Goal: Use online tool/utility: Utilize a website feature to perform a specific function

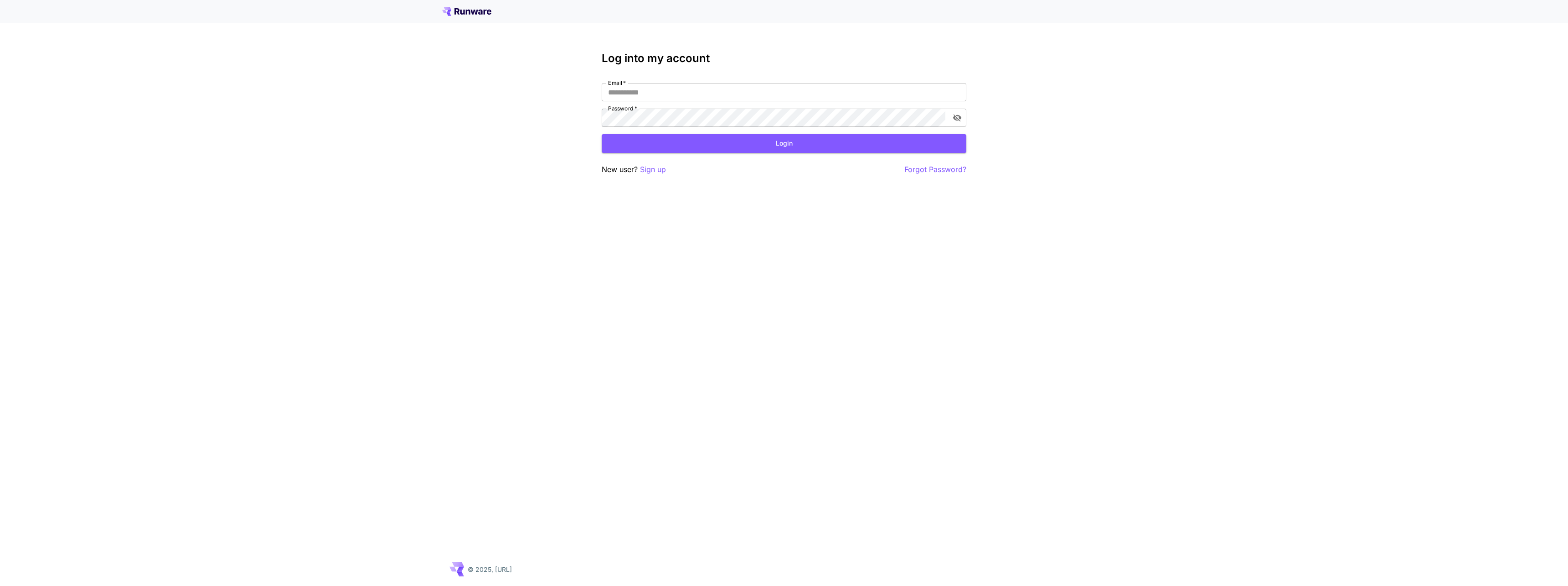
type input "**********"
drag, startPoint x: 716, startPoint y: 130, endPoint x: 721, endPoint y: 138, distance: 9.4
click at [716, 130] on form "**********" at bounding box center [783, 118] width 365 height 70
click at [721, 139] on button "Login" at bounding box center [783, 143] width 365 height 19
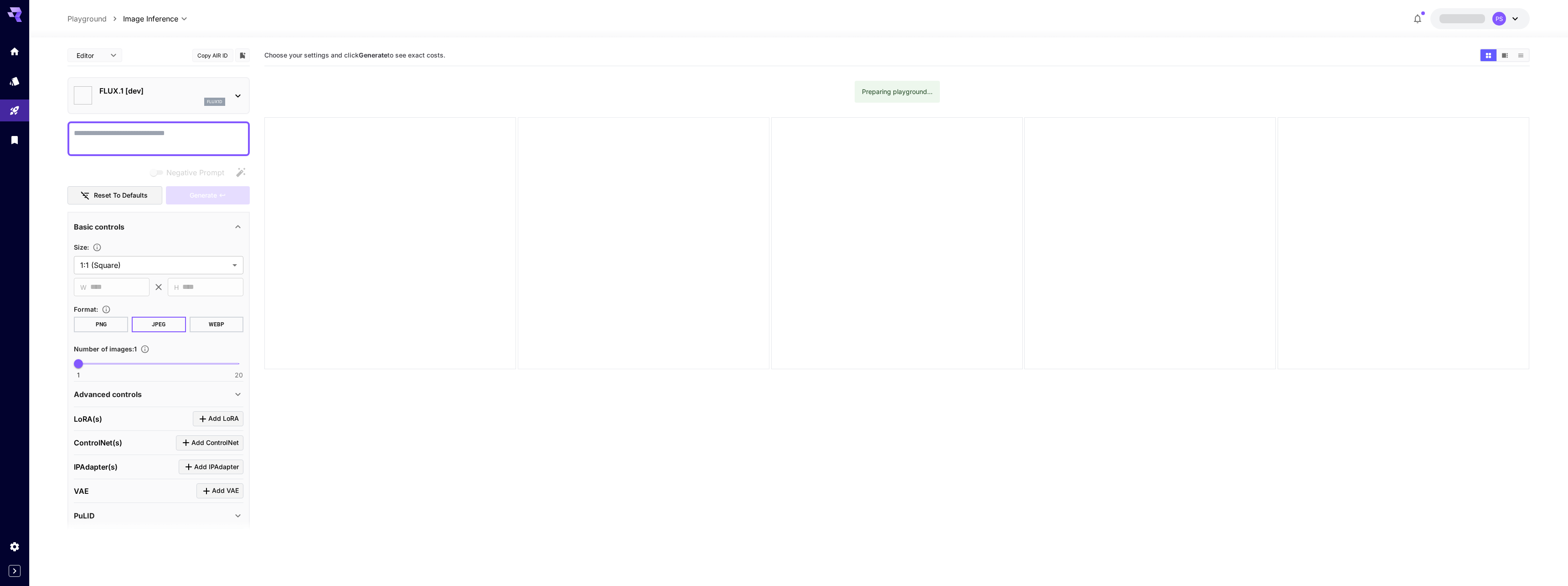
type input "**********"
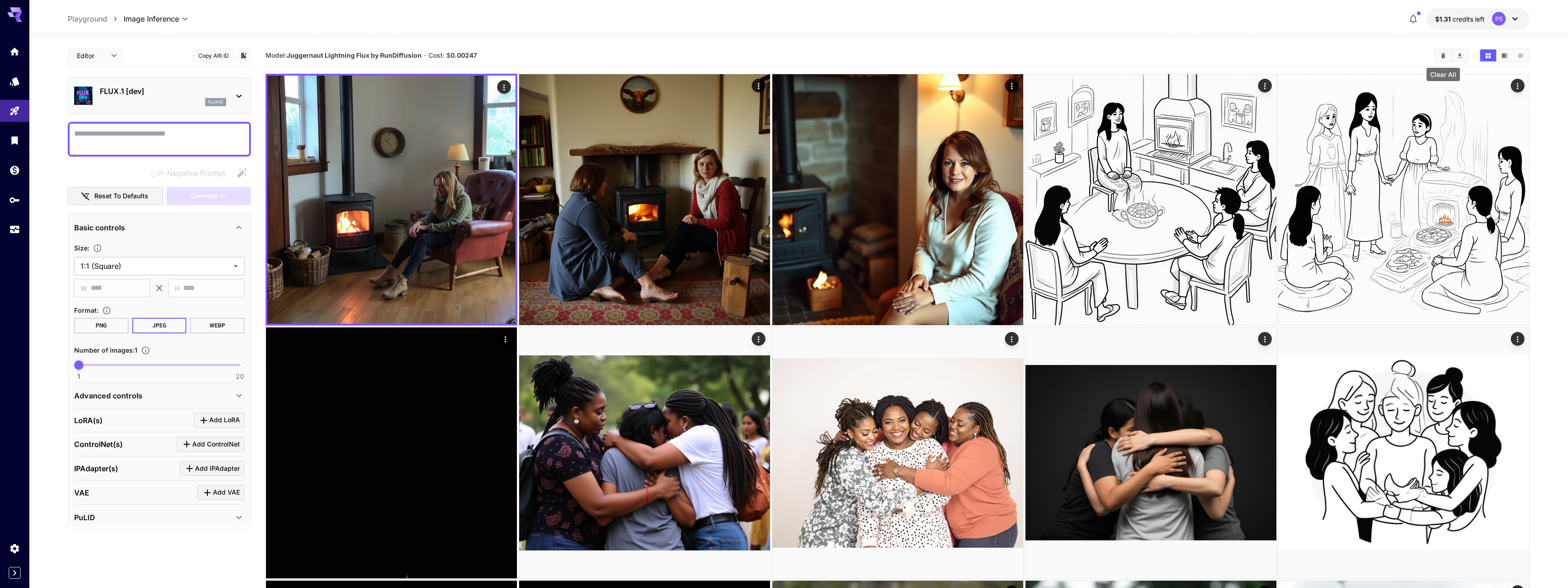
click at [1445, 57] on icon "Clear All" at bounding box center [1443, 55] width 4 height 5
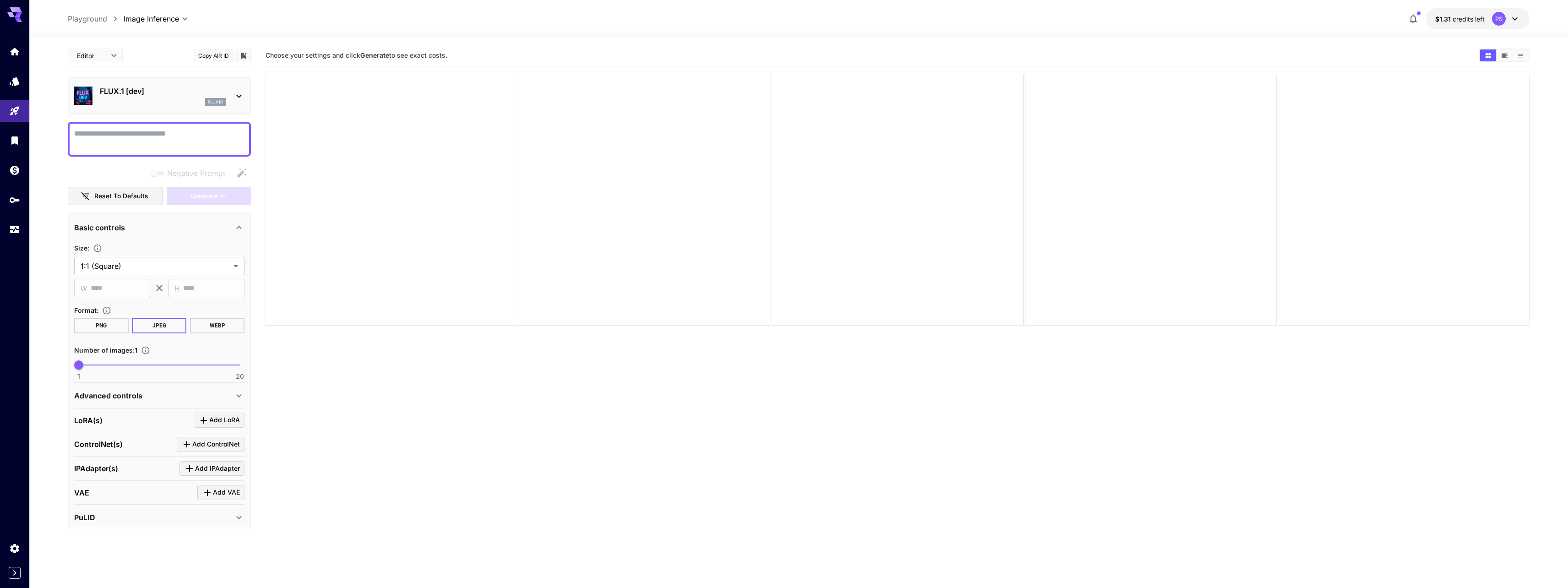
click at [115, 98] on div "flux1d" at bounding box center [163, 101] width 127 height 8
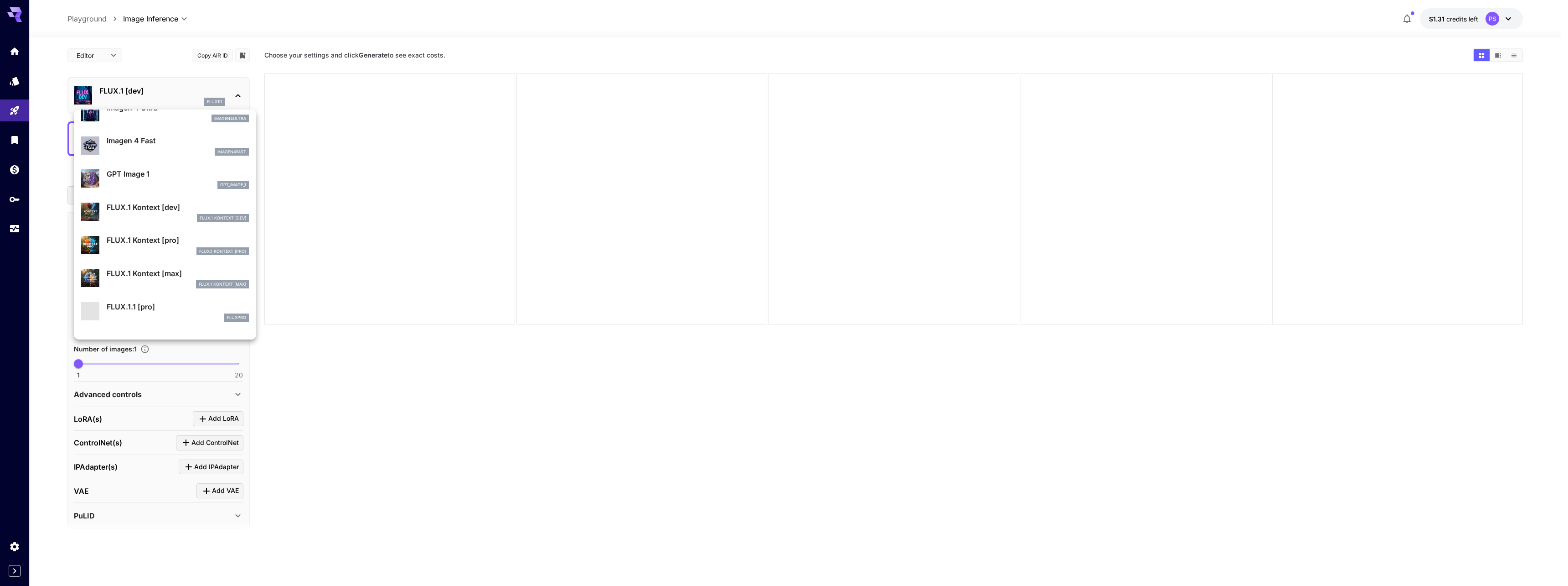
scroll to position [548, 0]
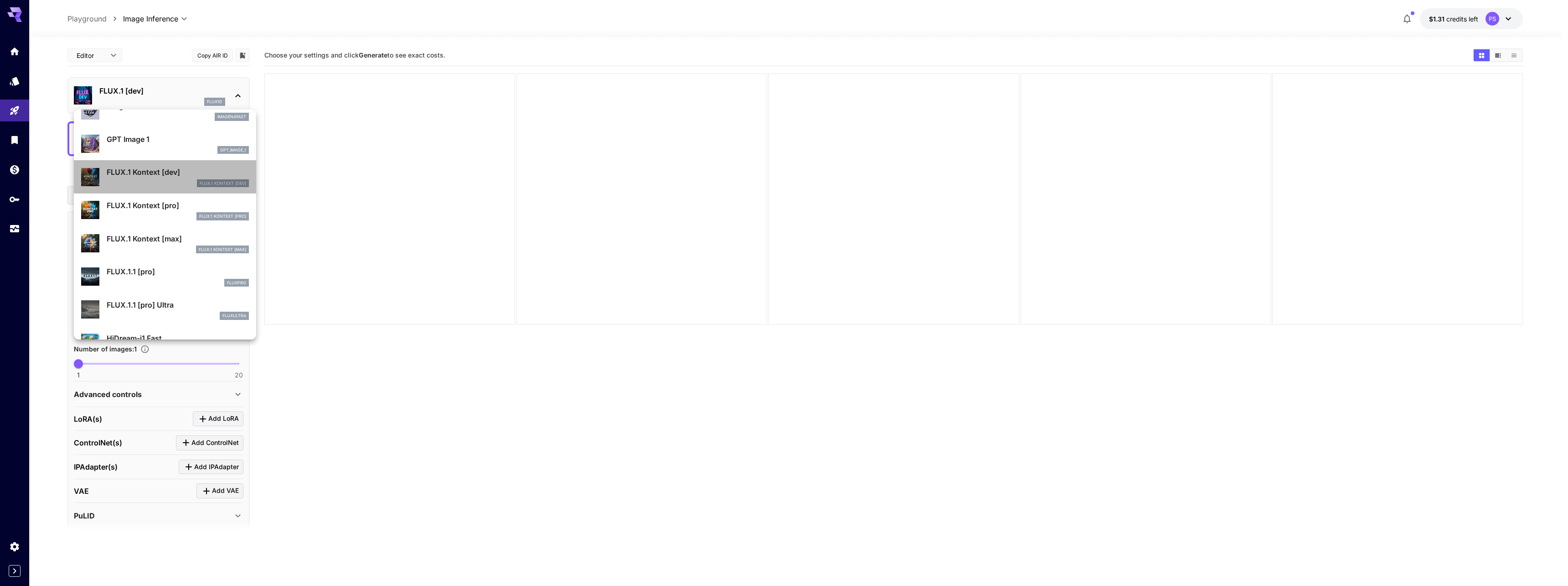
click at [177, 170] on p "FLUX.1 Kontext [dev]" at bounding box center [178, 172] width 142 height 11
type input "****"
type input "***"
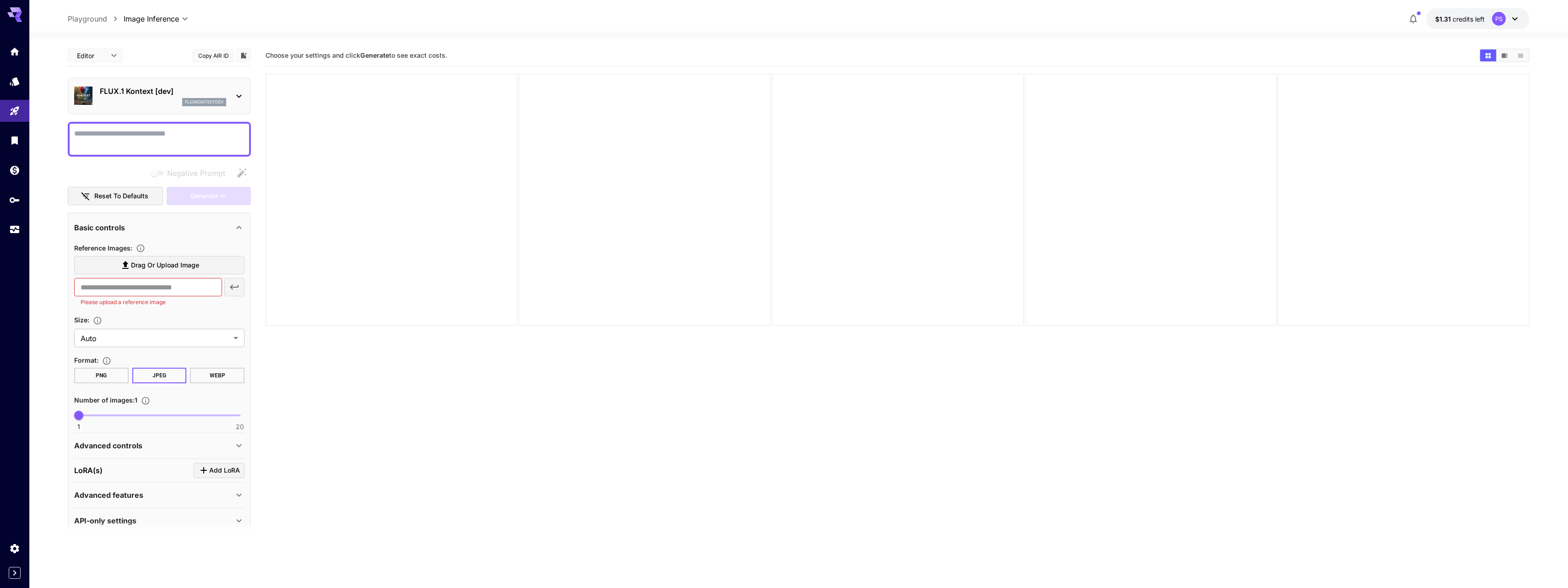
click at [174, 261] on span "Drag or upload image" at bounding box center [165, 265] width 68 height 12
click at [0, 0] on input "Drag or upload image" at bounding box center [0, 0] width 0 height 0
click at [201, 251] on div "Reference Images :" at bounding box center [159, 248] width 171 height 11
click at [199, 263] on span "Drag or upload image" at bounding box center [165, 265] width 68 height 12
click at [0, 0] on input "Drag or upload image" at bounding box center [0, 0] width 0 height 0
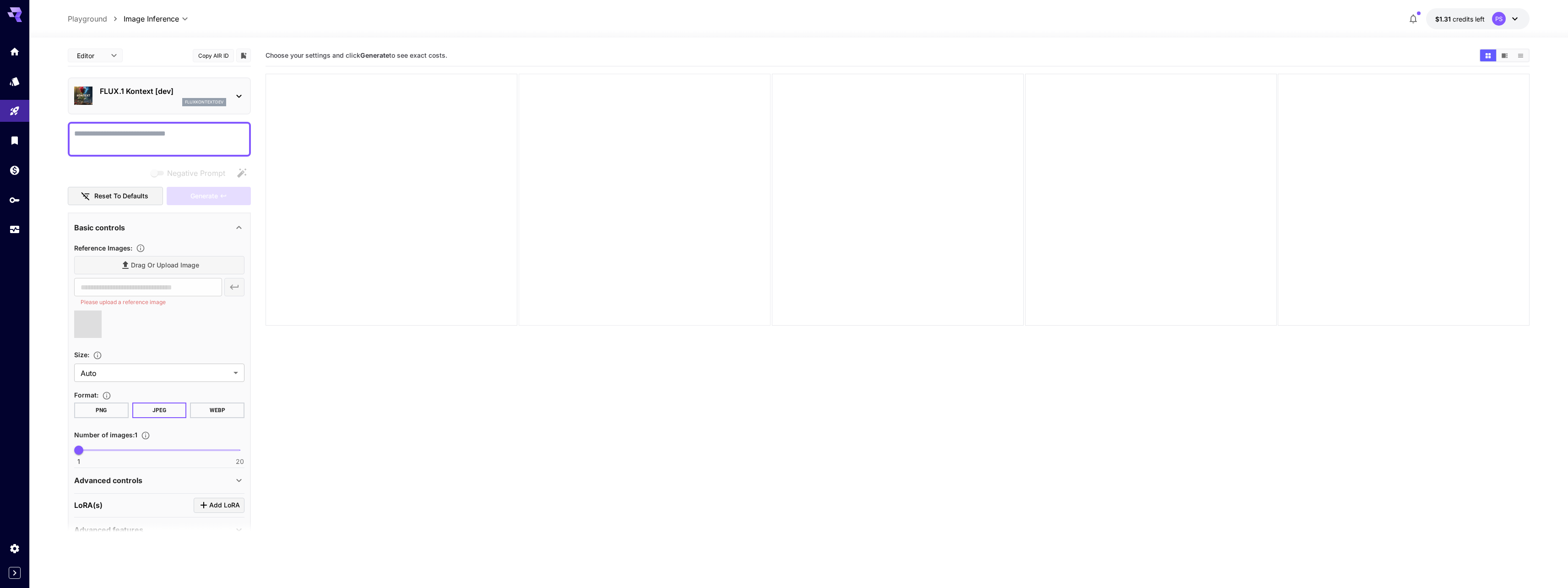
type input "**********"
click at [96, 400] on button "PNG" at bounding box center [101, 399] width 54 height 15
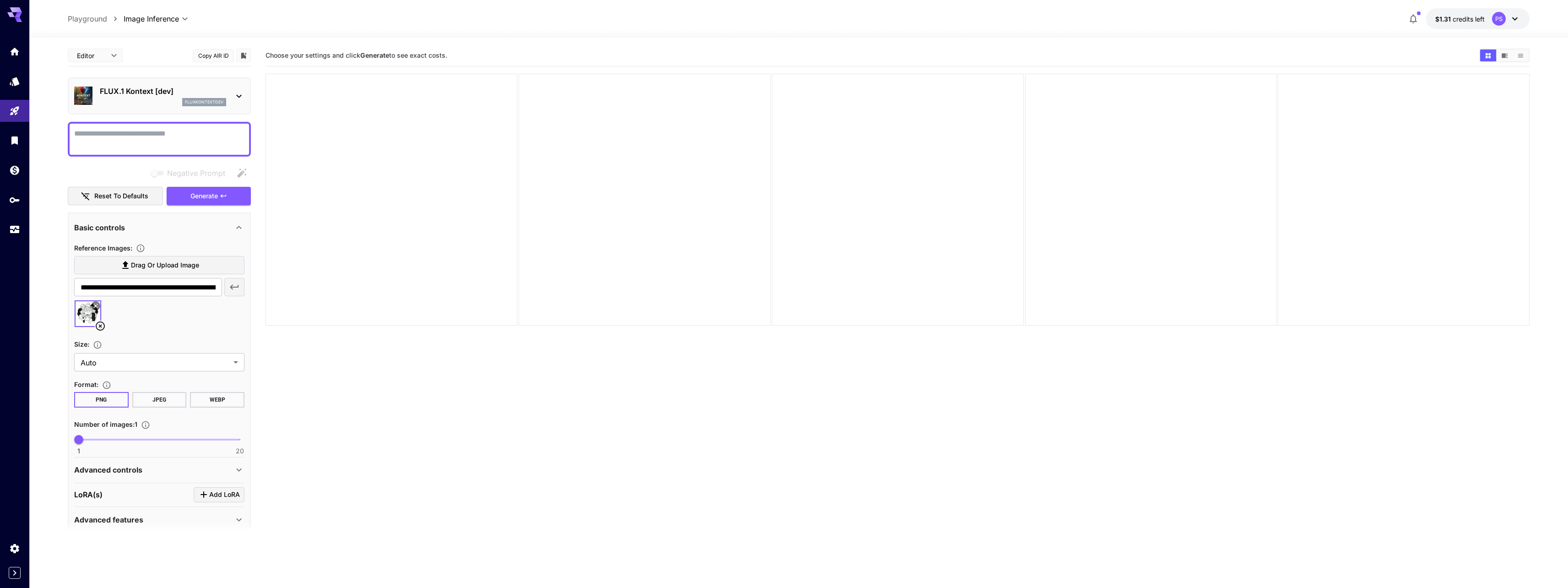
click at [172, 89] on p "FLUX.1 Kontext [dev]" at bounding box center [163, 91] width 127 height 11
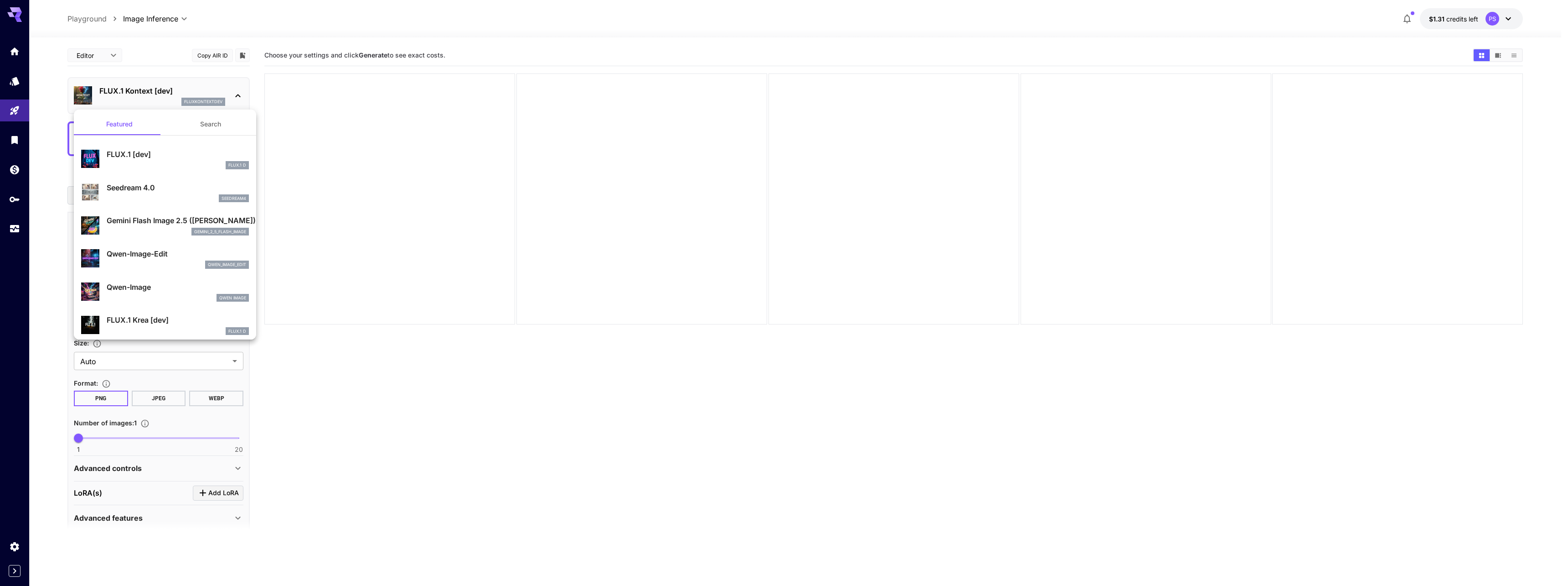
click at [167, 255] on p "Qwen-Image-Edit" at bounding box center [178, 253] width 142 height 11
type input "**********"
type input "*"
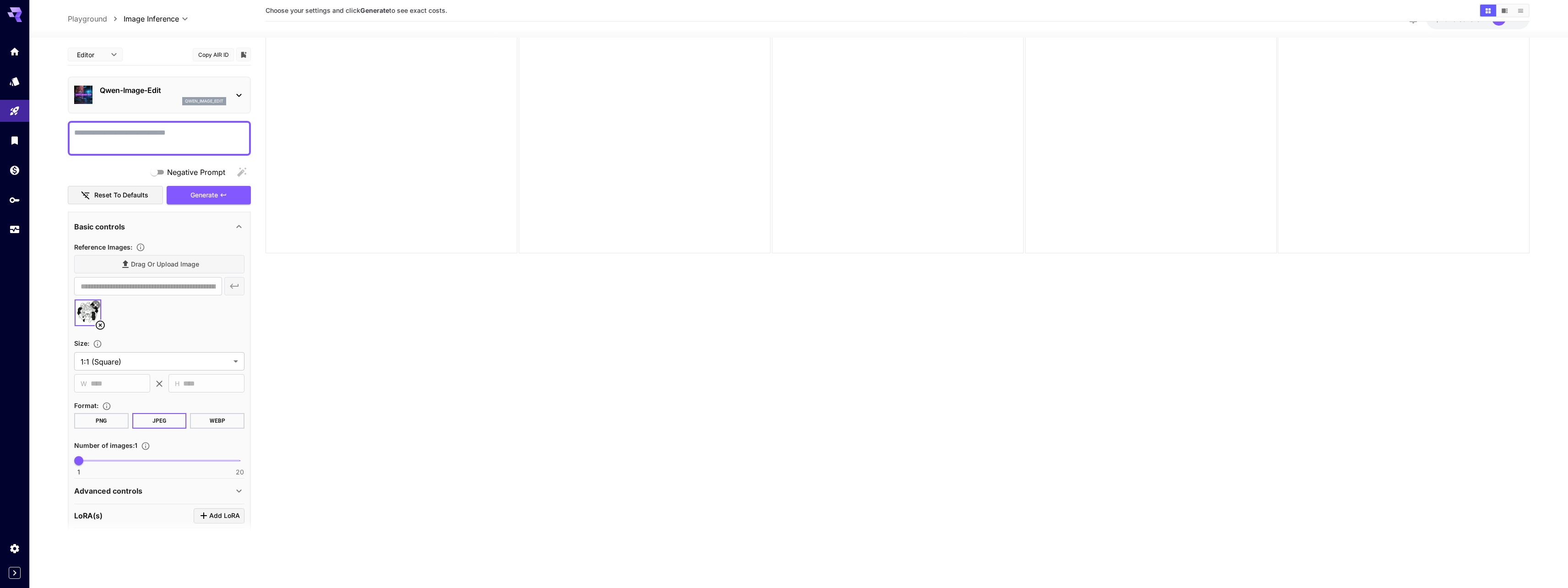
click at [110, 86] on p "Qwen-Image-Edit" at bounding box center [163, 90] width 127 height 11
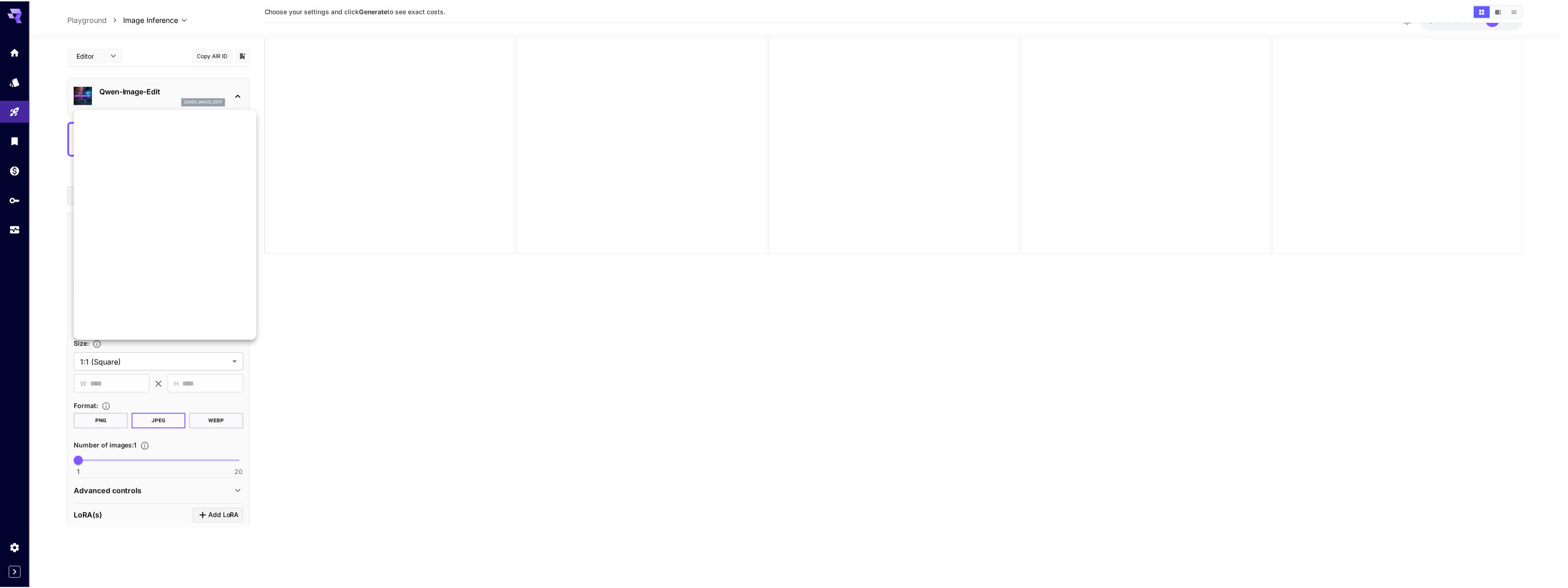
scroll to position [741, 0]
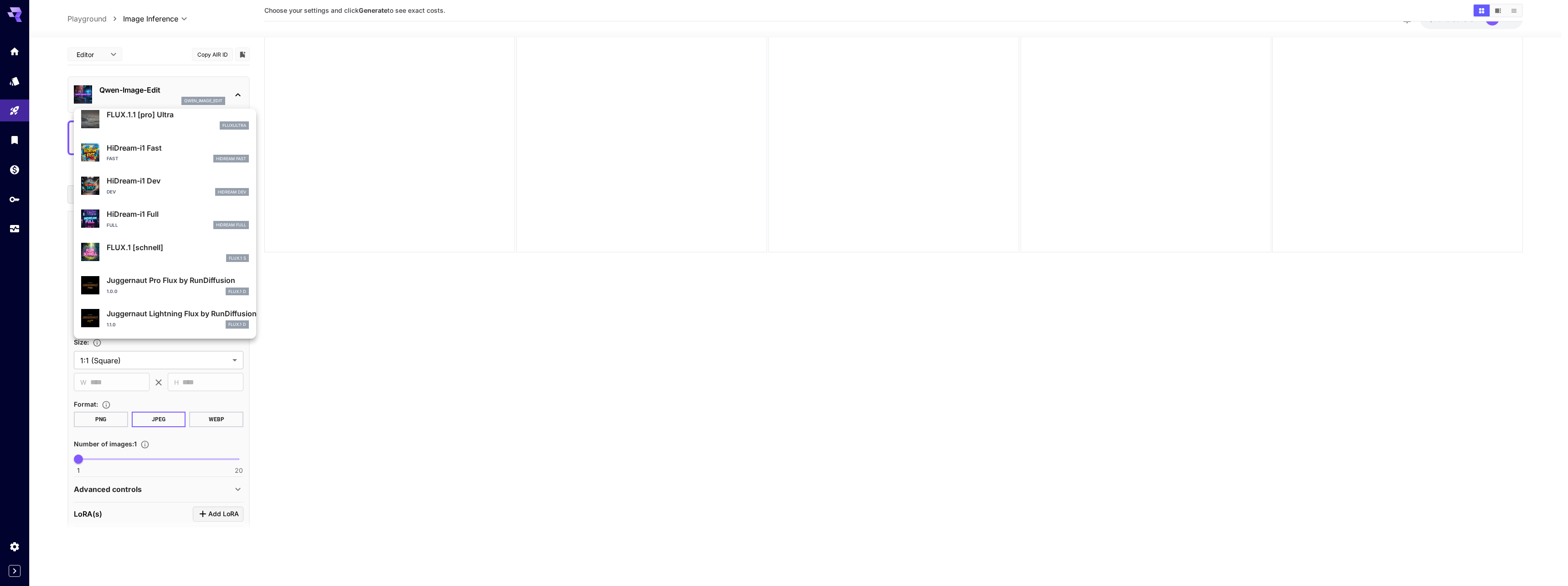
click at [164, 284] on p "Juggernaut Pro Flux by RunDiffusion" at bounding box center [178, 280] width 142 height 11
type input "**"
type input "*"
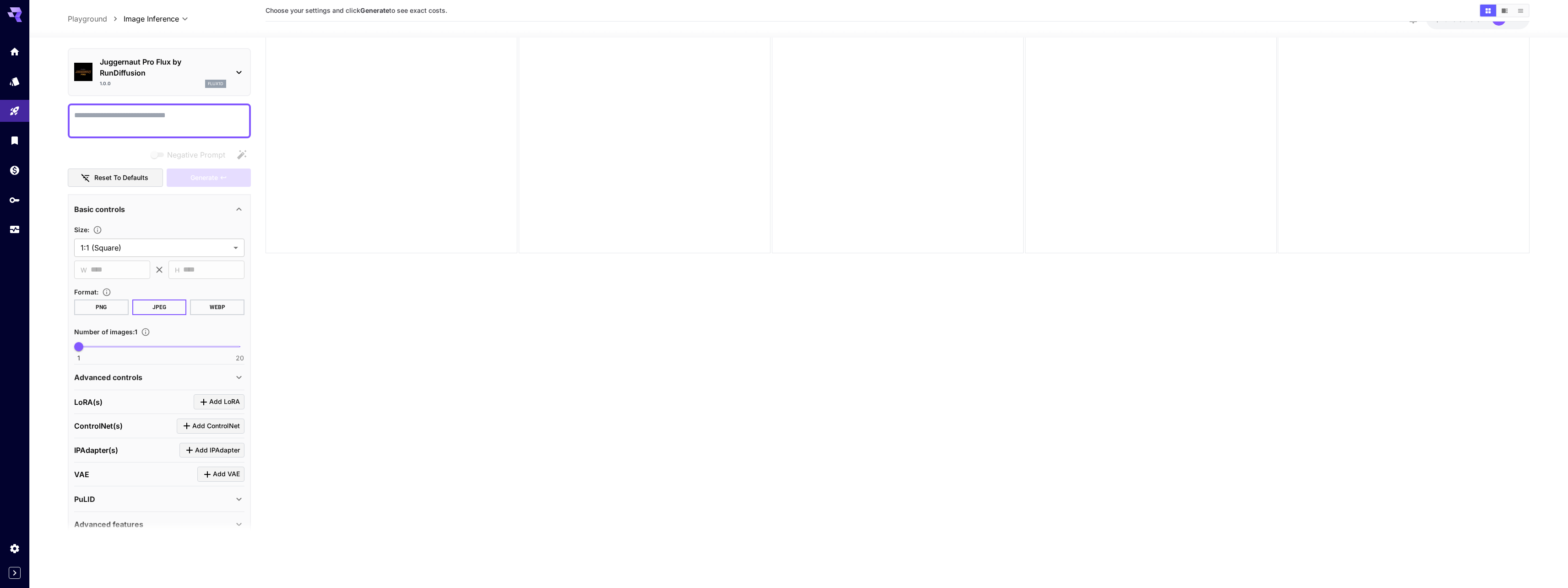
scroll to position [71, 0]
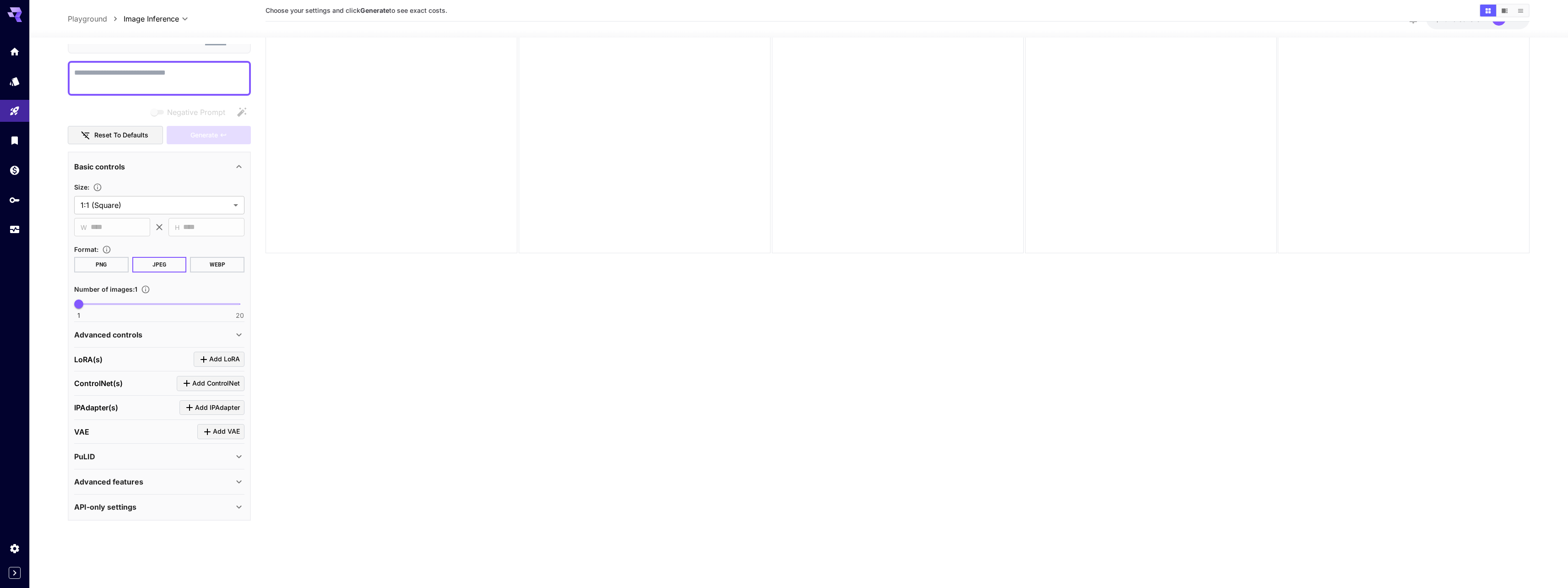
click at [152, 340] on div "Advanced controls" at bounding box center [159, 334] width 171 height 22
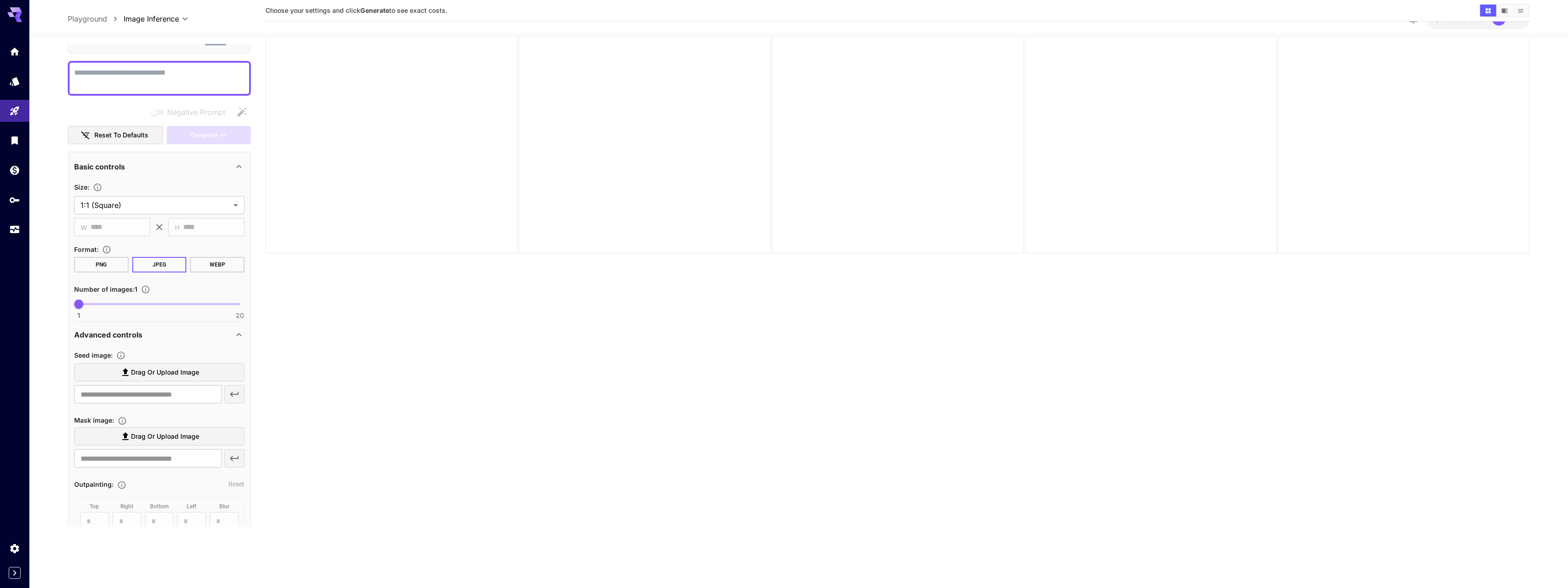
scroll to position [181, 0]
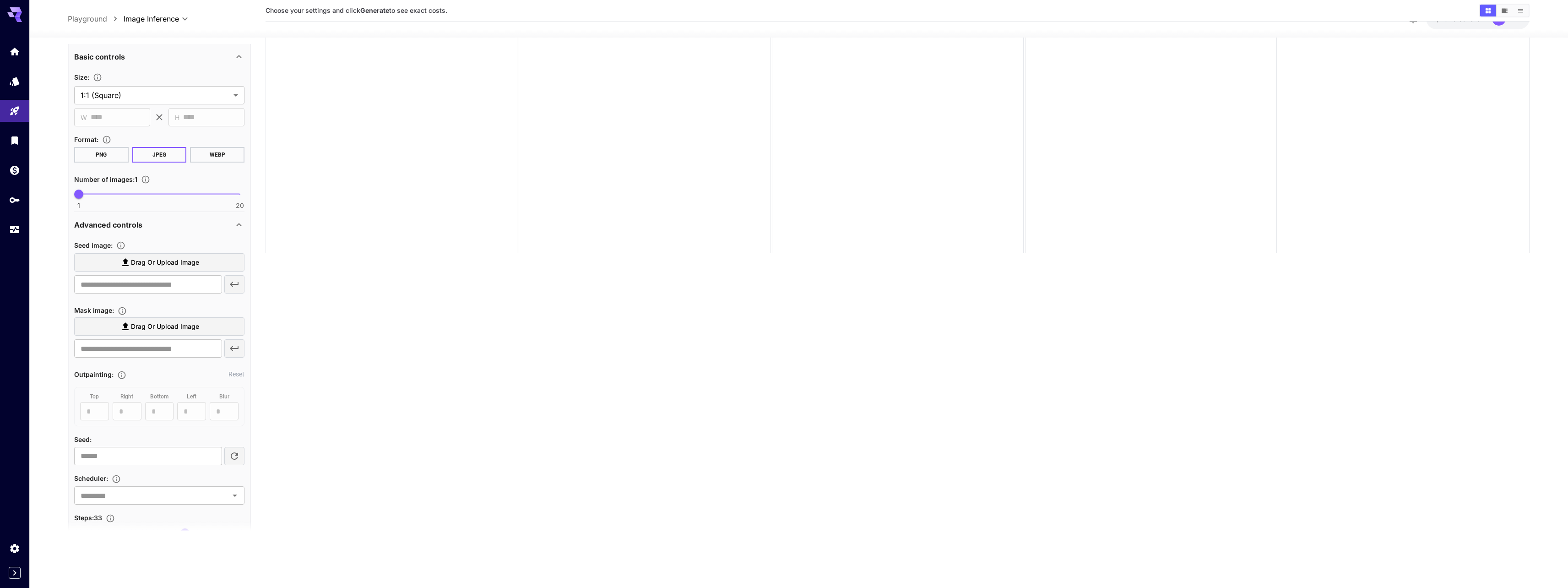
click at [150, 263] on span "Drag or upload image" at bounding box center [165, 262] width 68 height 12
click at [0, 0] on input "Drag or upload image" at bounding box center [0, 0] width 0 height 0
type input "**********"
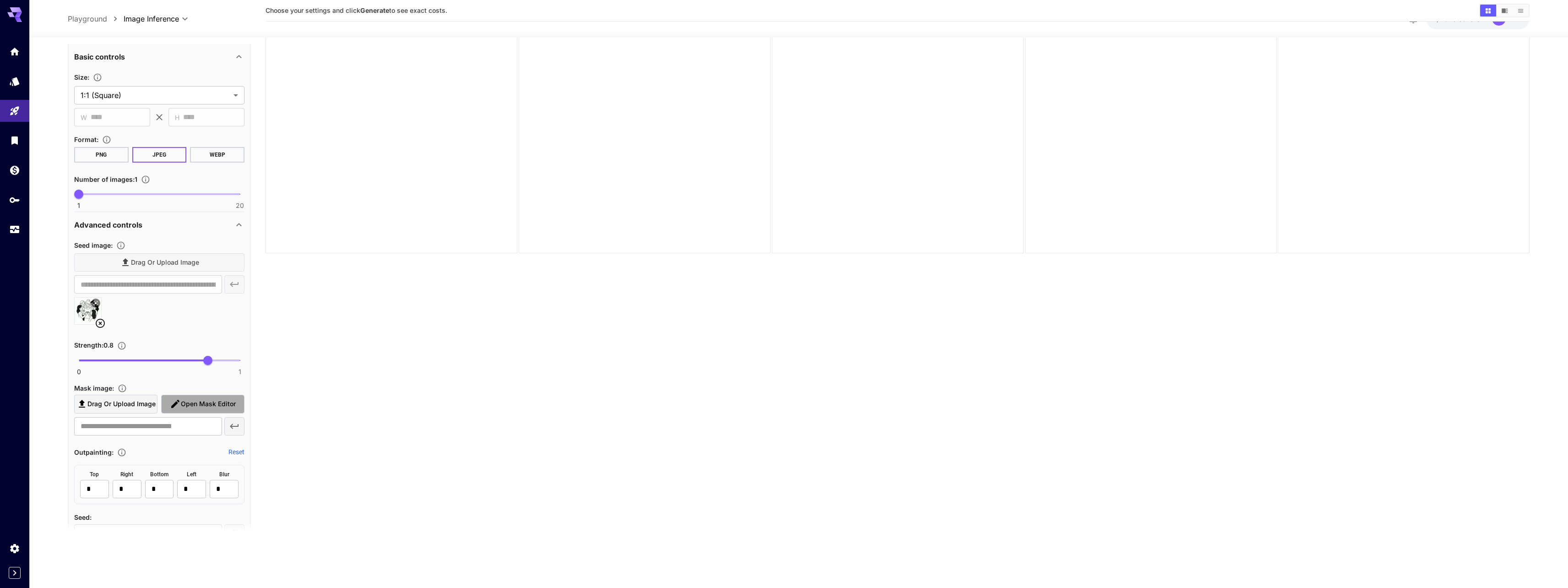
click at [190, 403] on span "Open Mask Editor" at bounding box center [208, 403] width 55 height 12
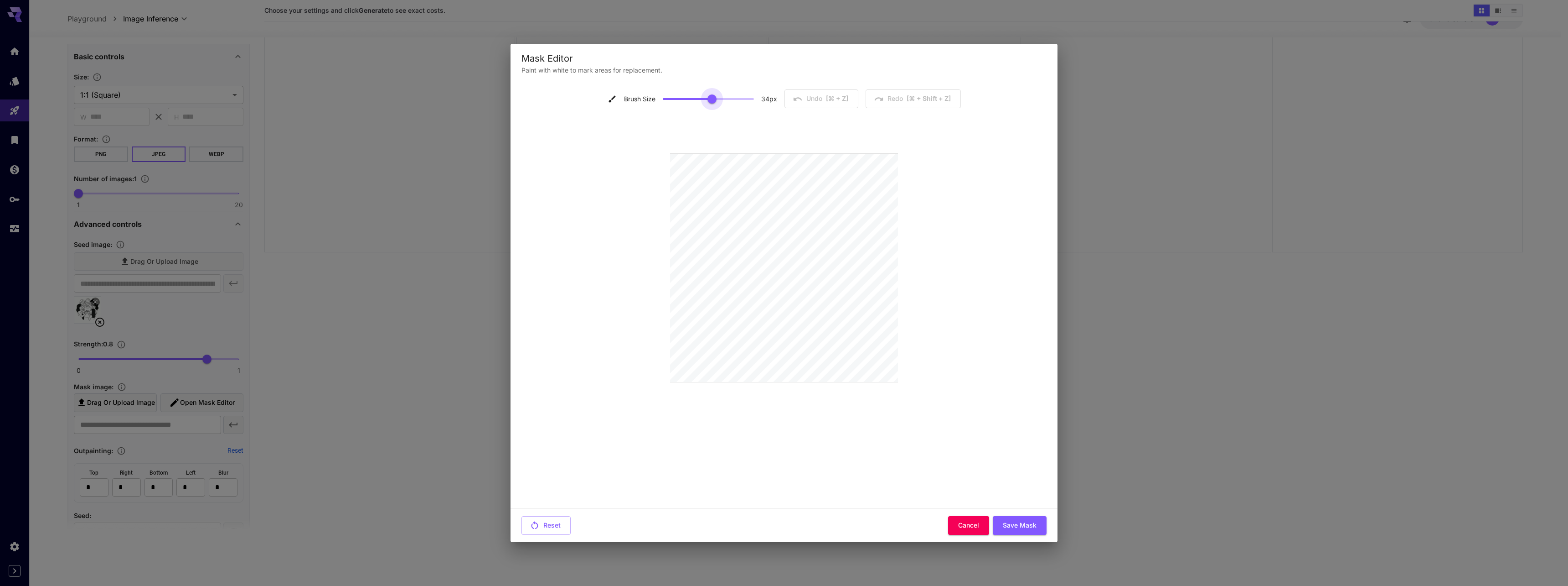
drag, startPoint x: 664, startPoint y: 99, endPoint x: 712, endPoint y: 99, distance: 48.0
click at [712, 99] on span at bounding box center [712, 99] width 9 height 9
type input "**"
drag, startPoint x: 714, startPoint y: 101, endPoint x: 807, endPoint y: 115, distance: 94.0
click at [804, 113] on div "Brush Size 43 px Undo [⌘ + Z] Redo [⌘ + shift + Z]" at bounding box center [784, 294] width 525 height 409
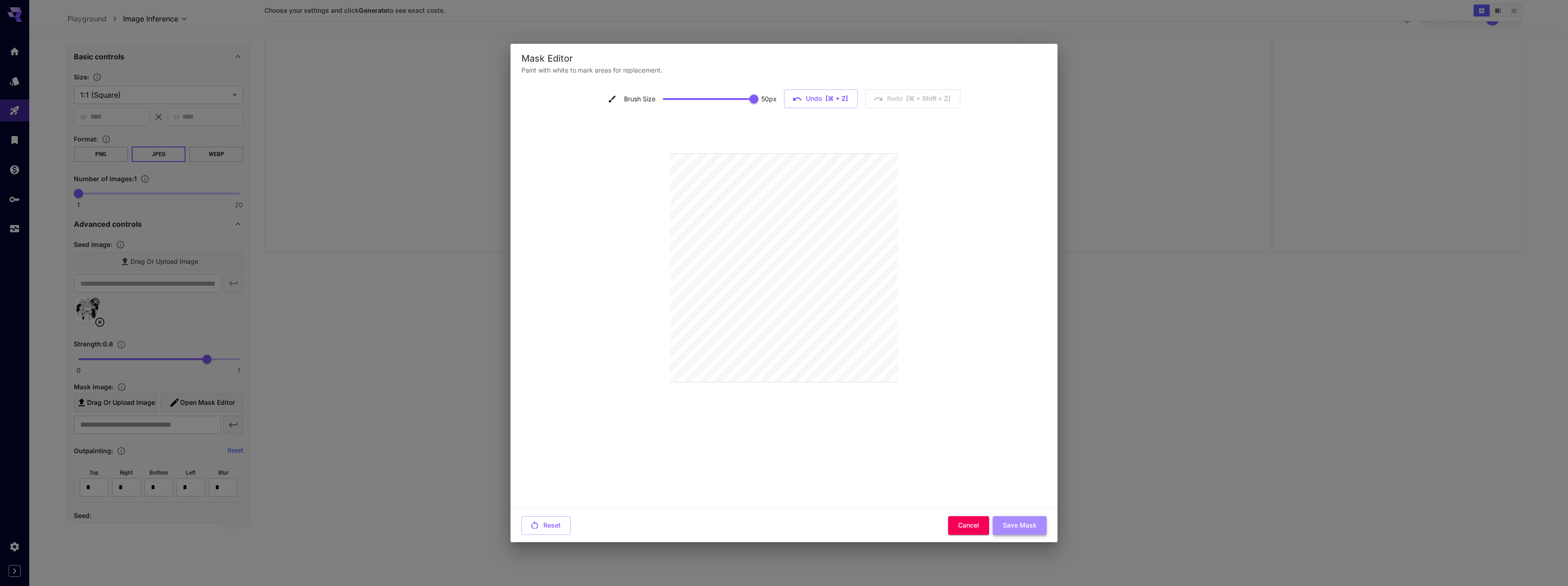
click at [1018, 531] on button "Save Mask" at bounding box center [1020, 525] width 54 height 19
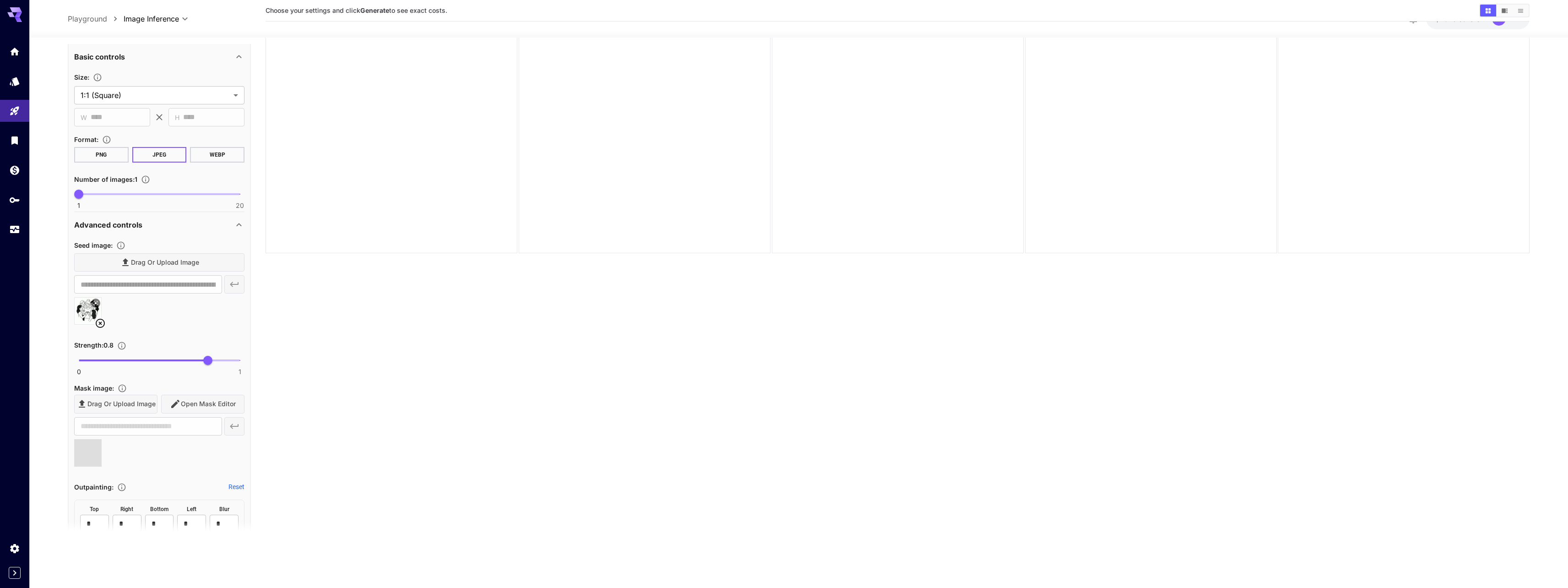
type input "**********"
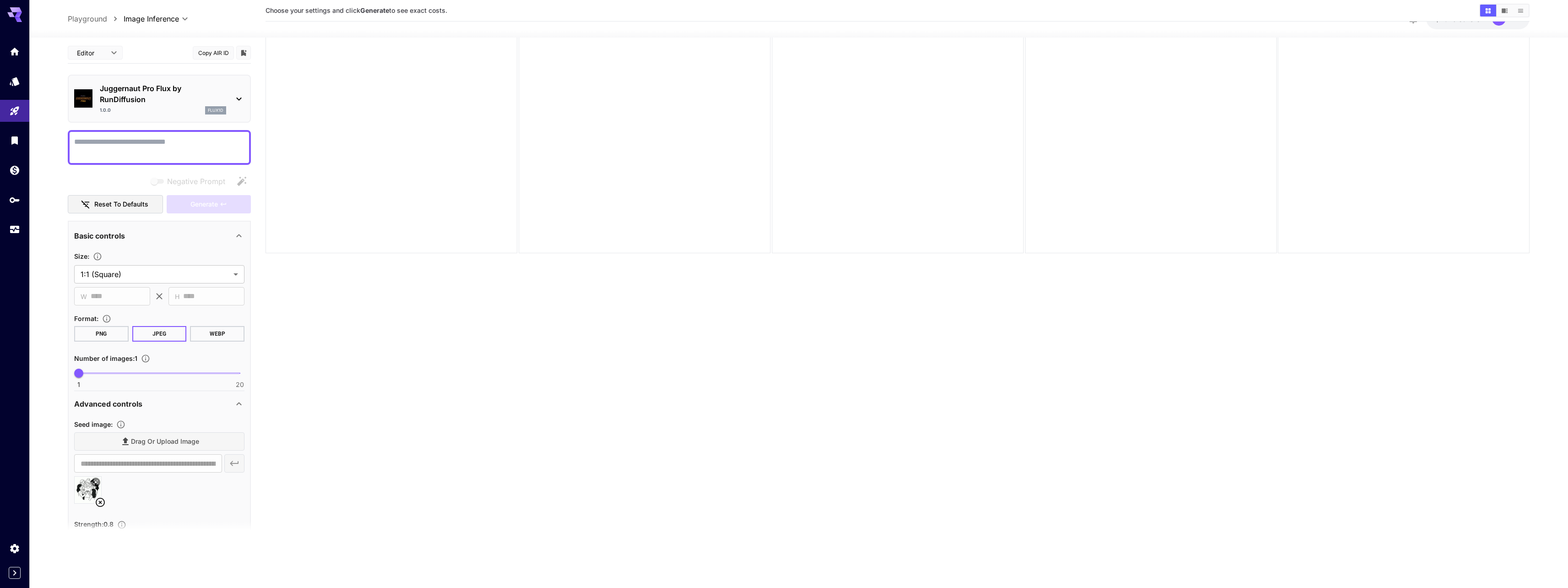
scroll to position [0, 0]
click at [134, 149] on textarea "Negative Prompt" at bounding box center [159, 149] width 171 height 22
type textarea "**********"
click at [201, 210] on span "Generate" at bounding box center [204, 206] width 28 height 12
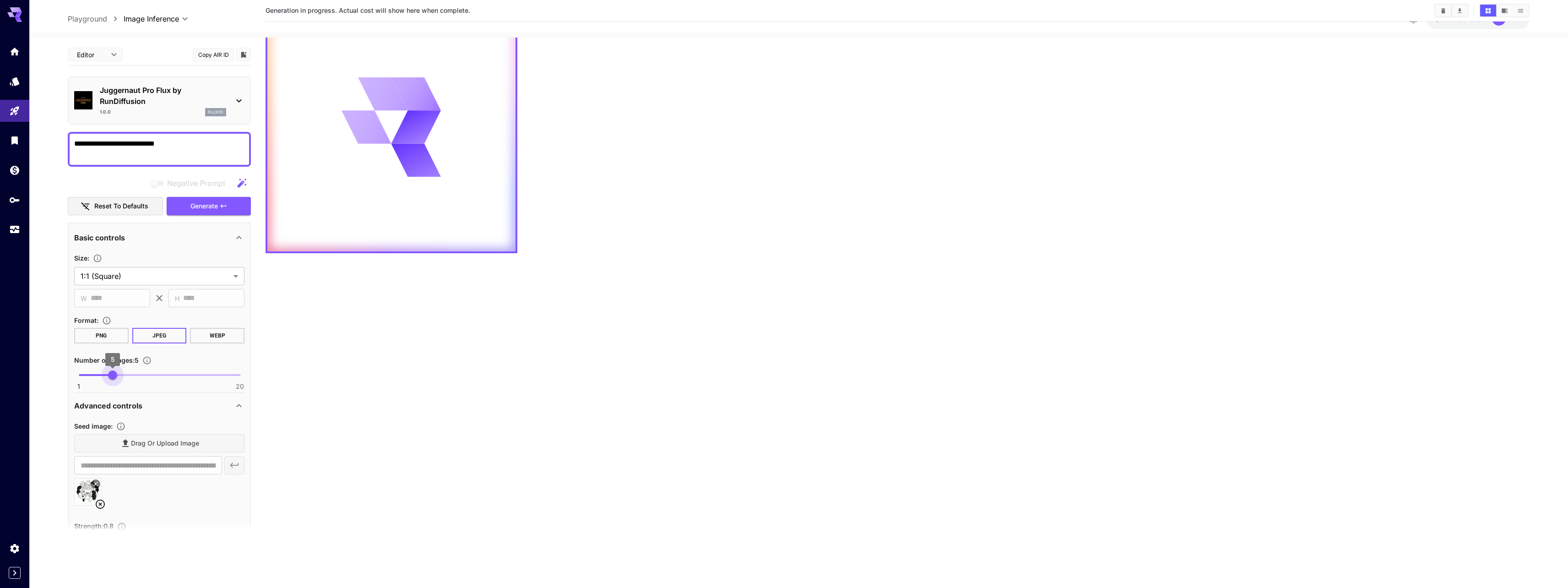
type input "*"
drag, startPoint x: 99, startPoint y: 373, endPoint x: 107, endPoint y: 370, distance: 8.5
click at [107, 370] on span "1 20 4" at bounding box center [160, 375] width 161 height 13
click at [199, 153] on textarea "**********" at bounding box center [159, 149] width 171 height 22
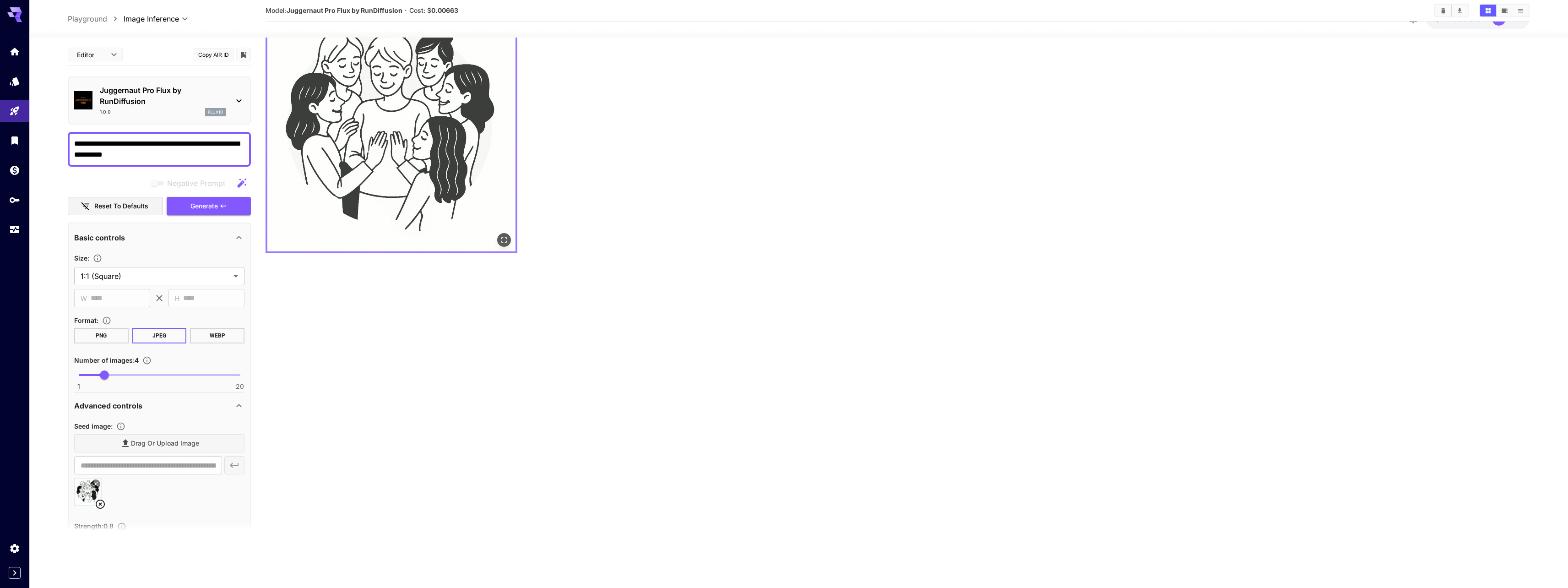
type textarea "**********"
click at [349, 131] on img at bounding box center [391, 127] width 248 height 248
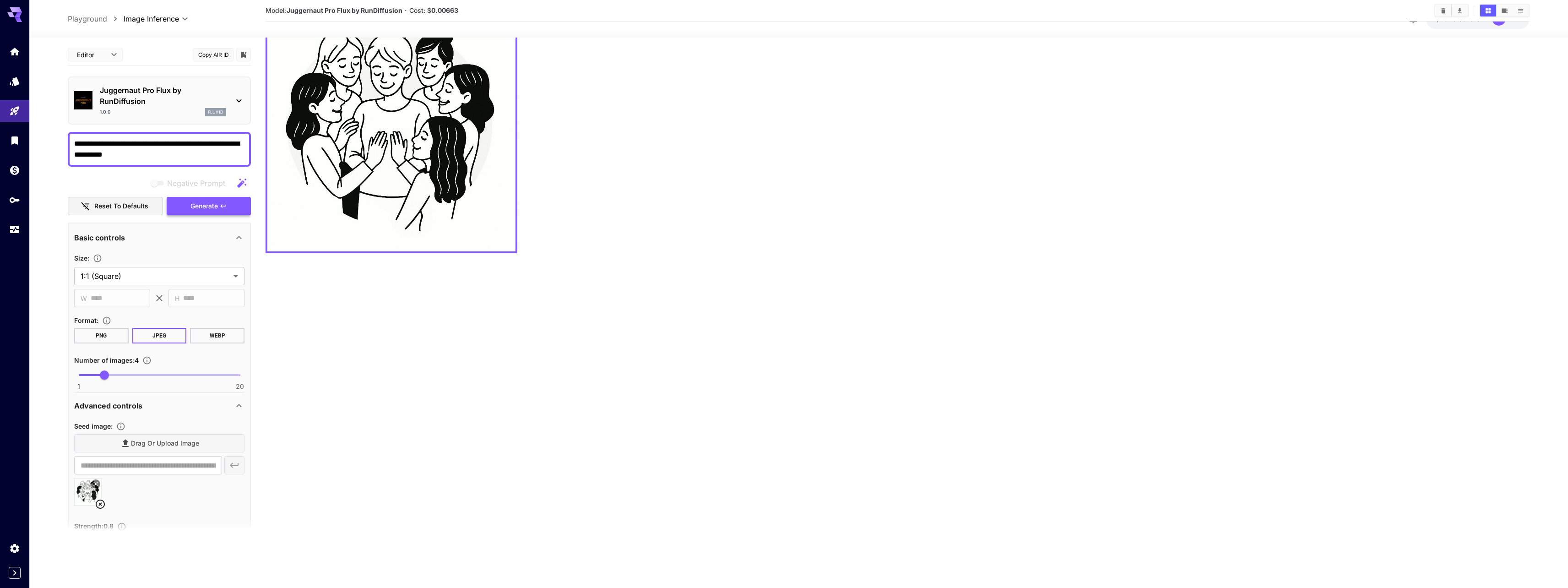
click at [197, 202] on span "Generate" at bounding box center [204, 206] width 28 height 12
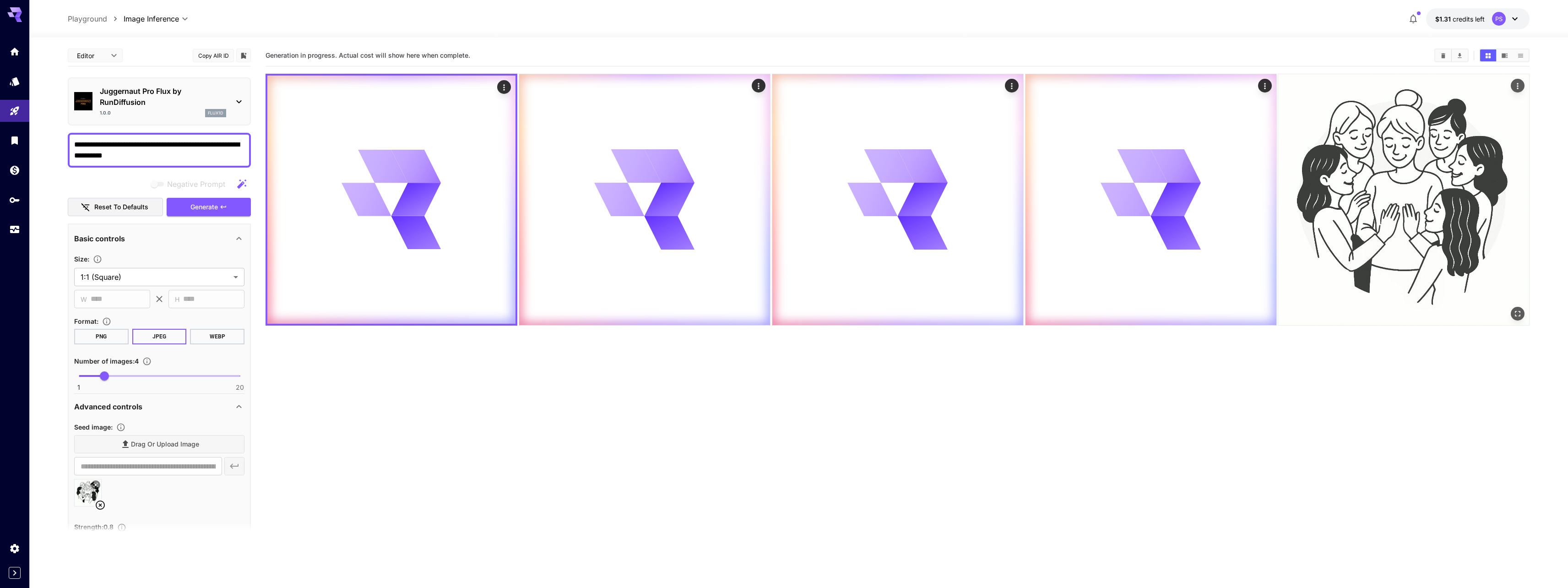
click at [1349, 311] on img at bounding box center [1404, 199] width 251 height 251
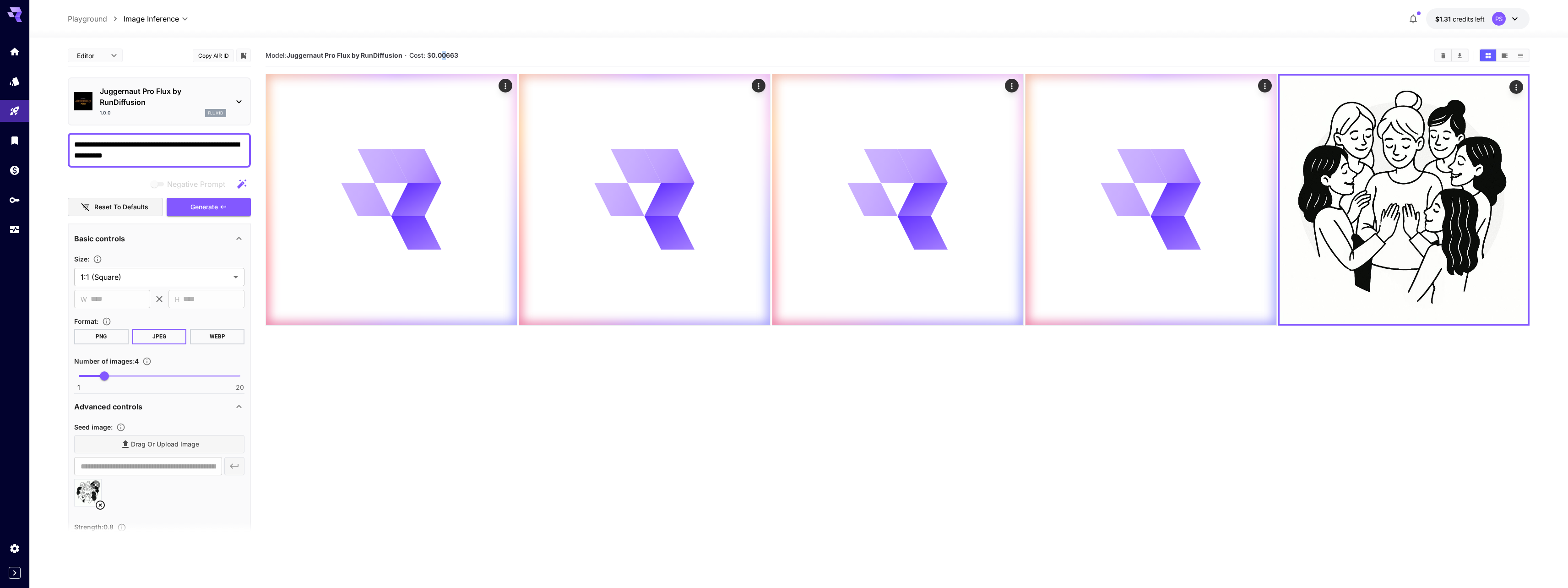
click at [443, 55] on b "0.00663" at bounding box center [444, 55] width 27 height 8
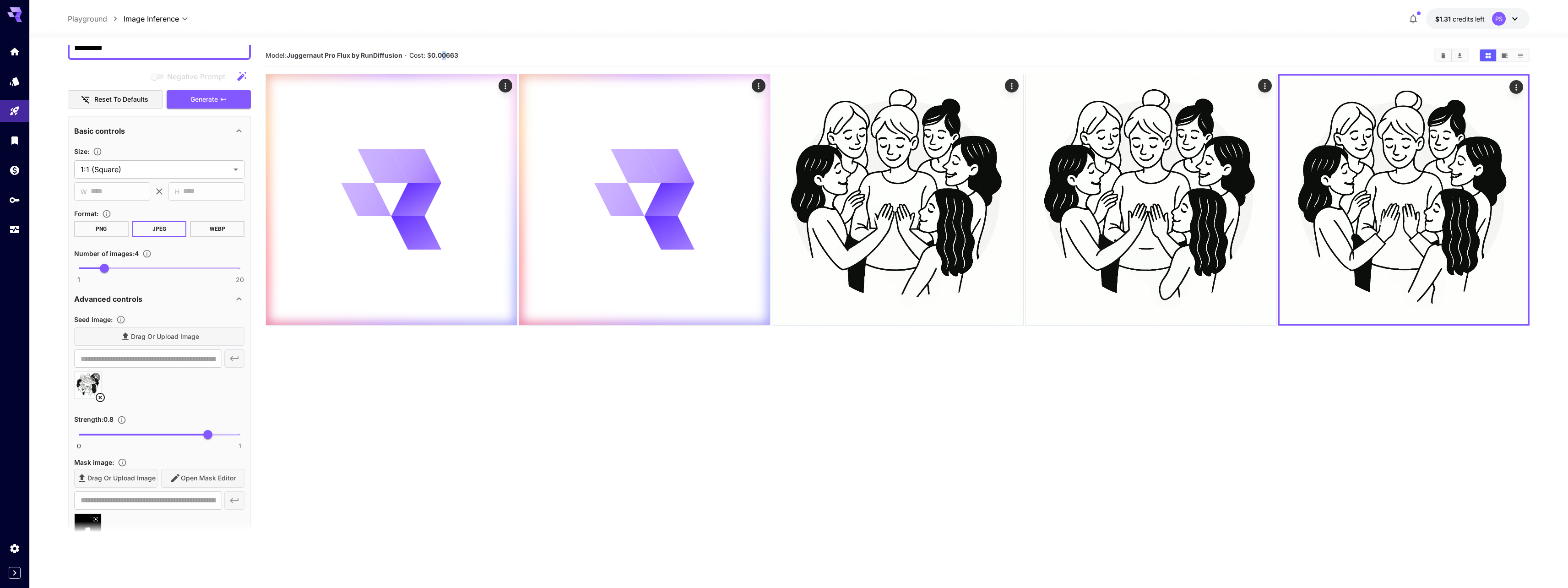
scroll to position [110, 0]
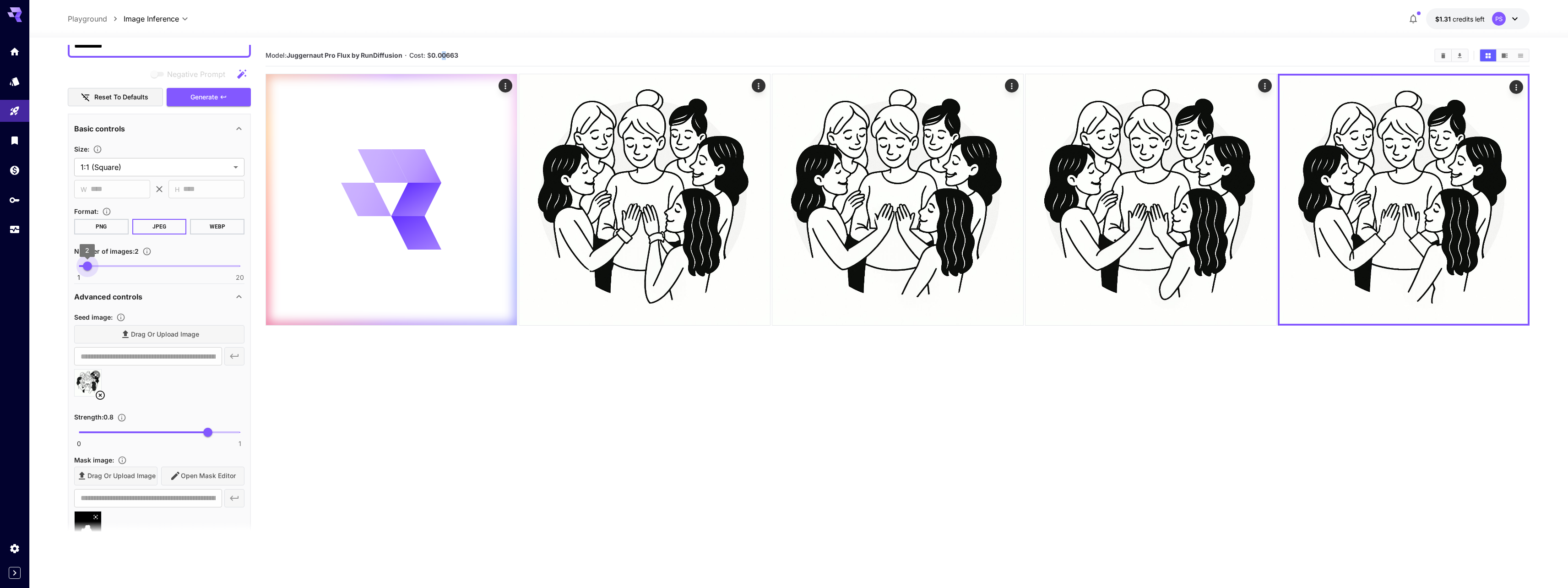
type input "*"
drag, startPoint x: 104, startPoint y: 265, endPoint x: 70, endPoint y: 266, distance: 34.0
click at [74, 266] on span "1" at bounding box center [78, 266] width 9 height 9
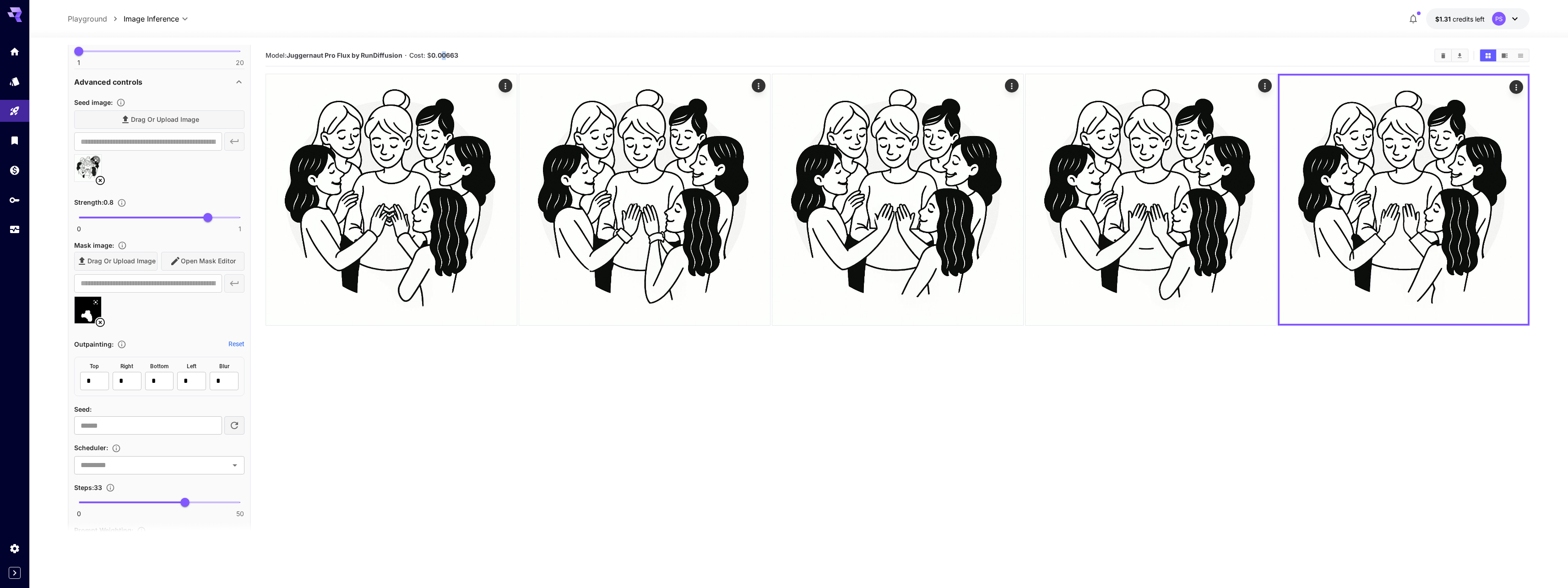
scroll to position [329, 0]
drag, startPoint x: 205, startPoint y: 213, endPoint x: 104, endPoint y: 207, distance: 101.2
click at [104, 208] on span "0.16" at bounding box center [104, 212] width 9 height 9
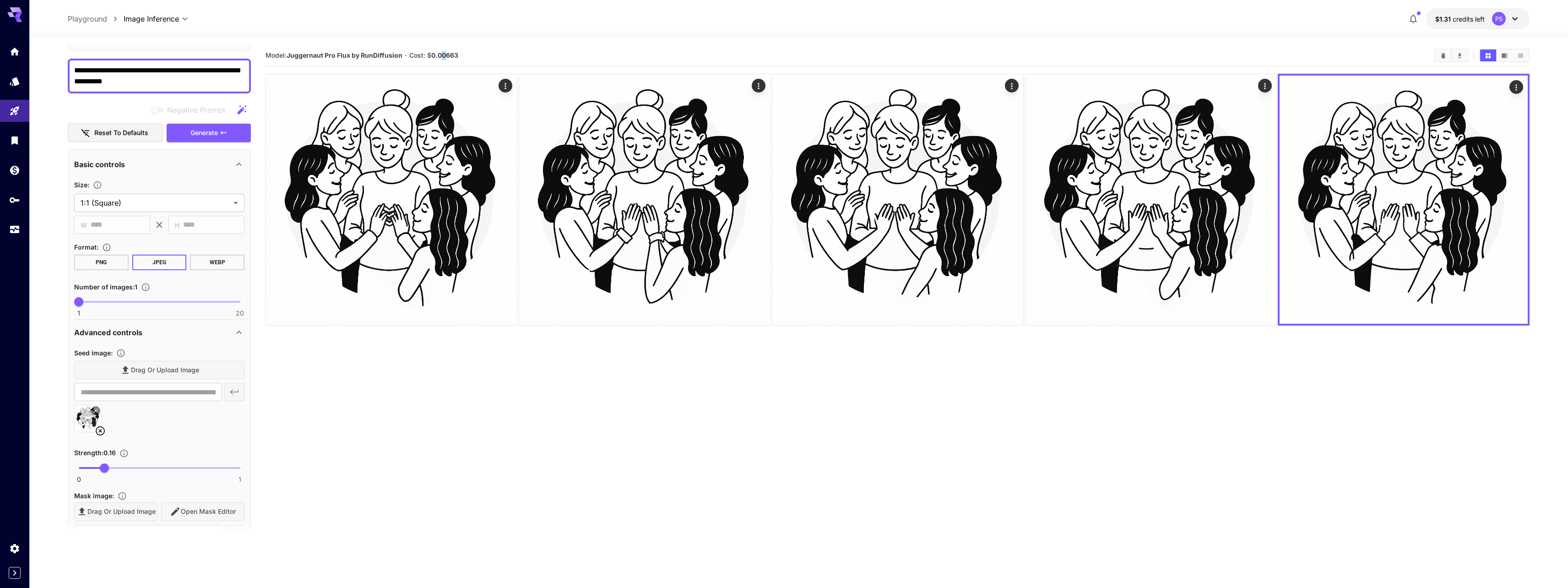
scroll to position [55, 0]
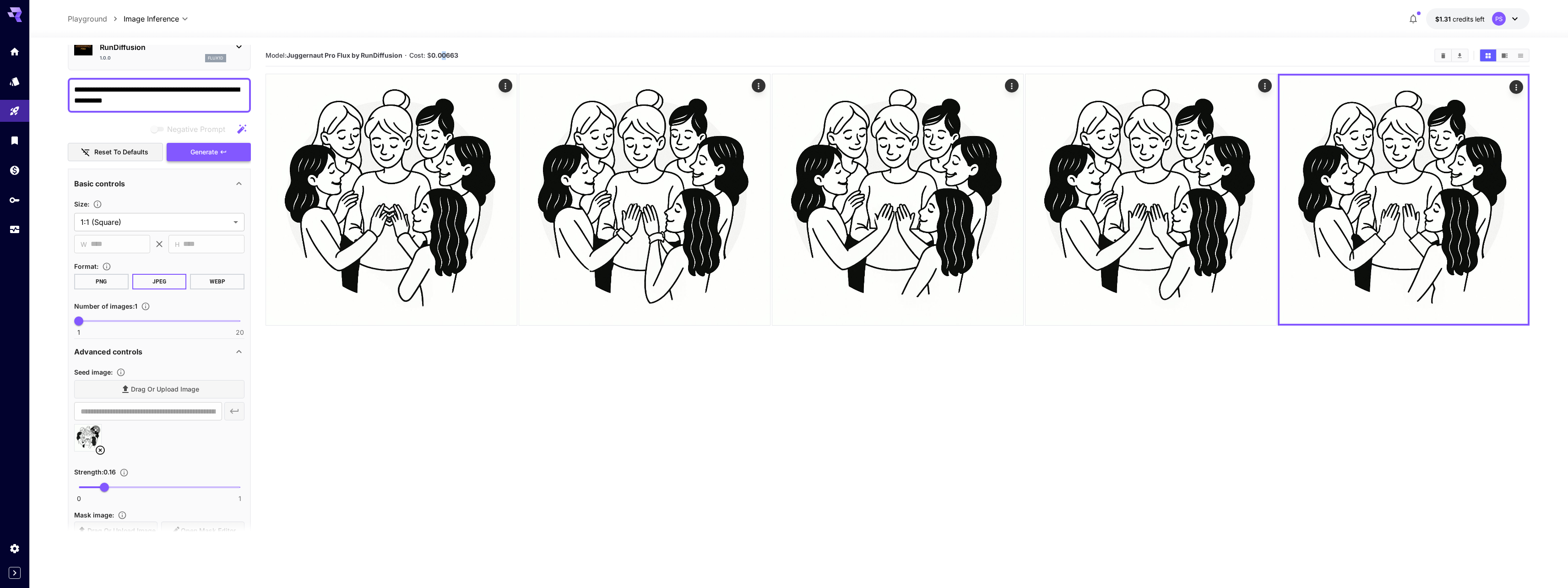
click at [191, 152] on span "Generate" at bounding box center [204, 152] width 28 height 12
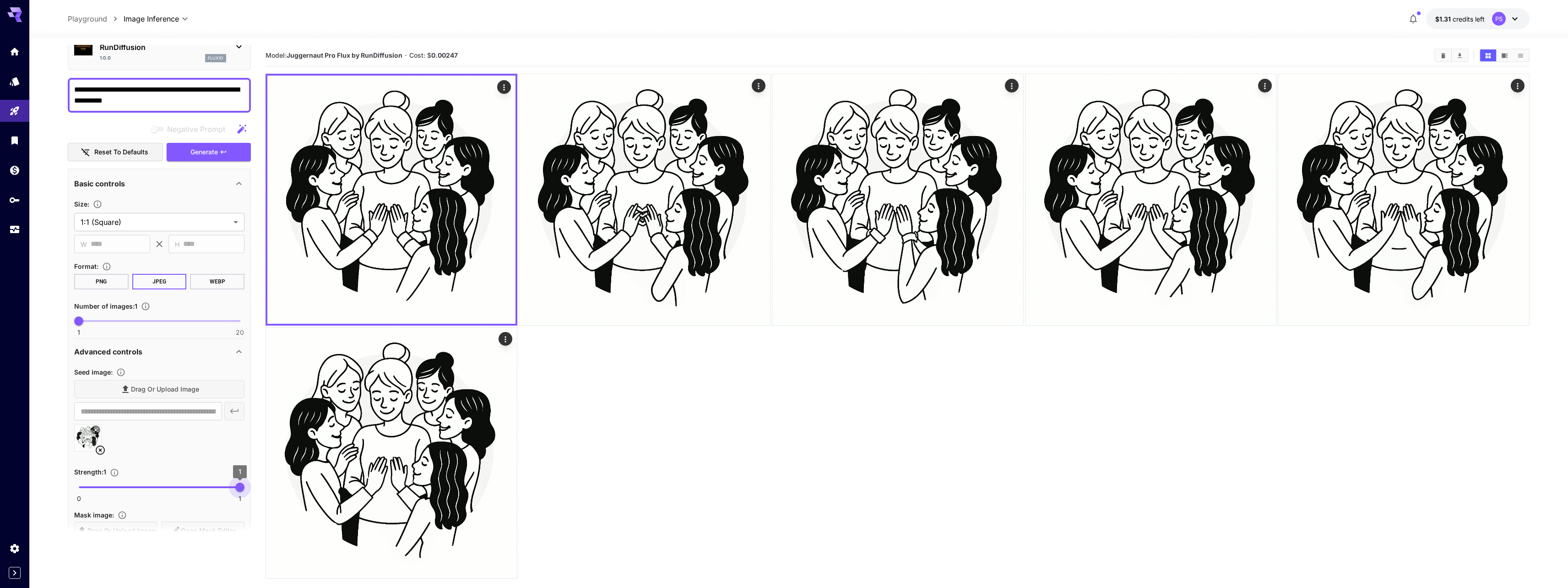
drag, startPoint x: 106, startPoint y: 486, endPoint x: 247, endPoint y: 487, distance: 141.0
click at [245, 487] on span "1" at bounding box center [240, 487] width 9 height 9
click at [191, 152] on span "Generate" at bounding box center [204, 152] width 28 height 12
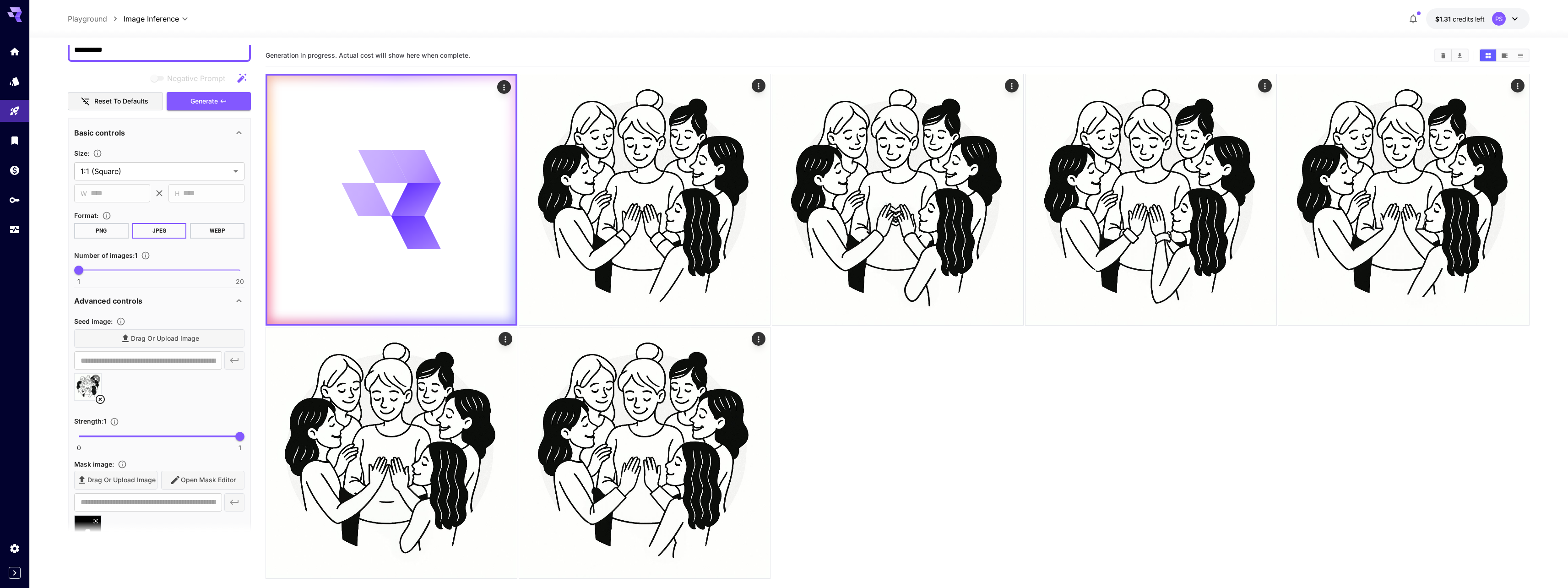
scroll to position [165, 0]
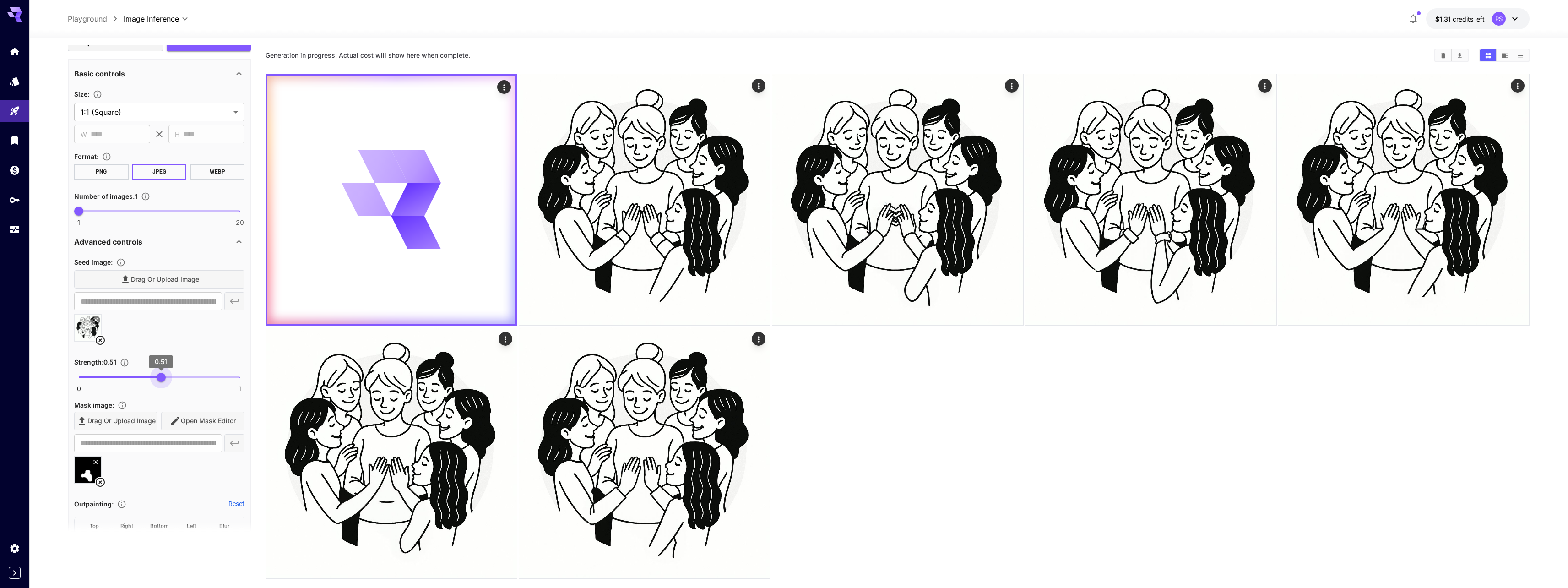
drag, startPoint x: 237, startPoint y: 378, endPoint x: 160, endPoint y: 386, distance: 77.4
click at [160, 382] on span "0.51" at bounding box center [161, 377] width 9 height 9
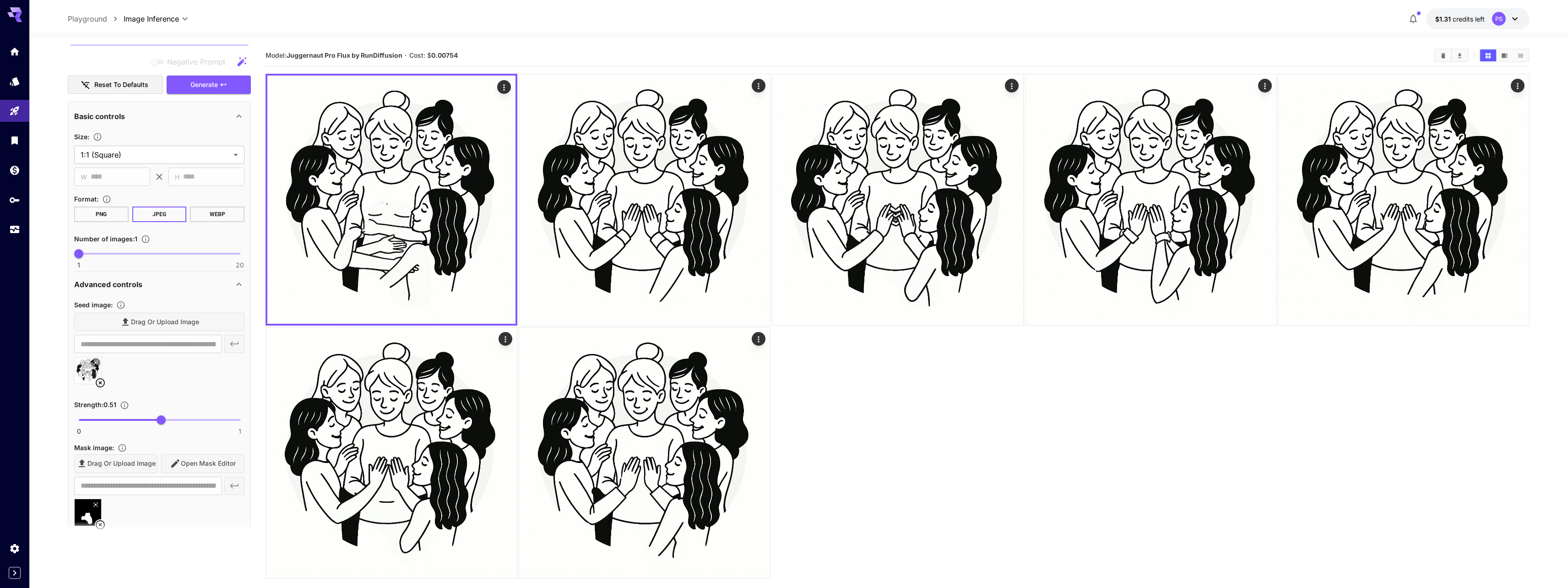
scroll to position [110, 0]
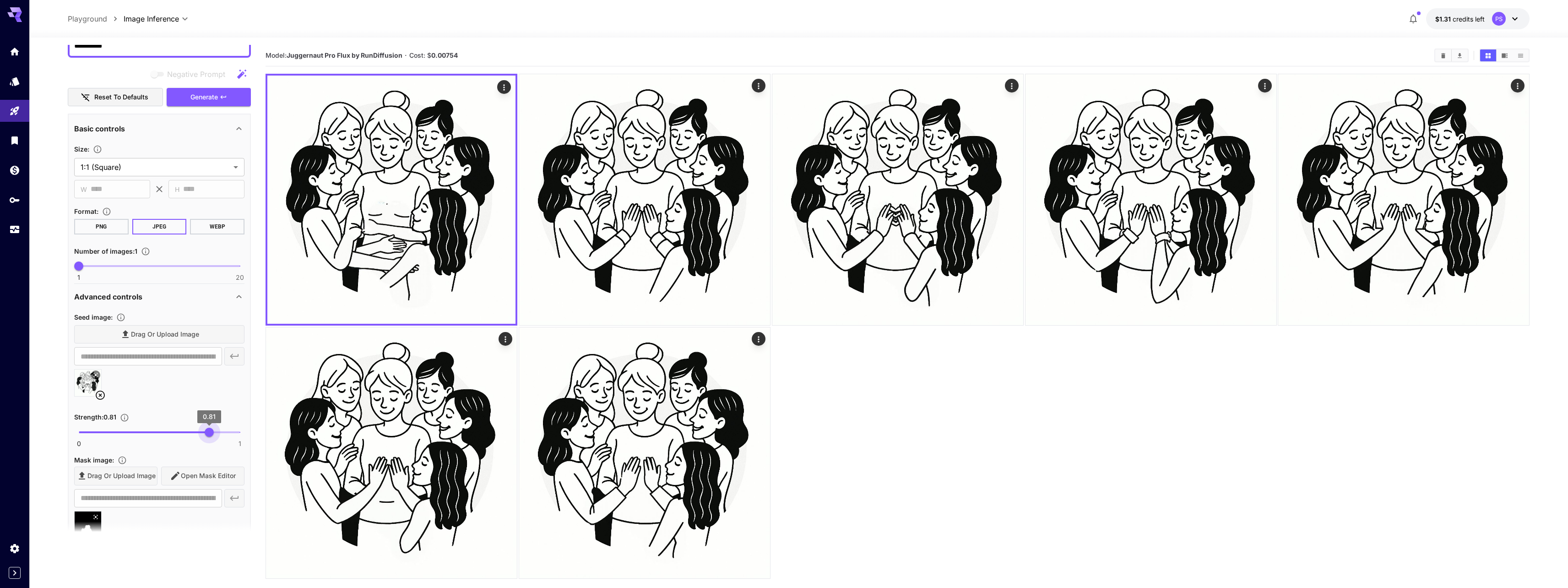
type input "***"
drag, startPoint x: 170, startPoint y: 435, endPoint x: 207, endPoint y: 430, distance: 37.3
click at [207, 430] on span "0.8" at bounding box center [207, 432] width 9 height 9
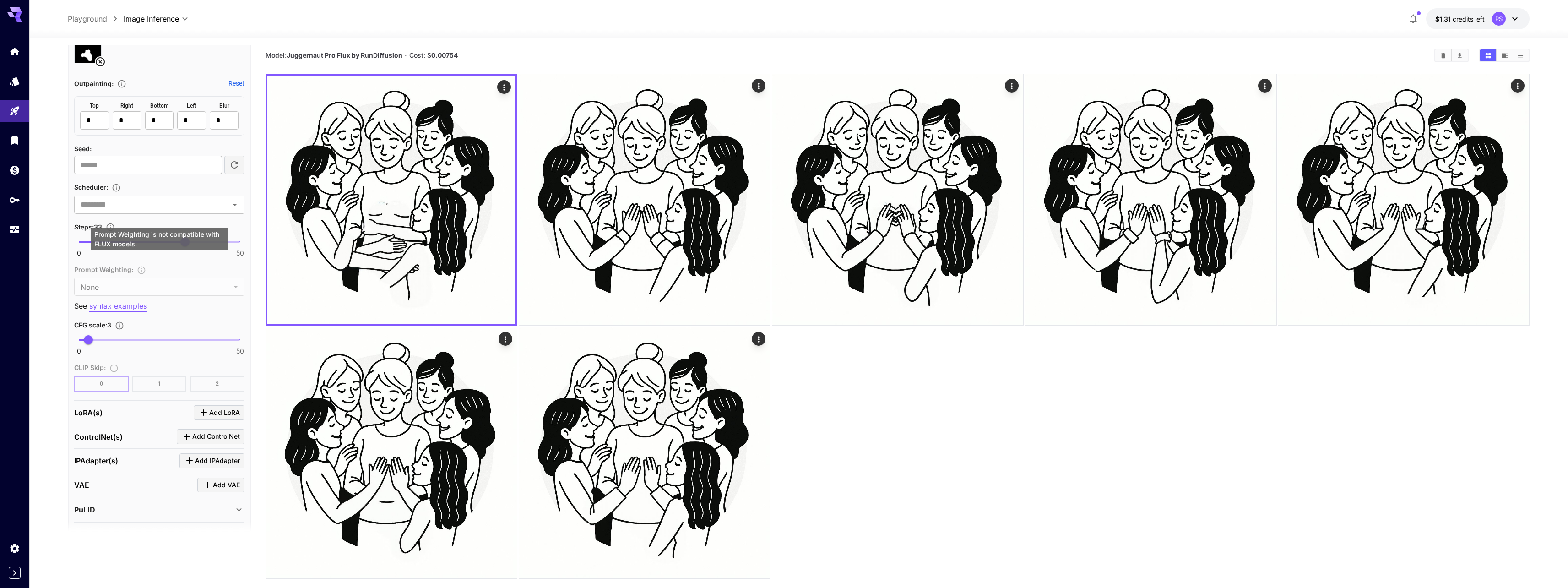
scroll to position [604, 0]
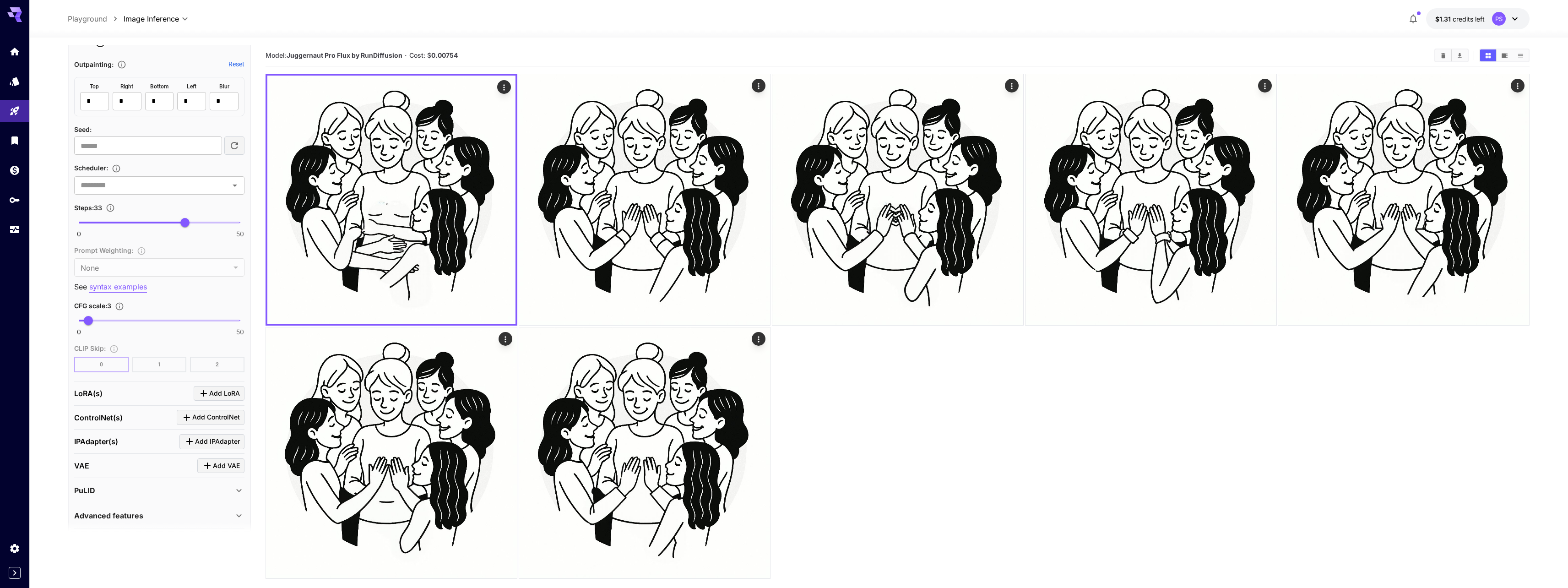
click at [197, 318] on span "0 50 3" at bounding box center [160, 320] width 161 height 13
type input "****"
click at [184, 322] on span "0 50 32.7" at bounding box center [160, 320] width 161 height 13
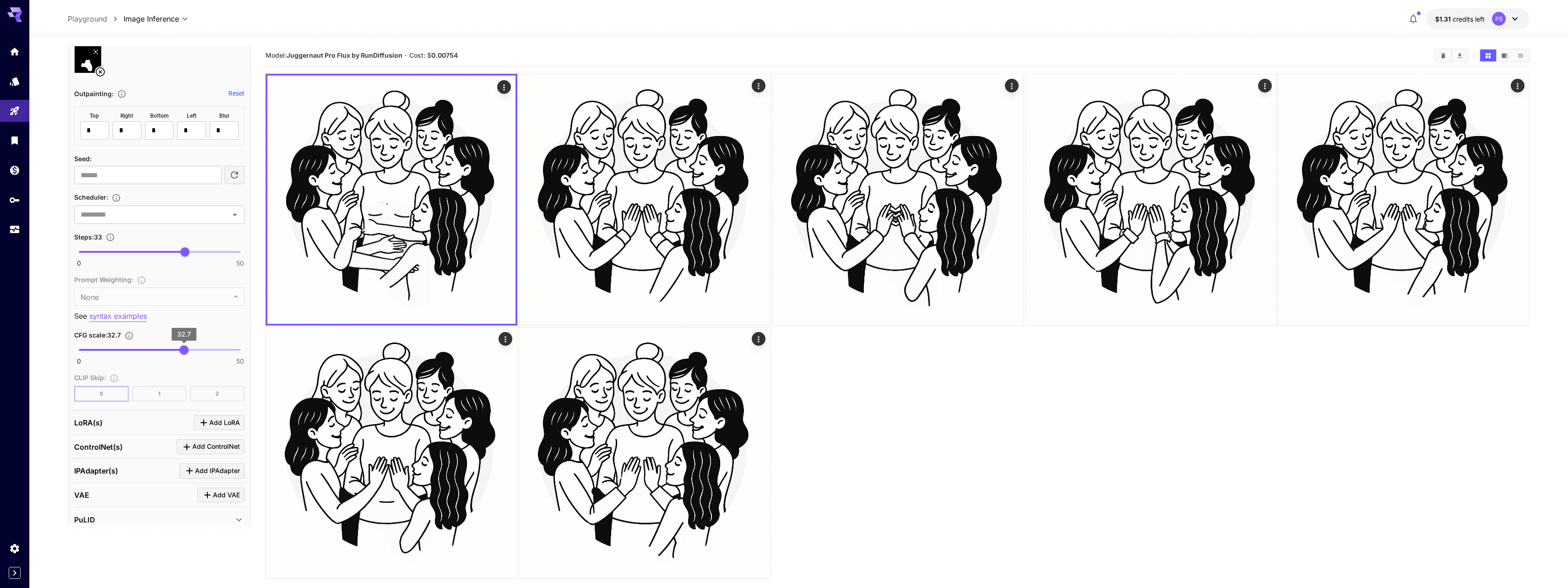
scroll to position [549, 0]
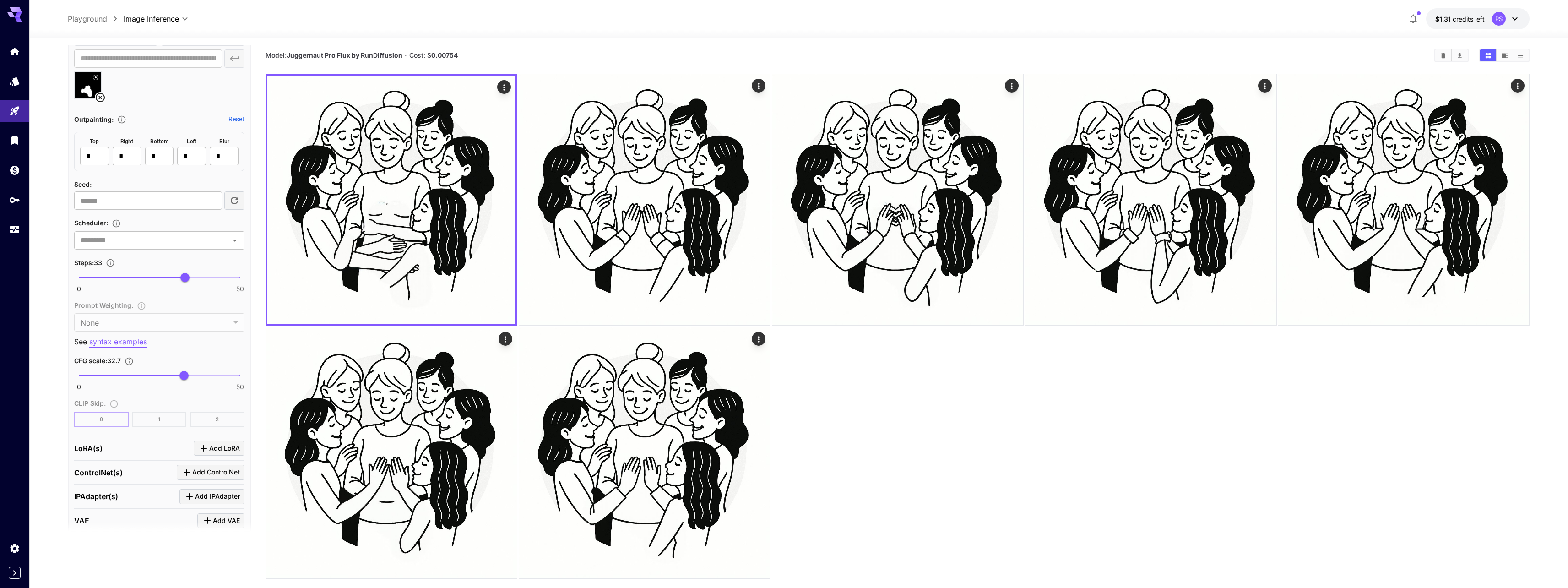
type input "*"
type input "*******"
drag, startPoint x: 87, startPoint y: 277, endPoint x: 102, endPoint y: 278, distance: 15.0
click at [102, 278] on span "0 50 7" at bounding box center [160, 277] width 161 height 13
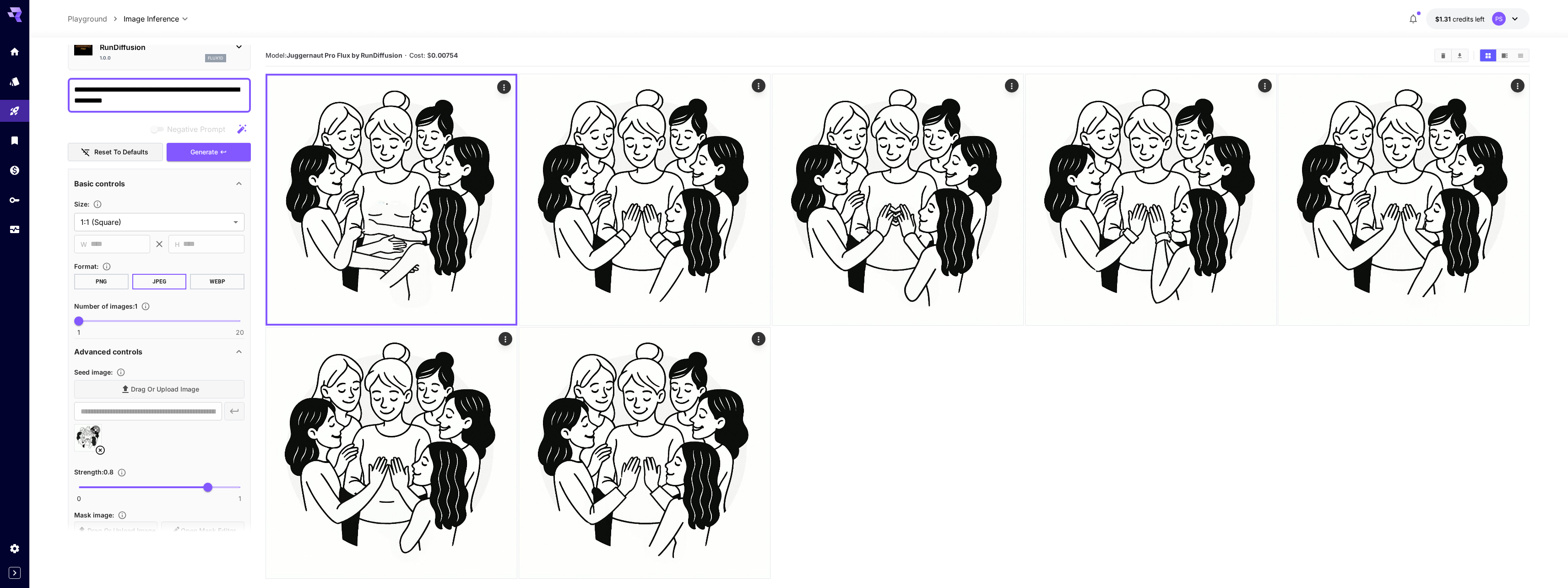
scroll to position [0, 0]
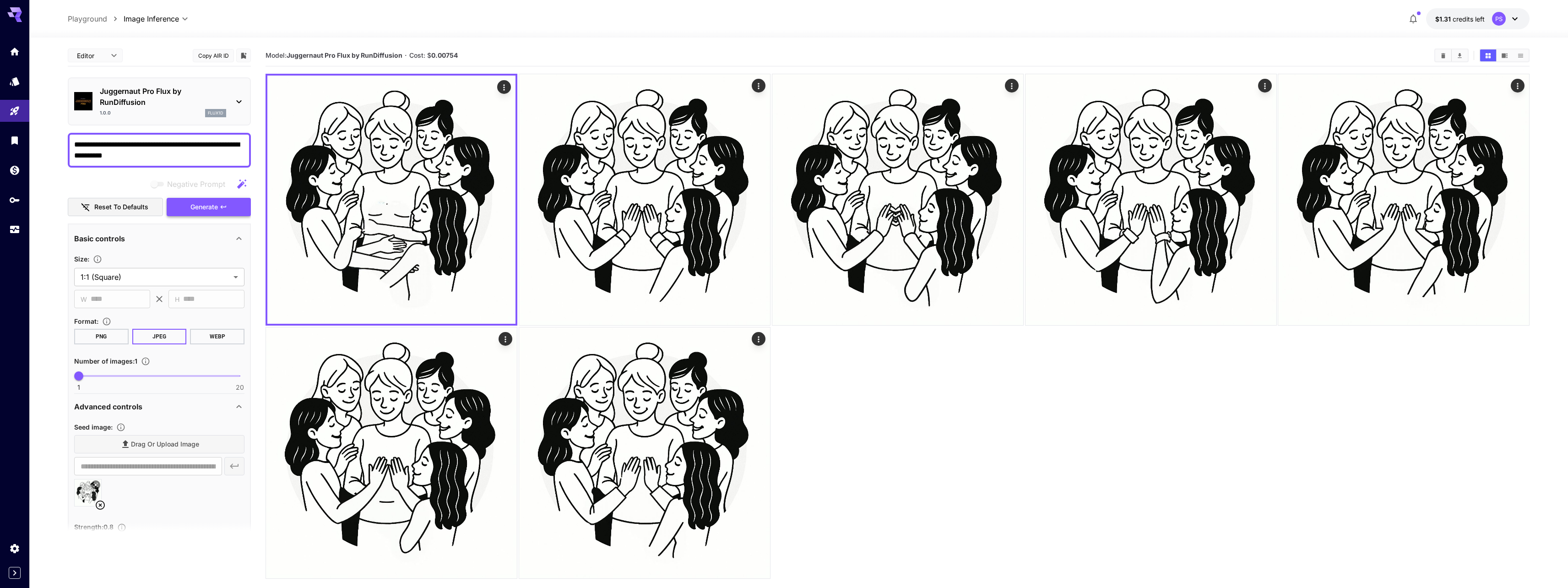
click at [202, 206] on span "Generate" at bounding box center [204, 207] width 28 height 12
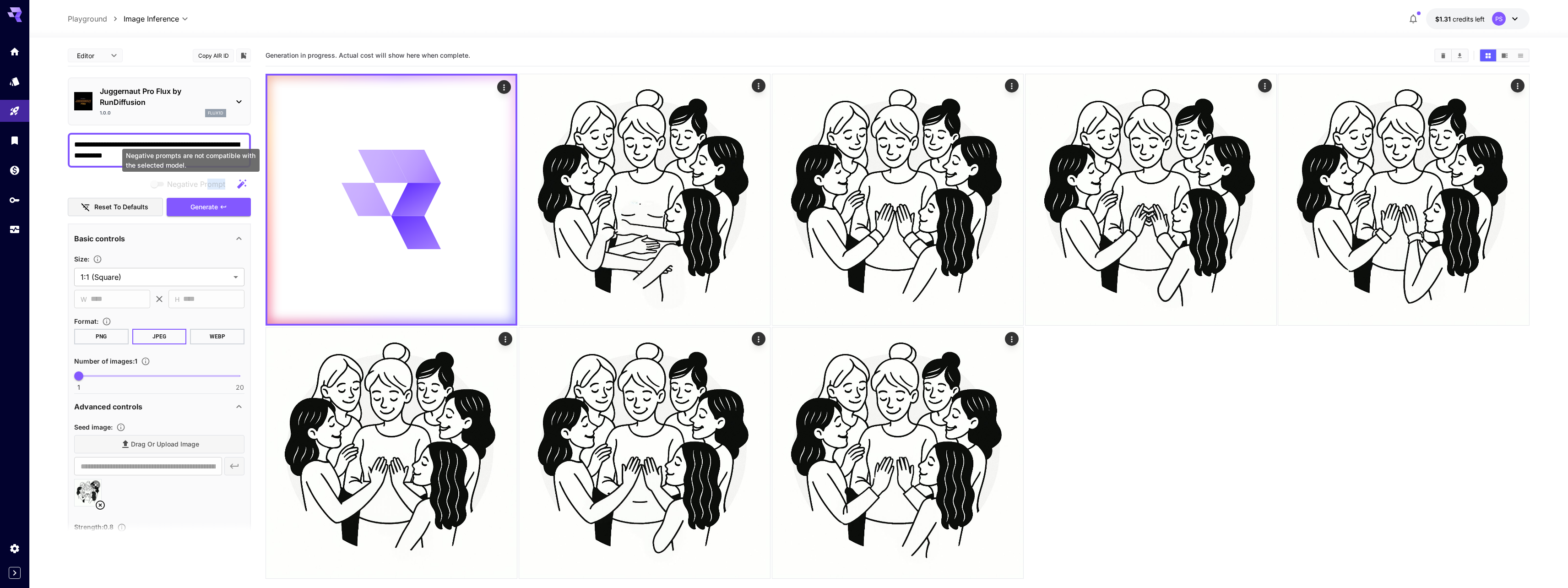
drag, startPoint x: 207, startPoint y: 187, endPoint x: 217, endPoint y: 230, distance: 44.1
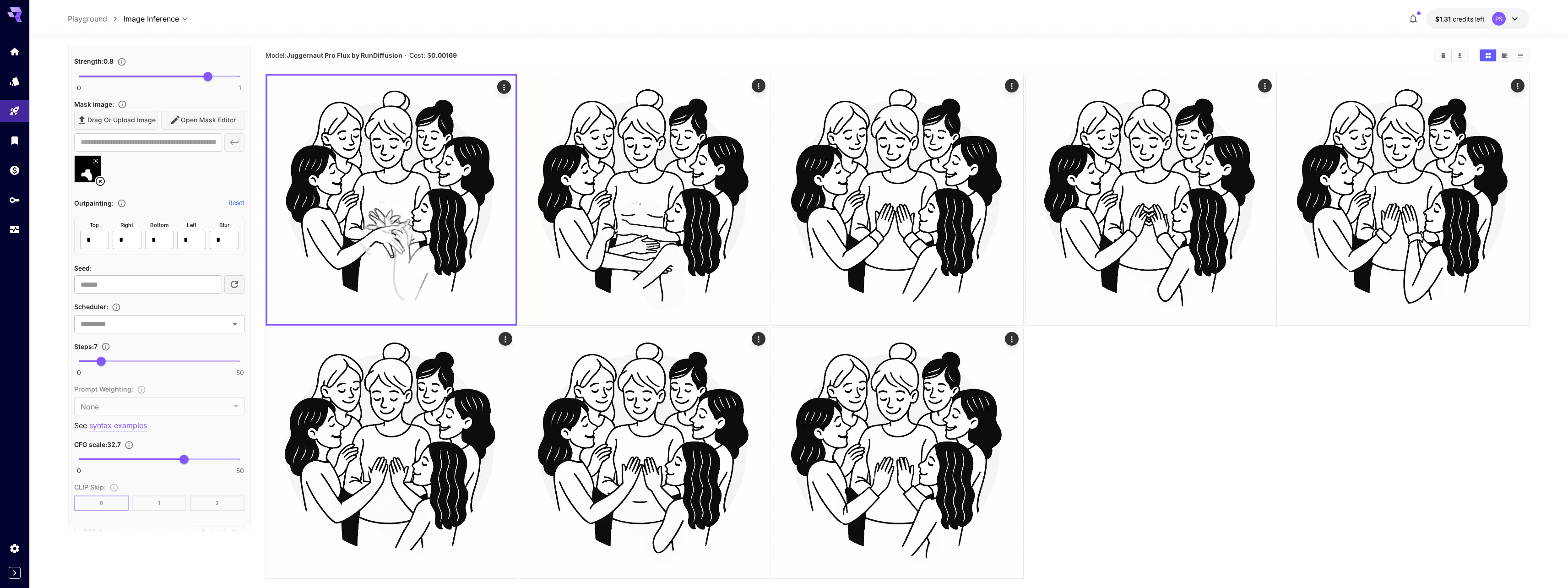
scroll to position [494, 0]
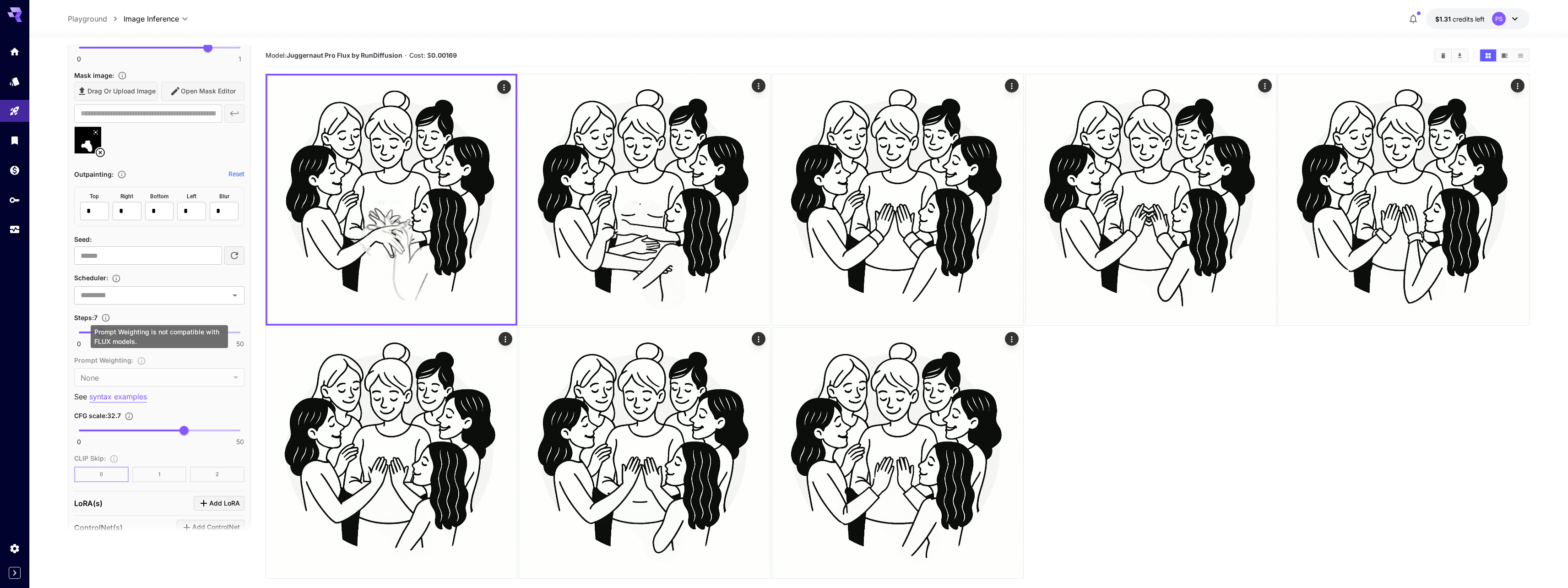
click at [180, 336] on div "Prompt Weighting is not compatible with FLUX models." at bounding box center [159, 336] width 138 height 23
click at [180, 329] on div "Prompt Weighting is not compatible with FLUX models." at bounding box center [159, 336] width 138 height 23
drag, startPoint x: 128, startPoint y: 332, endPoint x: 154, endPoint y: 333, distance: 26.0
click at [154, 333] on span "0 50 23" at bounding box center [160, 332] width 161 height 13
click at [156, 333] on span "24" at bounding box center [156, 332] width 9 height 9
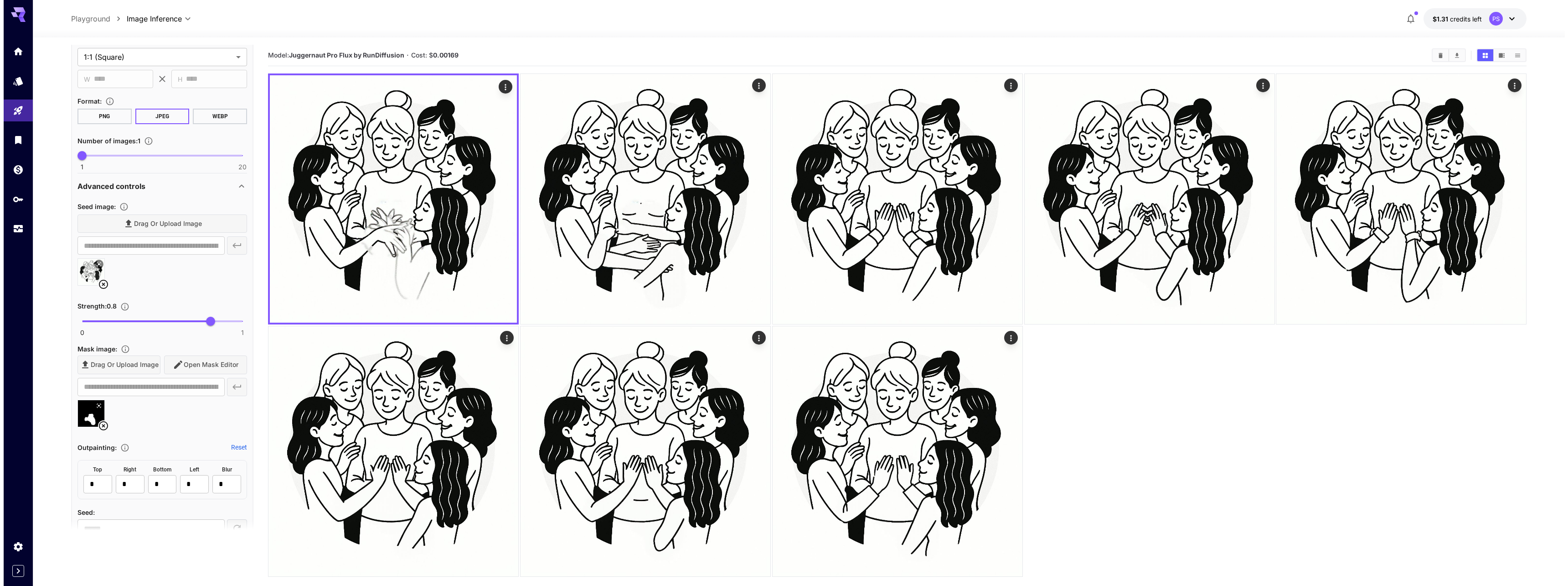
scroll to position [0, 0]
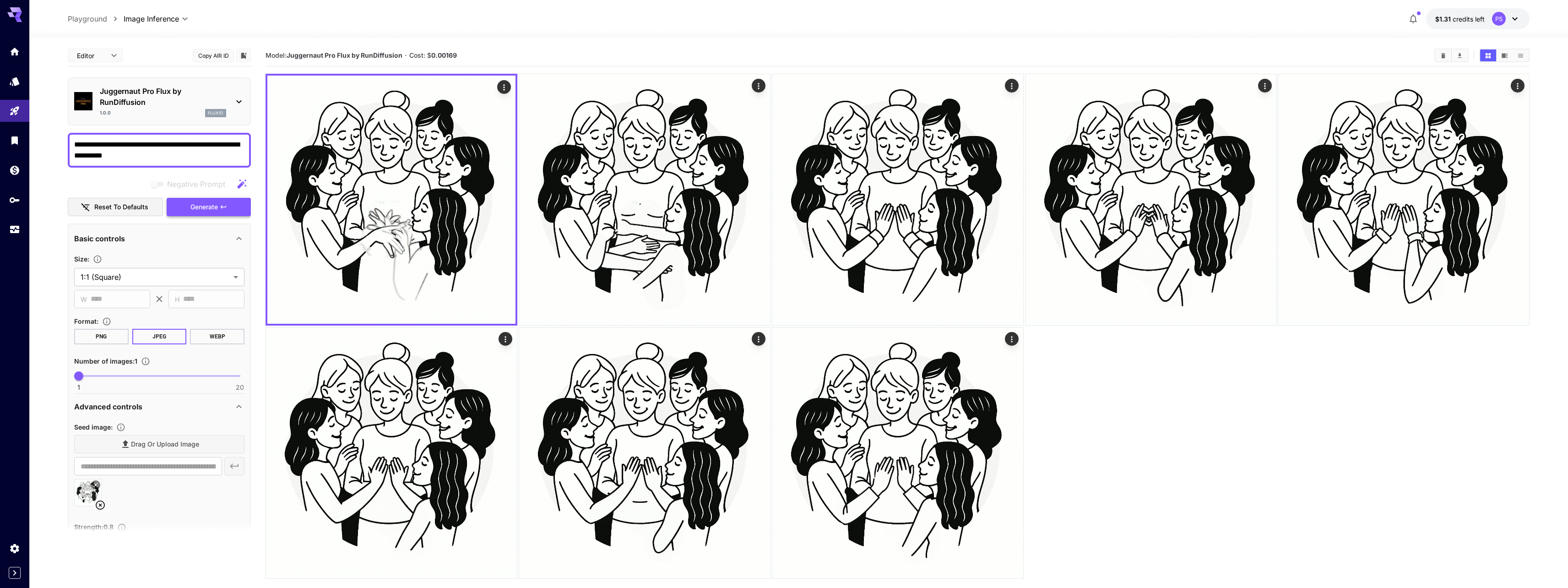
click at [195, 206] on span "Generate" at bounding box center [204, 207] width 28 height 12
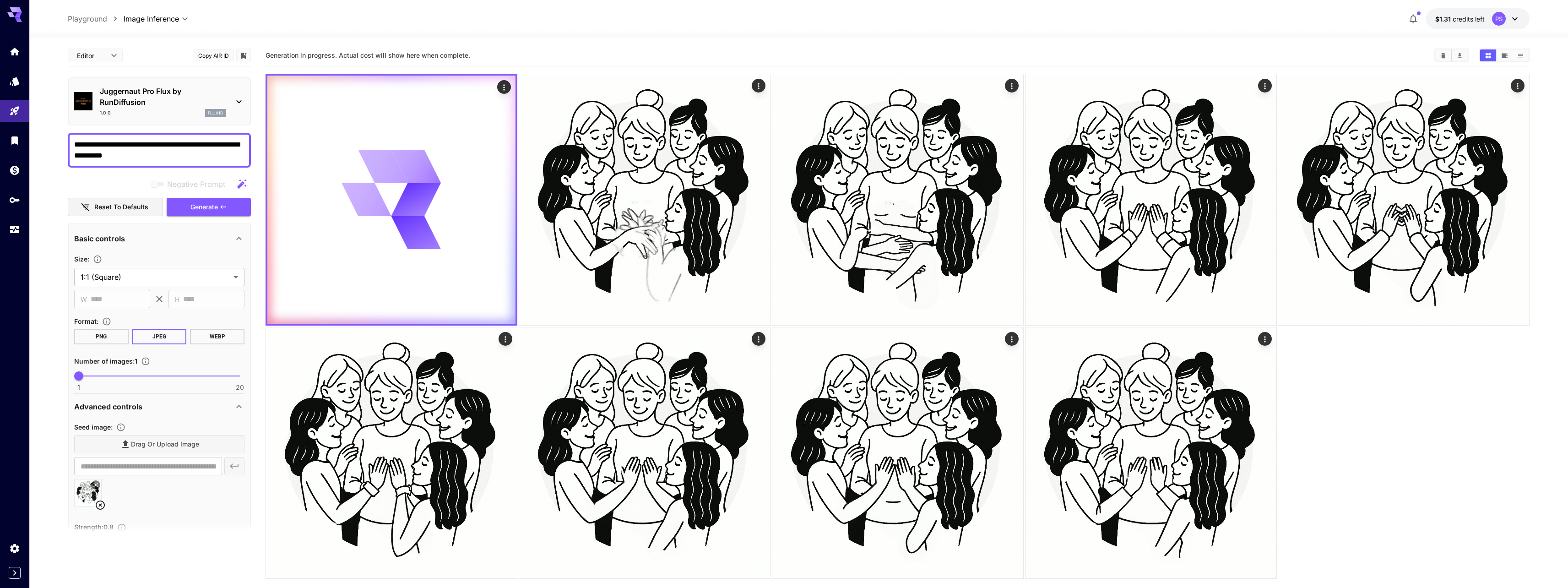
click at [187, 107] on p "Juggernaut Pro Flux by RunDiffusion" at bounding box center [163, 97] width 127 height 22
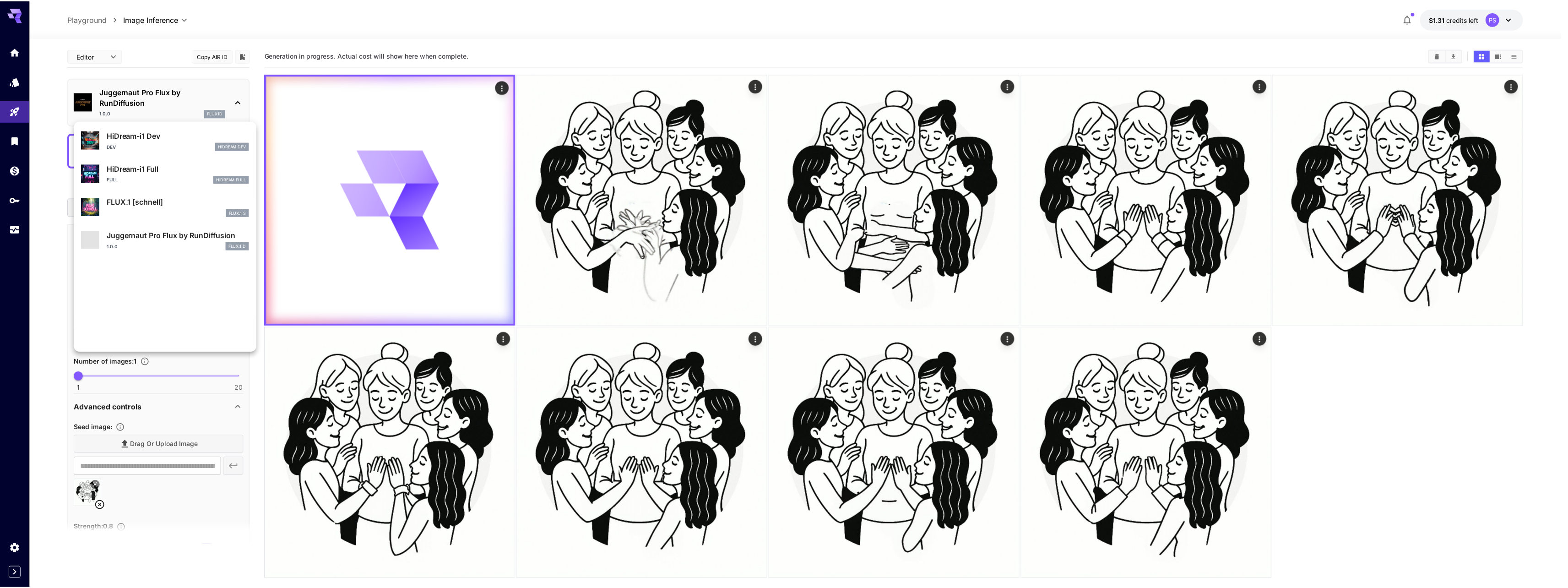
scroll to position [799, 0]
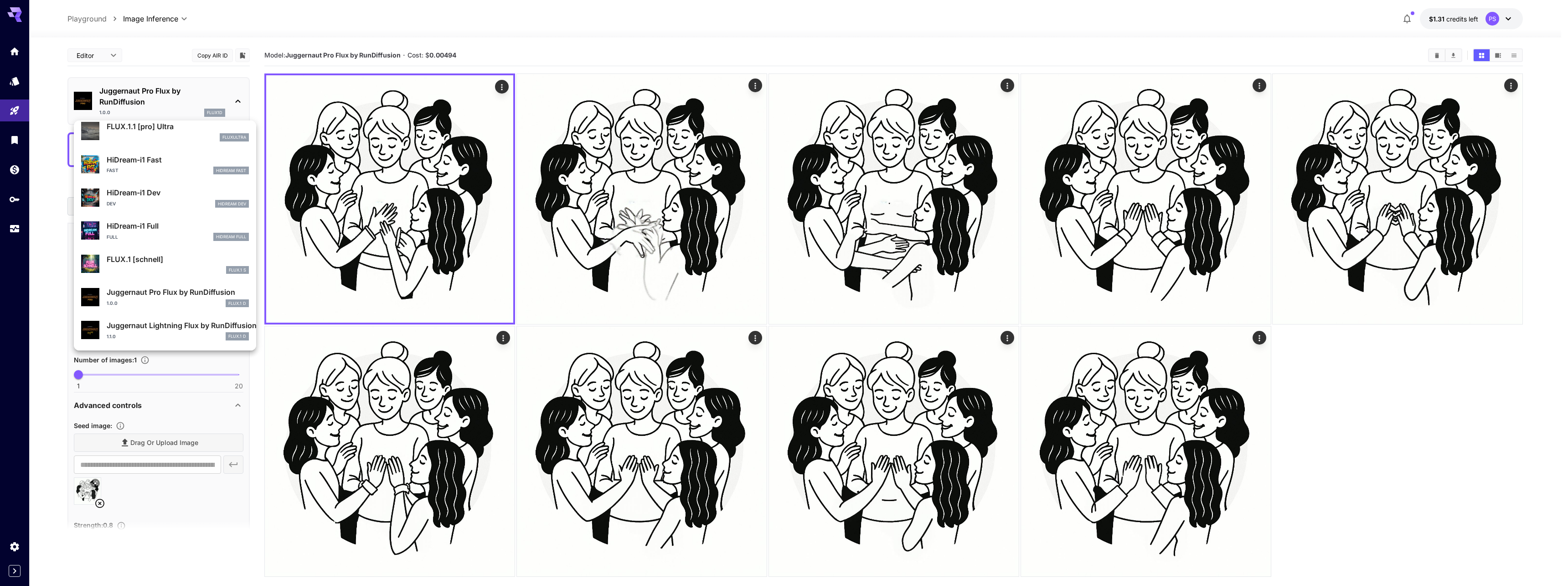
click at [187, 327] on p "Juggernaut Lightning Flux by RunDiffusion" at bounding box center [178, 325] width 142 height 11
type input "*"
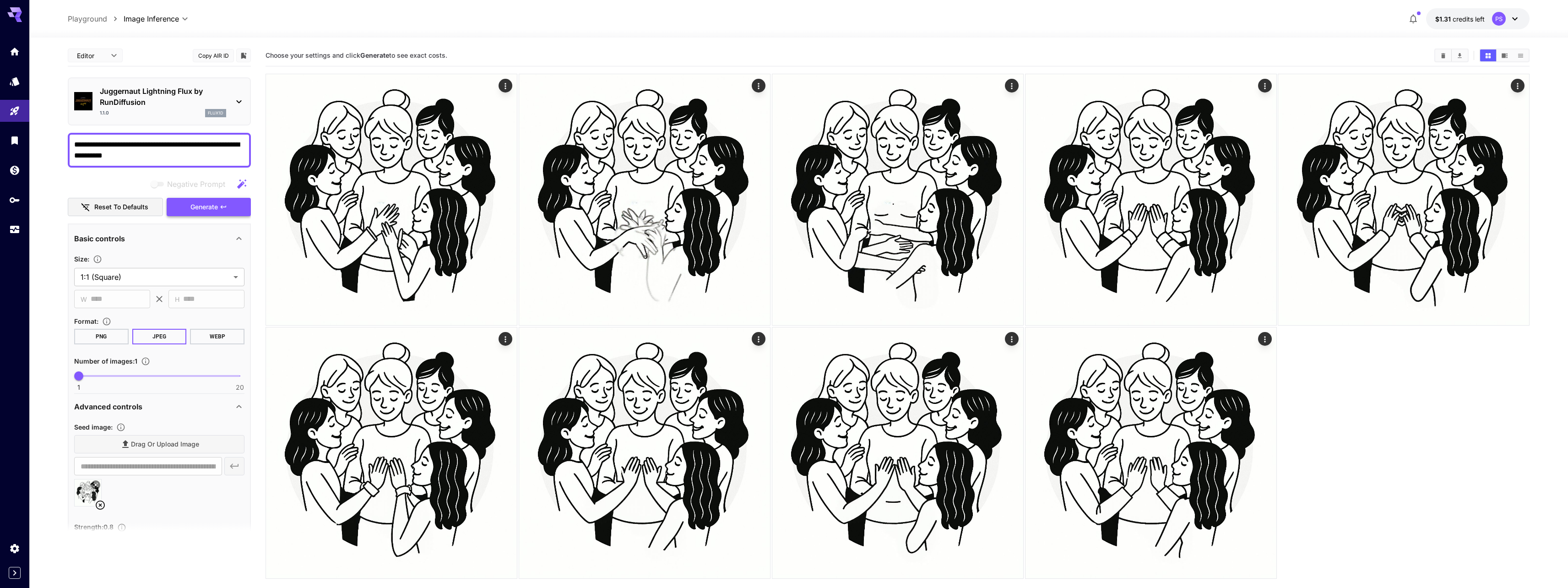
click at [226, 203] on icon "button" at bounding box center [223, 207] width 7 height 7
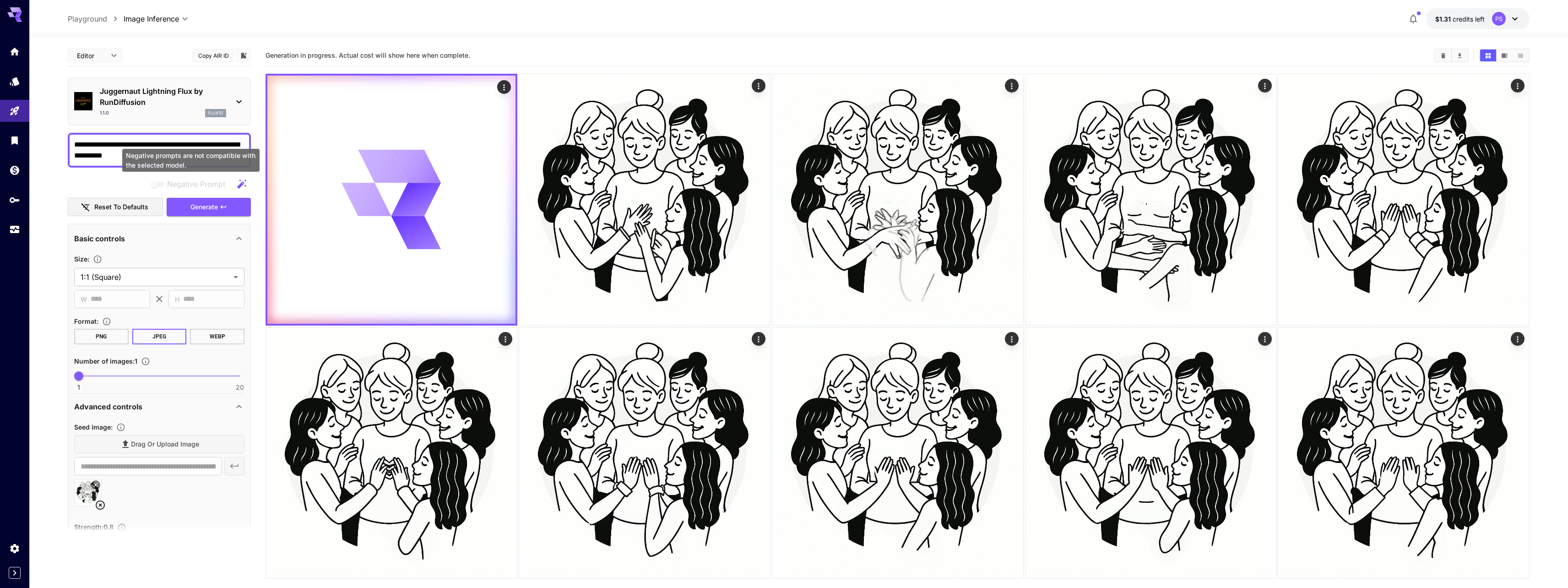
click at [186, 153] on div "Negative prompts are not compatible with the selected model." at bounding box center [191, 160] width 138 height 23
click at [183, 147] on textarea "**********" at bounding box center [159, 150] width 171 height 22
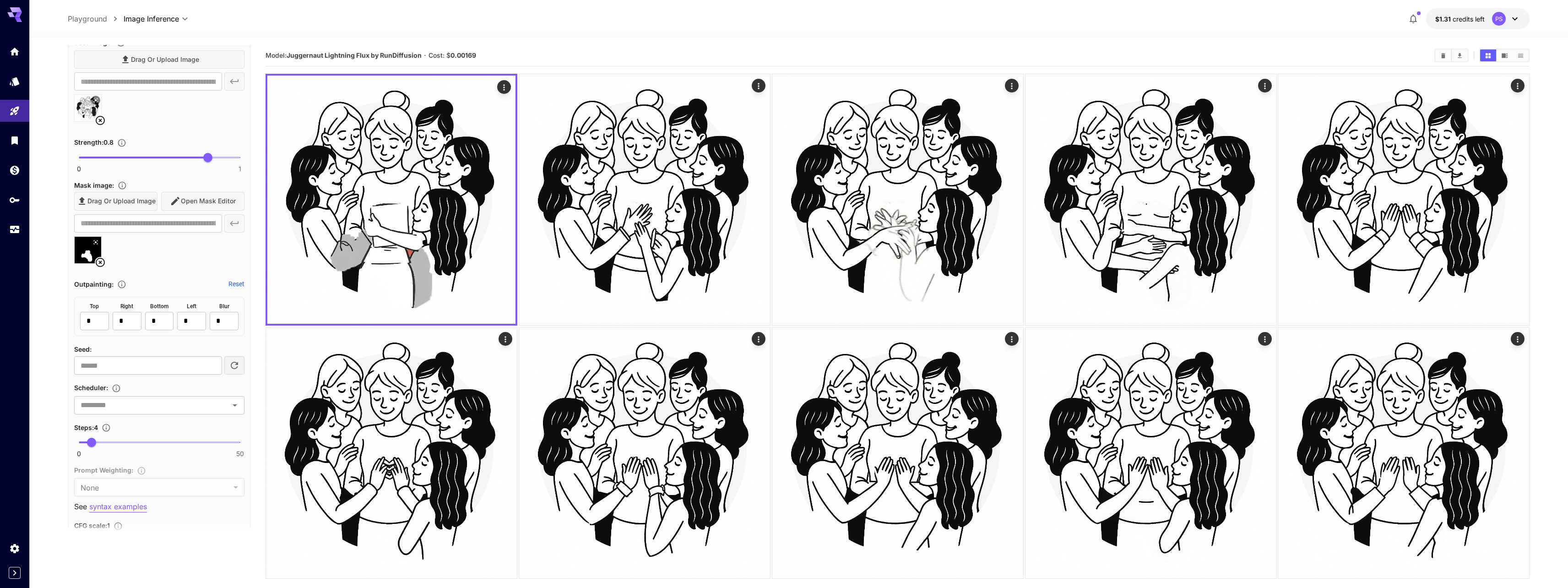
scroll to position [604, 0]
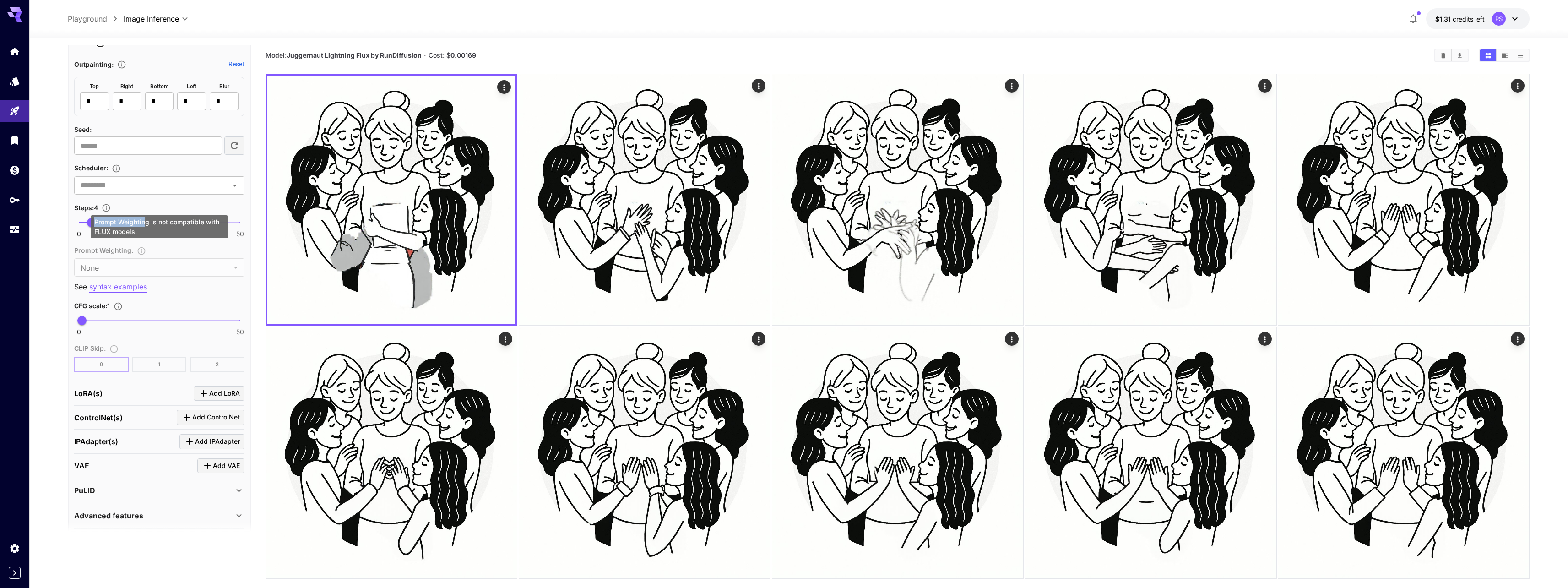
drag, startPoint x: 92, startPoint y: 220, endPoint x: 164, endPoint y: 214, distance: 72.2
click at [144, 218] on div "Prompt Weighting is not compatible with FLUX models." at bounding box center [159, 226] width 138 height 23
click at [85, 212] on p "Steps : 4" at bounding box center [94, 207] width 40 height 11
drag, startPoint x: 93, startPoint y: 223, endPoint x: 149, endPoint y: 225, distance: 56.0
click at [149, 225] on span "22" at bounding box center [149, 222] width 9 height 9
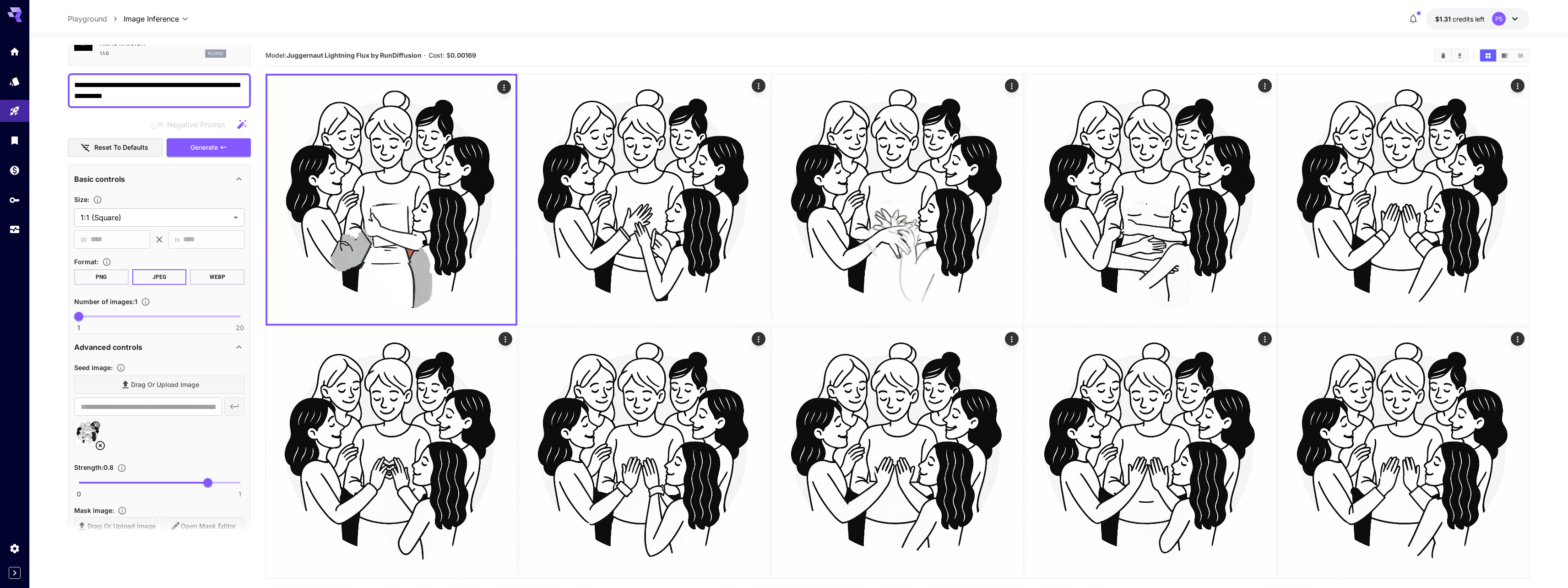
scroll to position [0, 0]
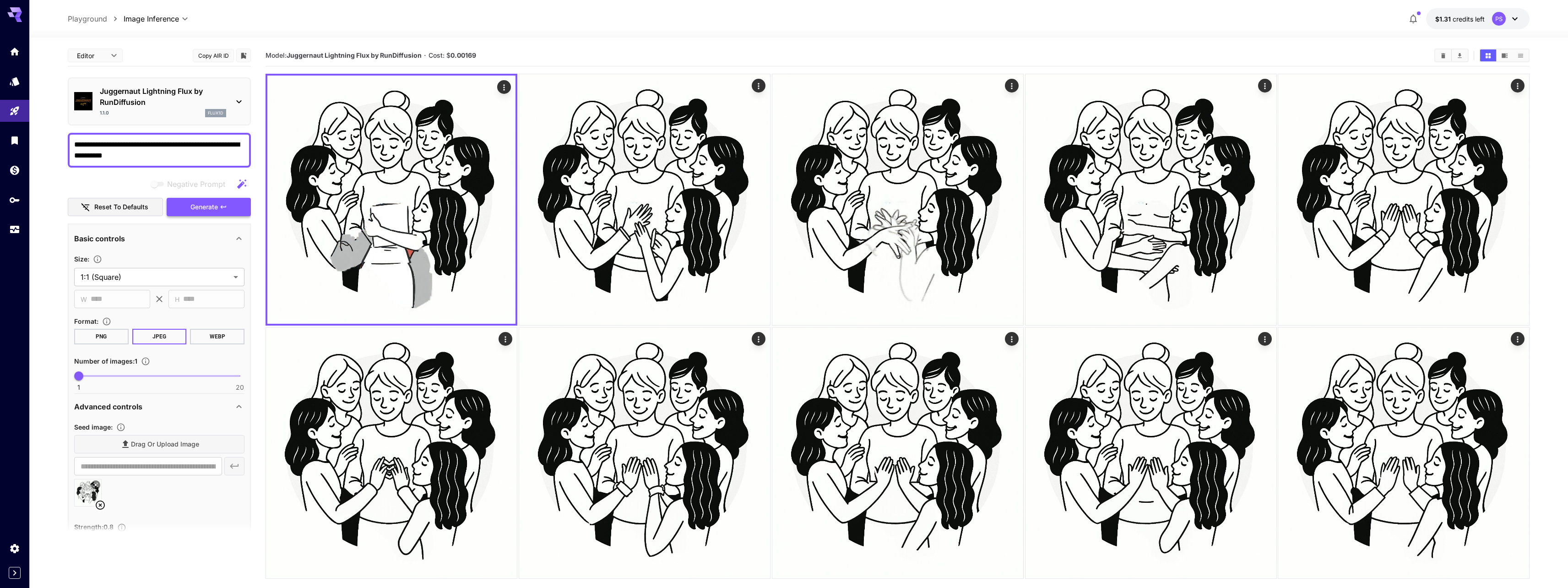
click at [219, 207] on button "Generate" at bounding box center [209, 207] width 84 height 19
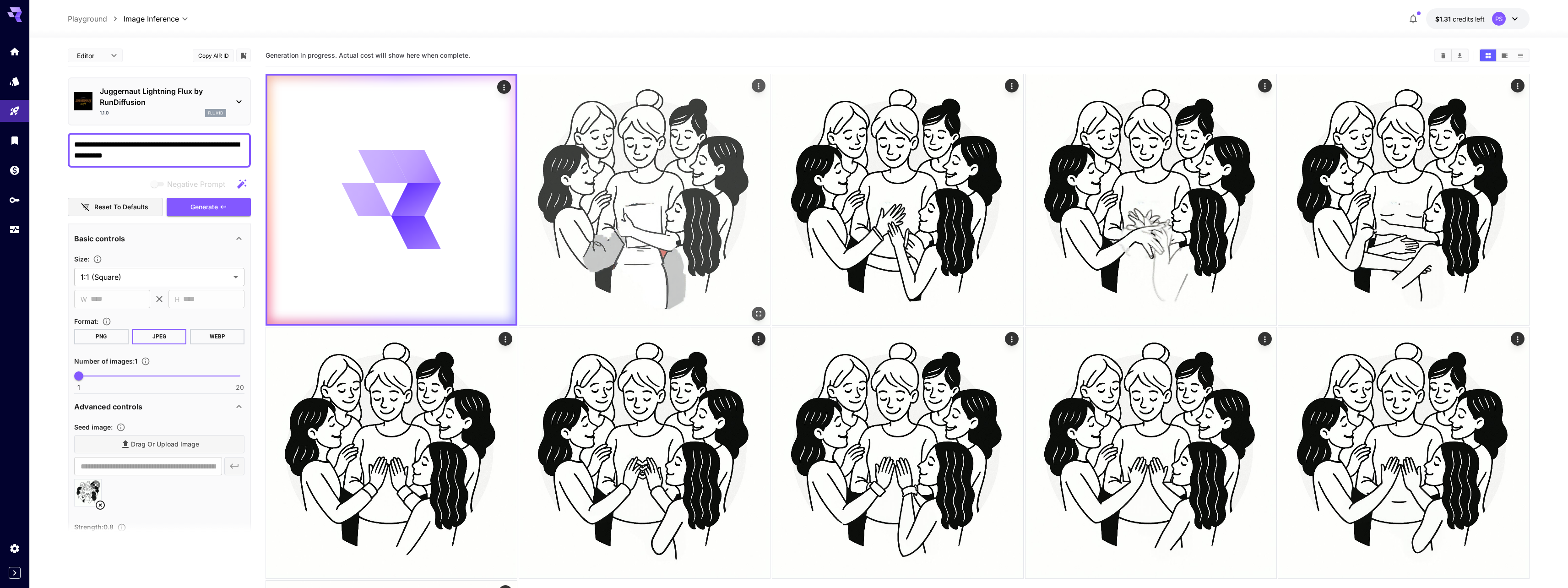
click at [548, 100] on img at bounding box center [644, 199] width 251 height 251
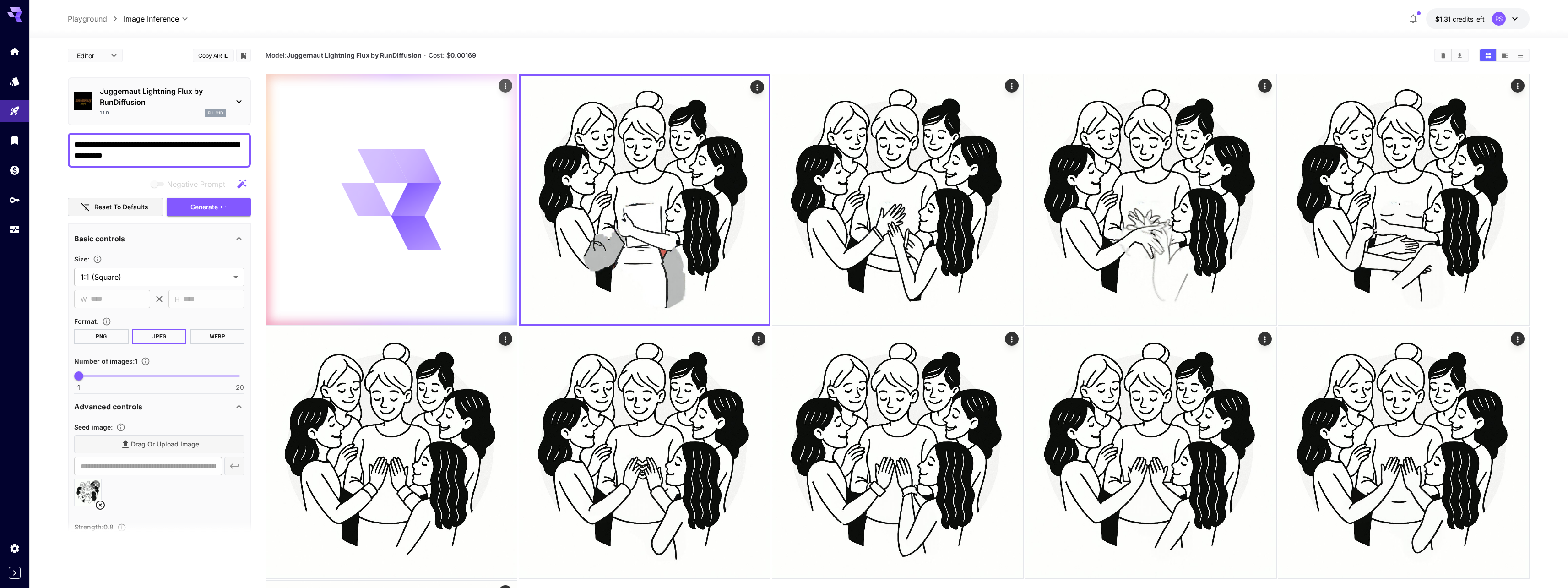
click at [470, 134] on div at bounding box center [391, 199] width 251 height 251
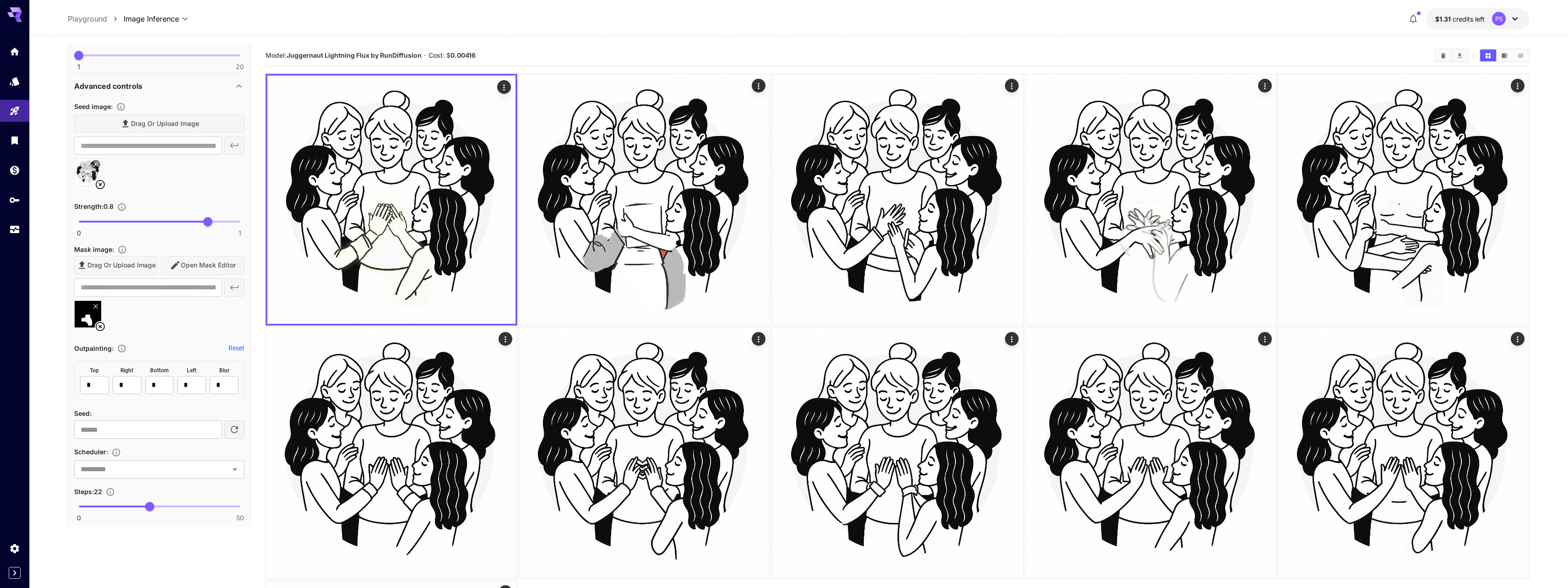
scroll to position [329, 0]
type input "**"
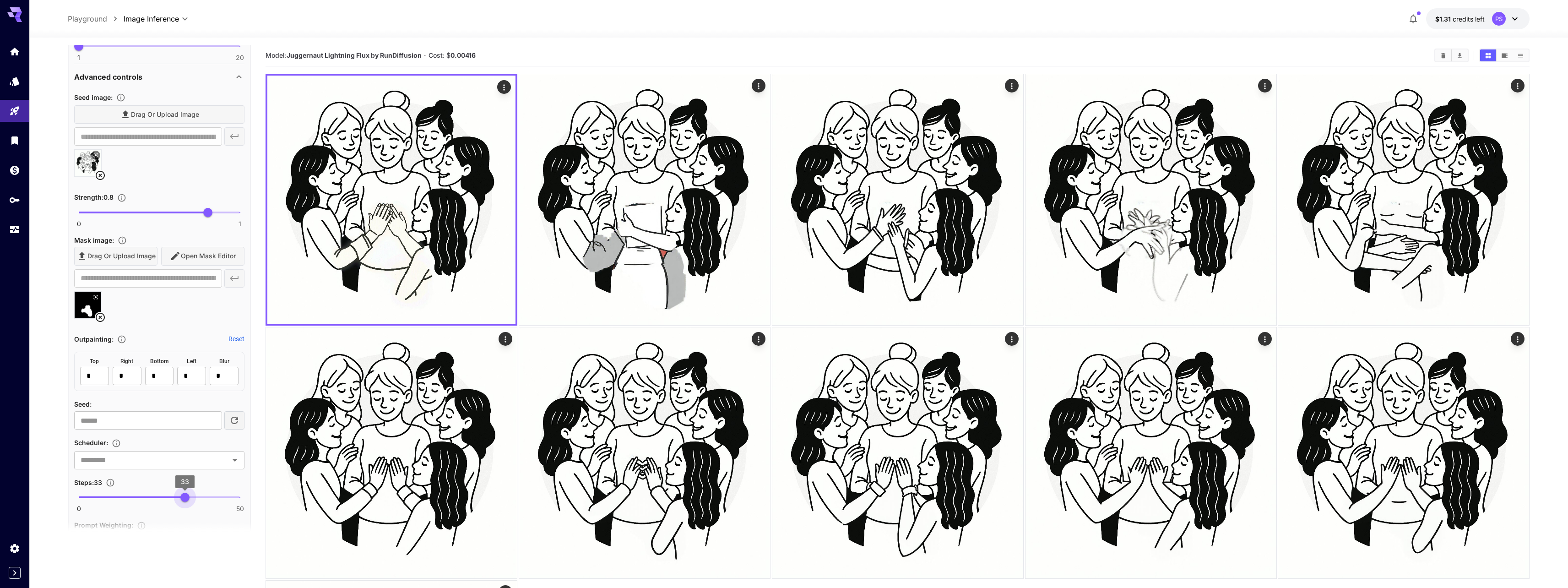
drag, startPoint x: 154, startPoint y: 493, endPoint x: 184, endPoint y: 496, distance: 30.1
click at [184, 496] on span "33" at bounding box center [185, 497] width 9 height 9
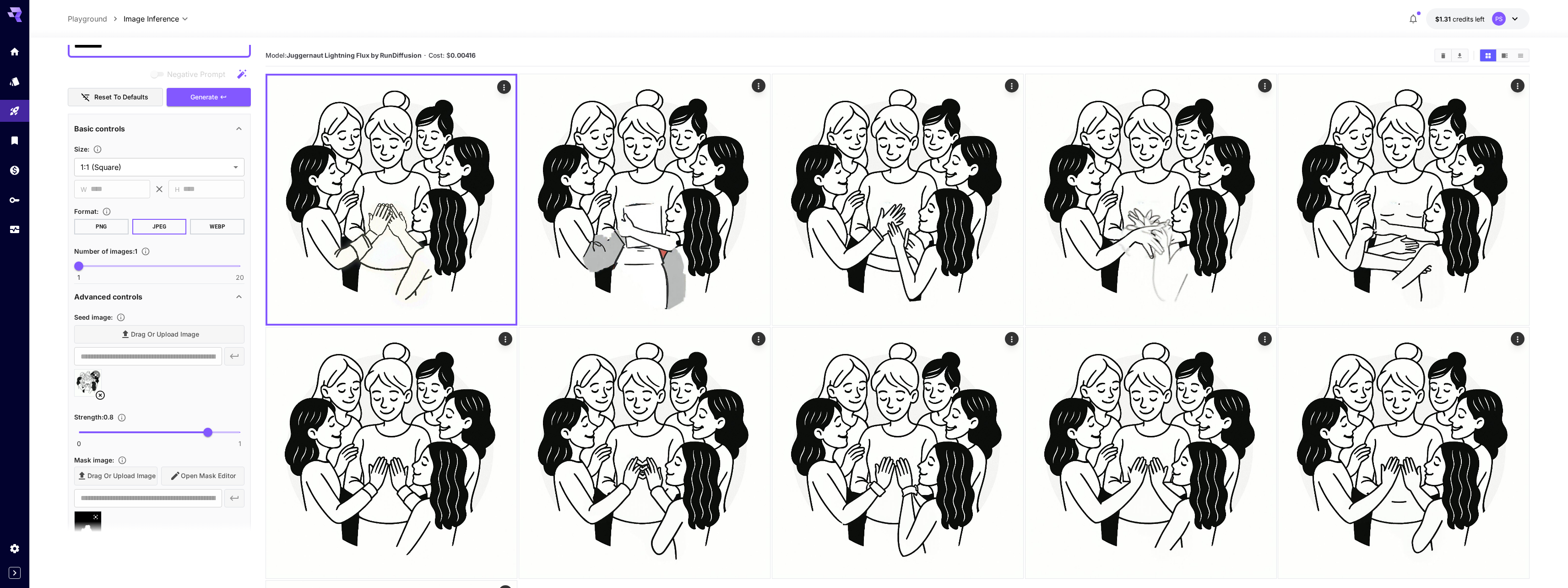
scroll to position [0, 0]
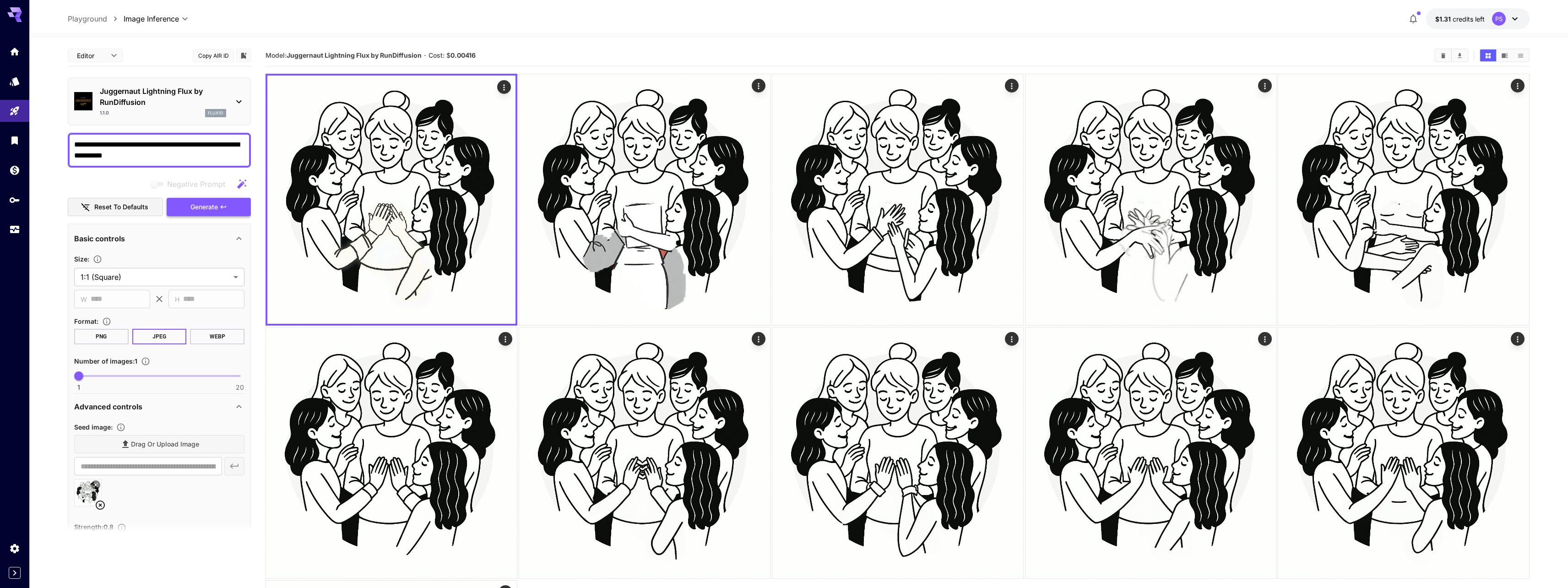
click at [195, 211] on span "Generate" at bounding box center [204, 207] width 28 height 12
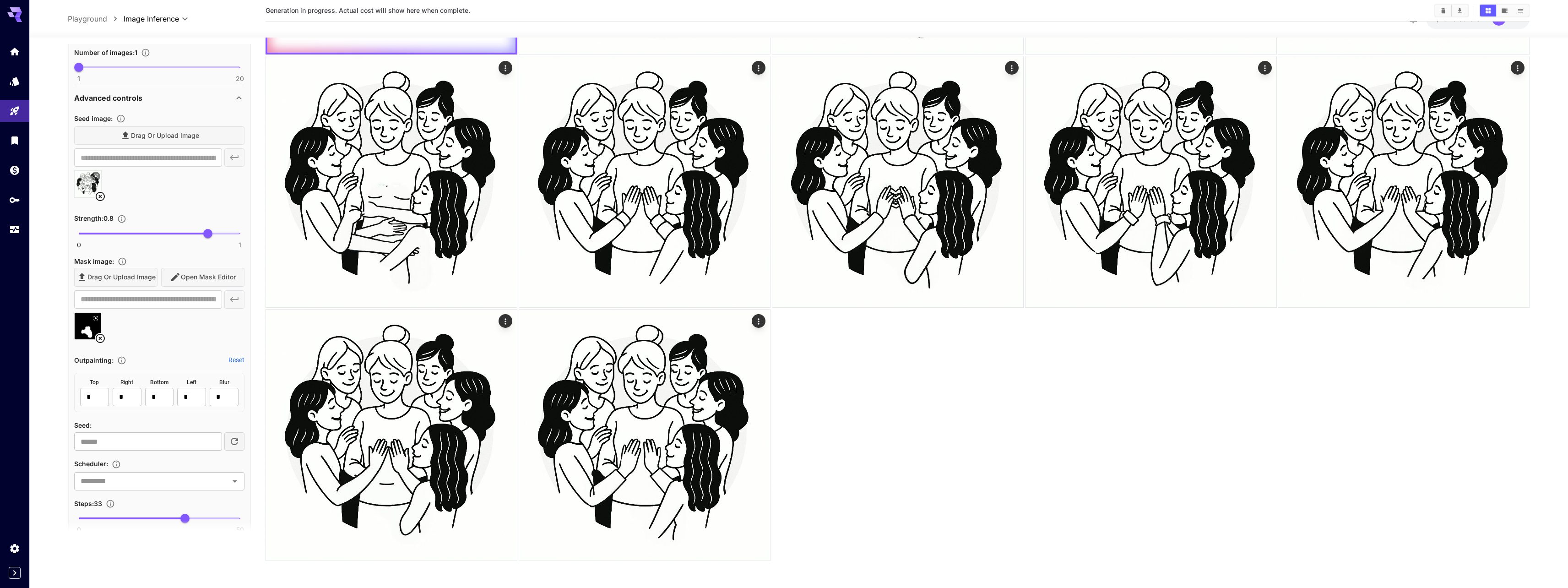
scroll to position [582, 0]
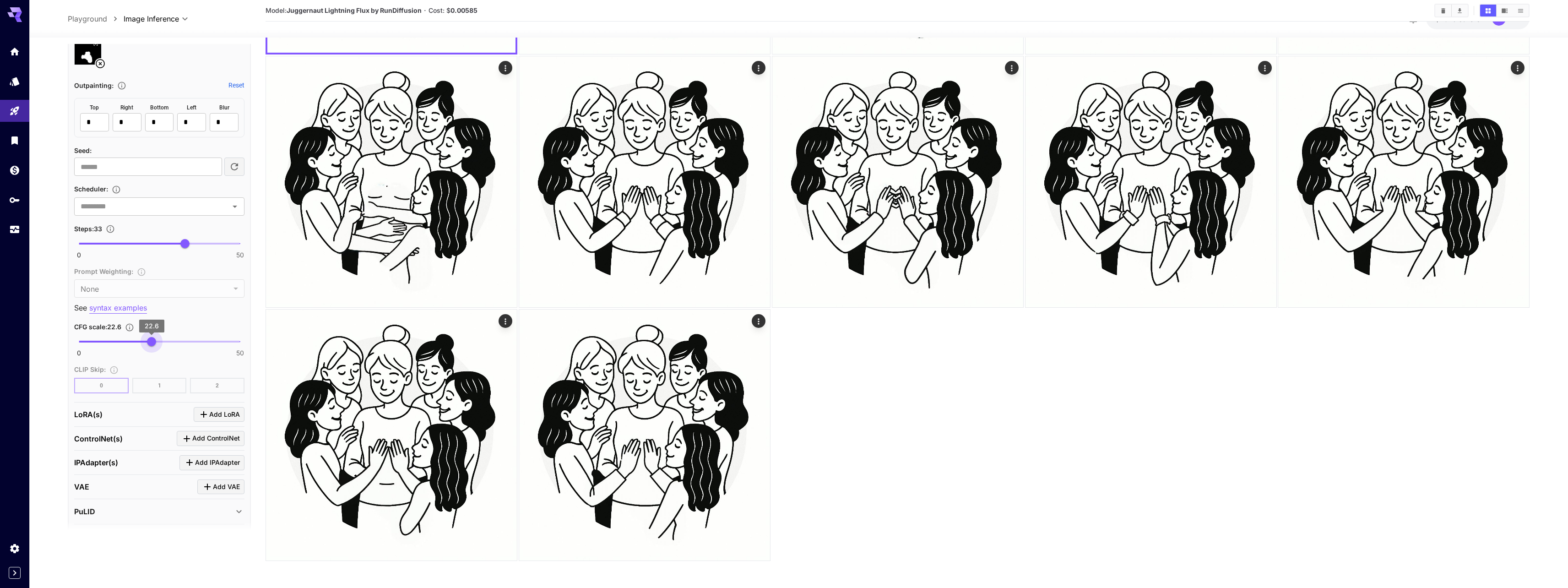
type input "****"
click at [152, 339] on span "22.6" at bounding box center [151, 341] width 9 height 9
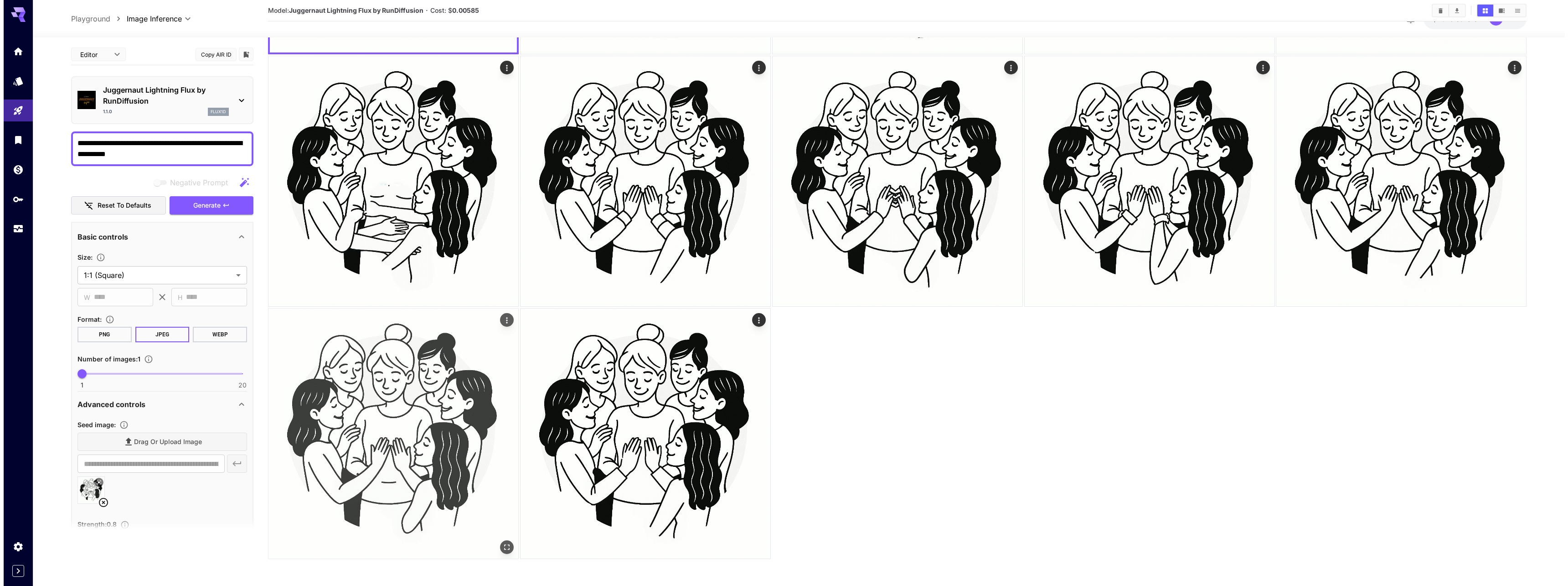
scroll to position [0, 0]
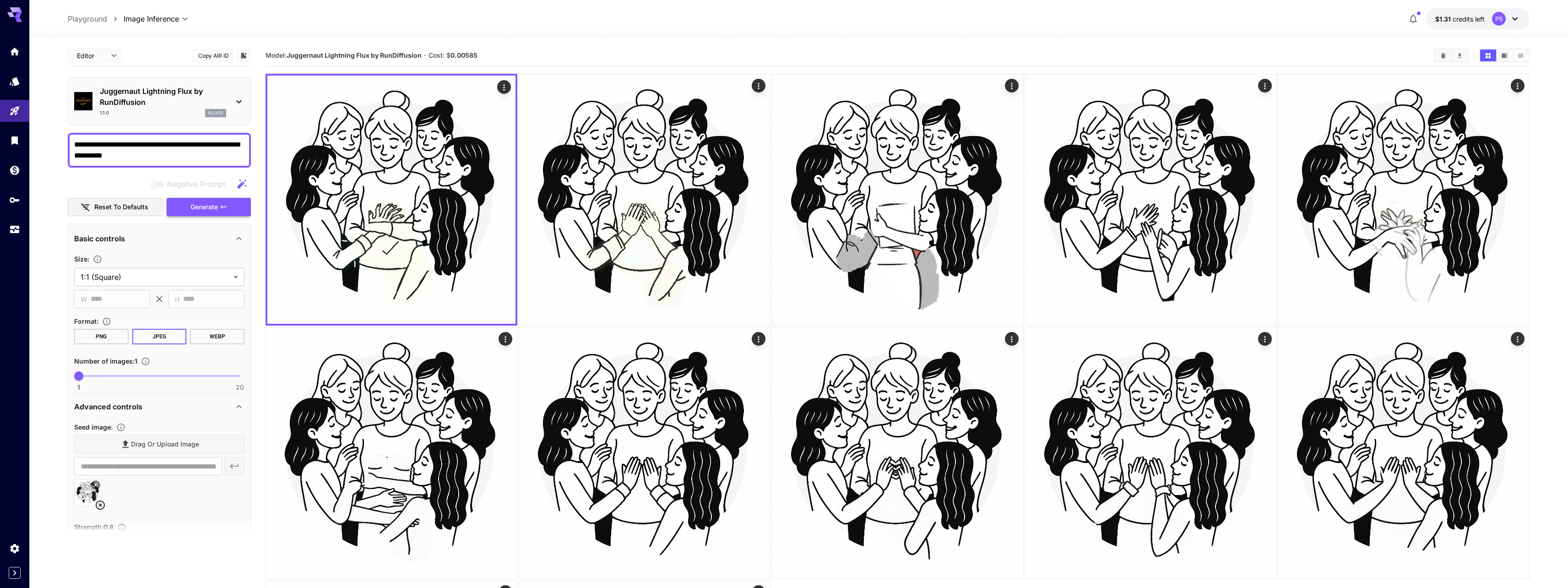
click at [197, 211] on span "Generate" at bounding box center [204, 207] width 28 height 12
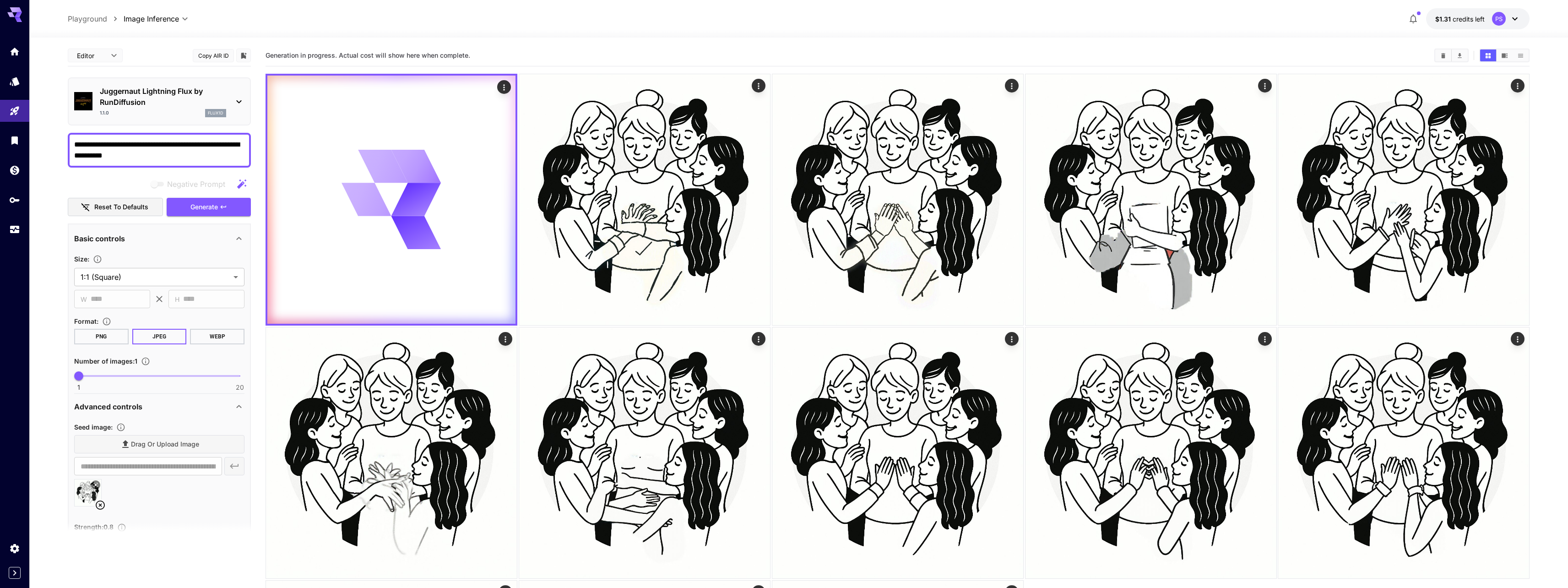
click at [153, 92] on p "Juggernaut Lightning Flux by RunDiffusion" at bounding box center [163, 97] width 127 height 22
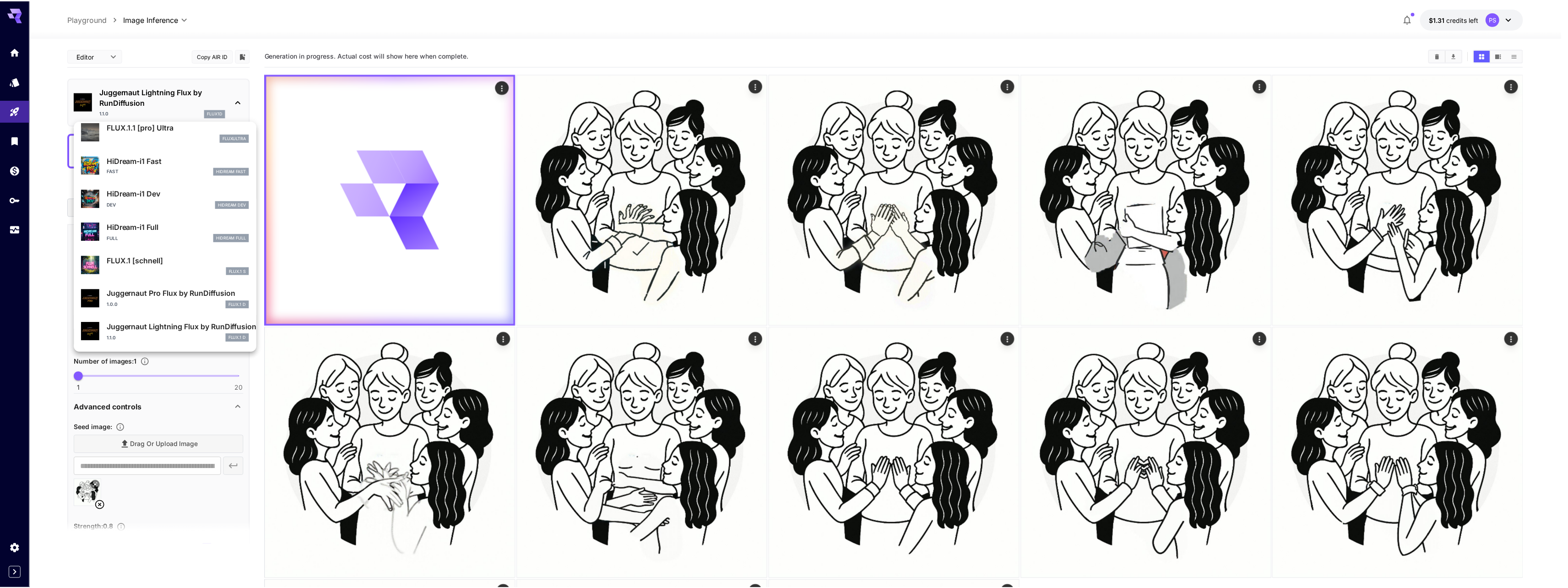
scroll to position [741, 0]
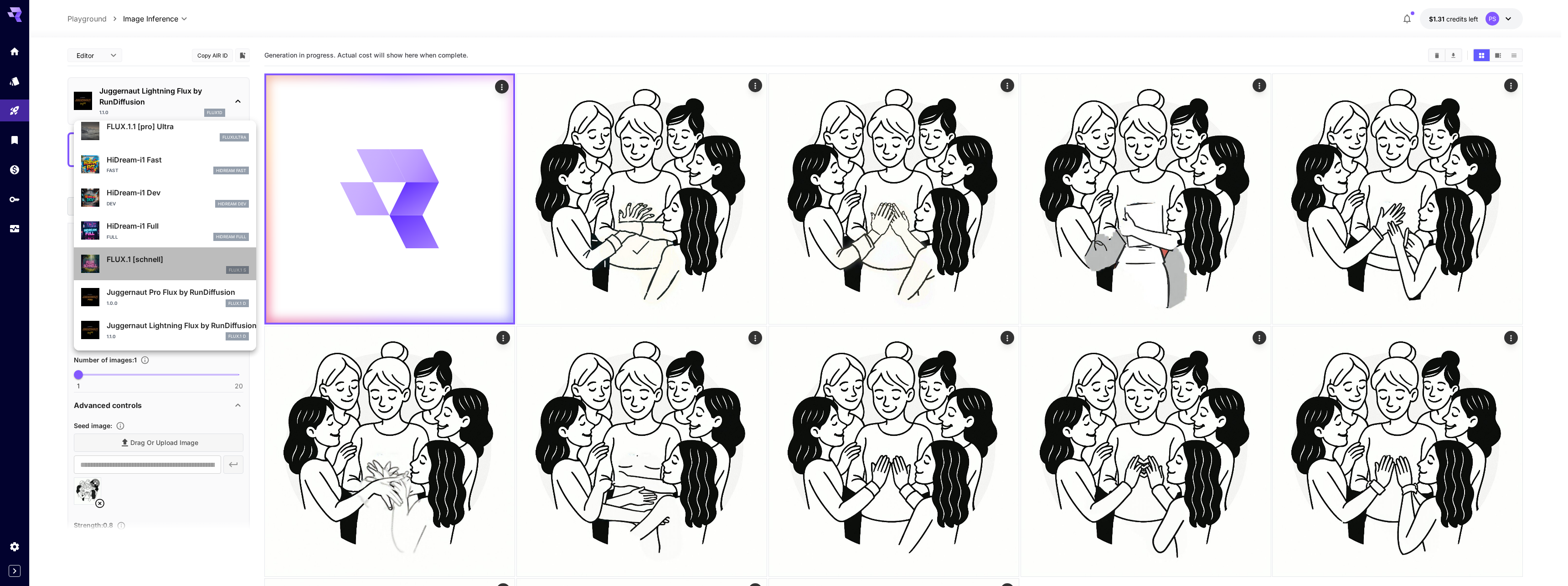
click at [178, 256] on p "FLUX.1 [schnell]" at bounding box center [178, 259] width 142 height 11
type input "*"
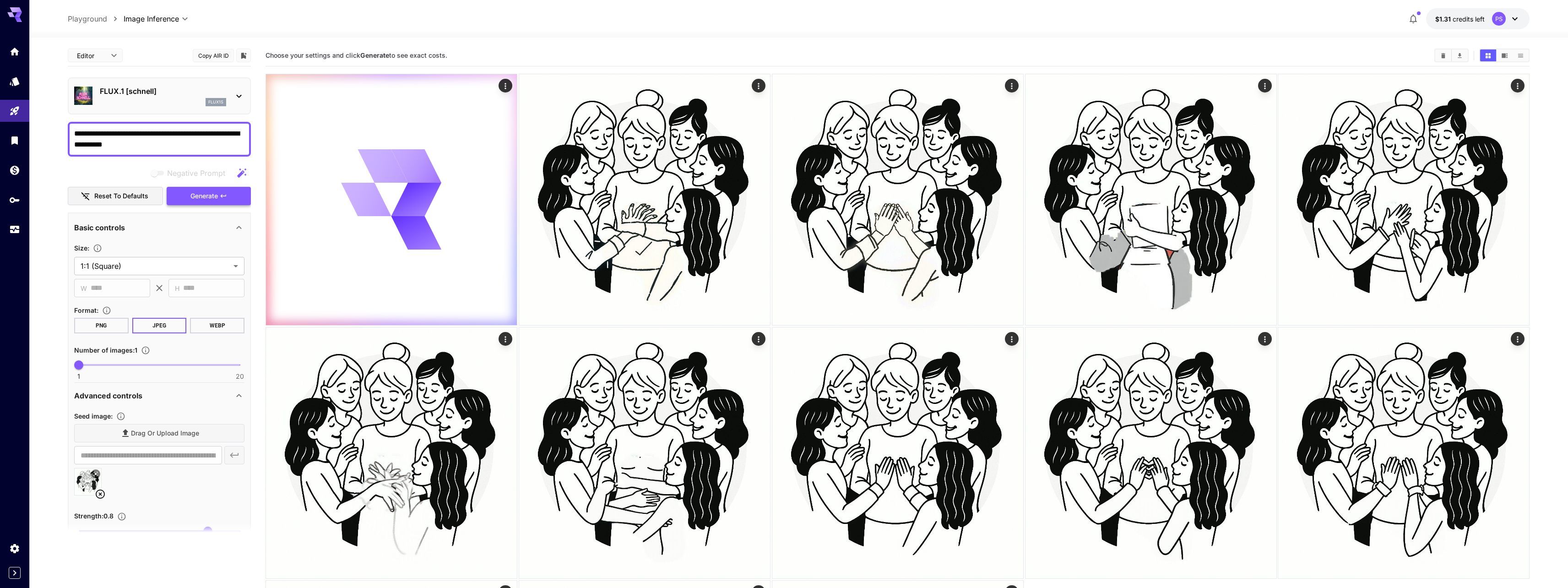
click at [198, 196] on span "Generate" at bounding box center [204, 196] width 28 height 12
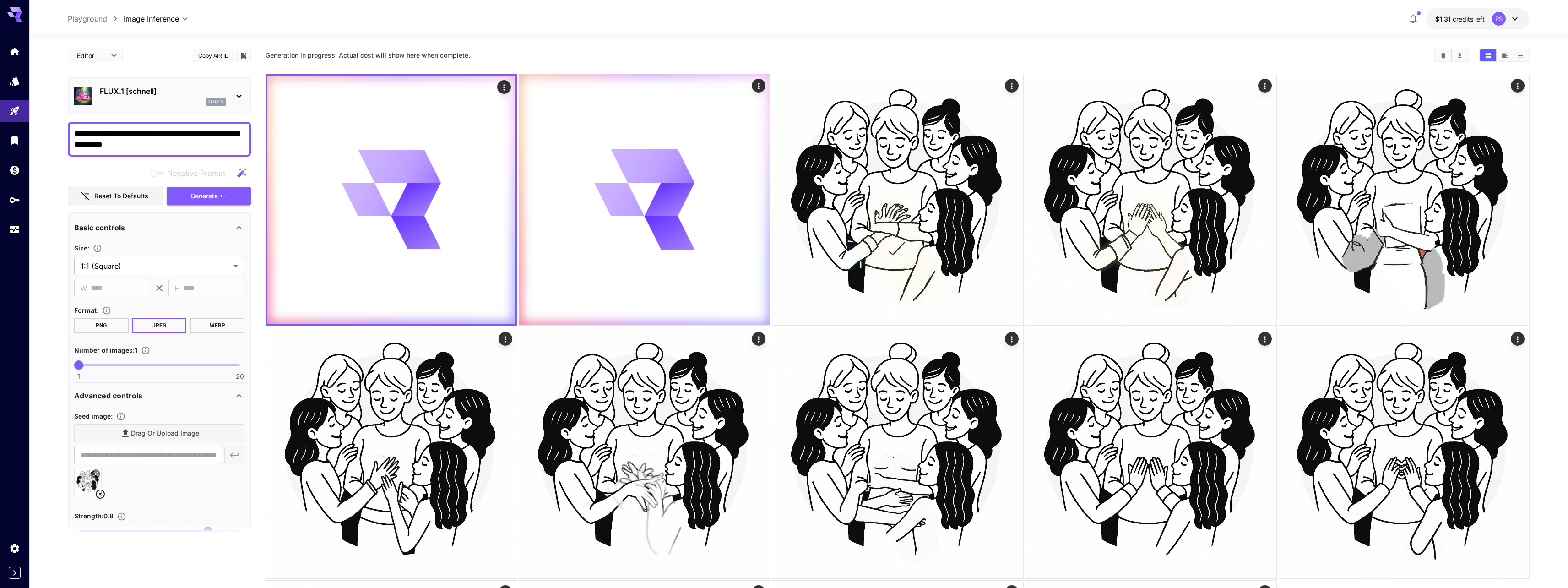
click at [105, 326] on button "PNG" at bounding box center [101, 325] width 54 height 15
click at [187, 199] on button "Generate" at bounding box center [209, 196] width 84 height 19
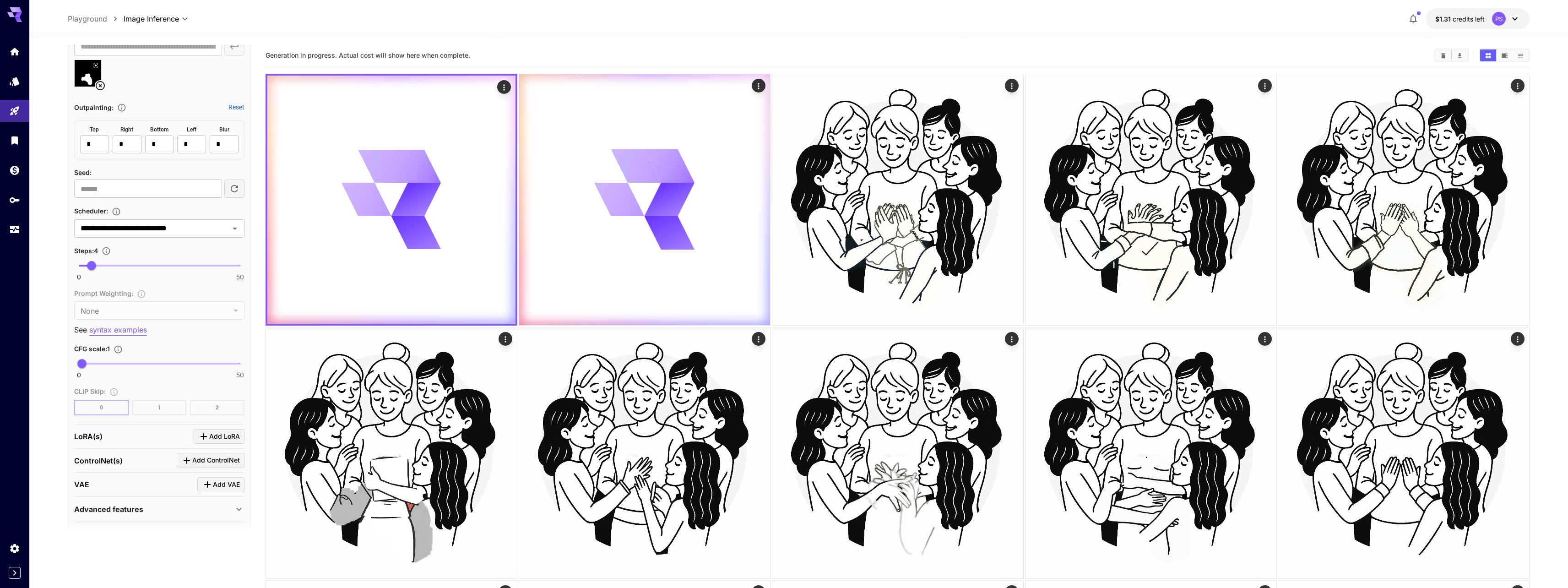
scroll to position [577, 0]
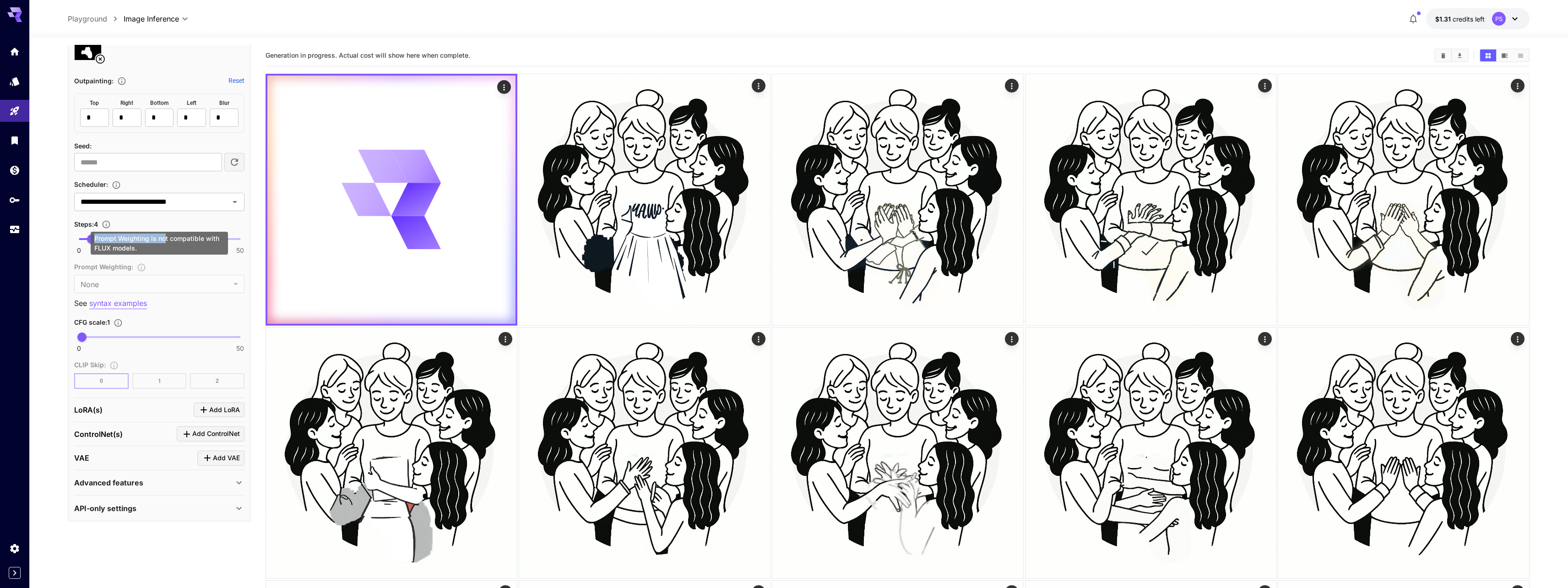
drag, startPoint x: 92, startPoint y: 238, endPoint x: 165, endPoint y: 238, distance: 73.0
click at [165, 238] on div "Prompt Weighting is not compatible with FLUX models." at bounding box center [159, 243] width 138 height 23
click at [23, 243] on div at bounding box center [15, 133] width 29 height 223
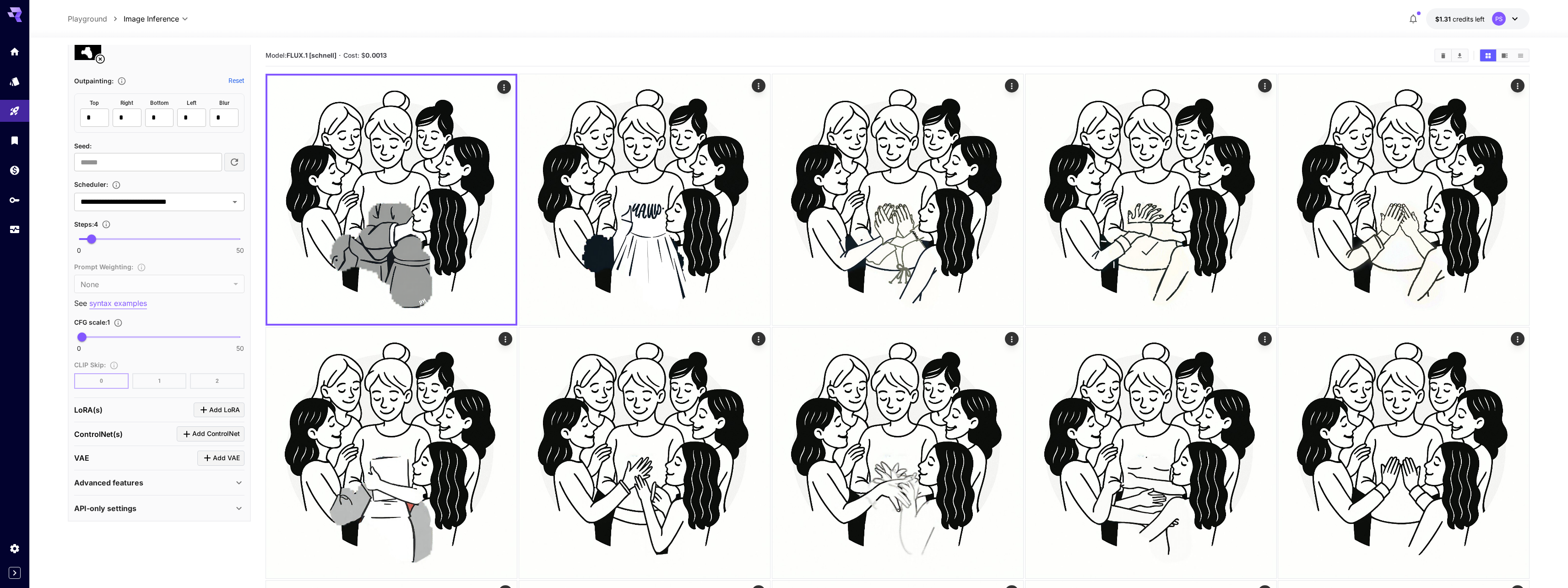
type input "**"
click at [154, 238] on span at bounding box center [160, 238] width 161 height 2
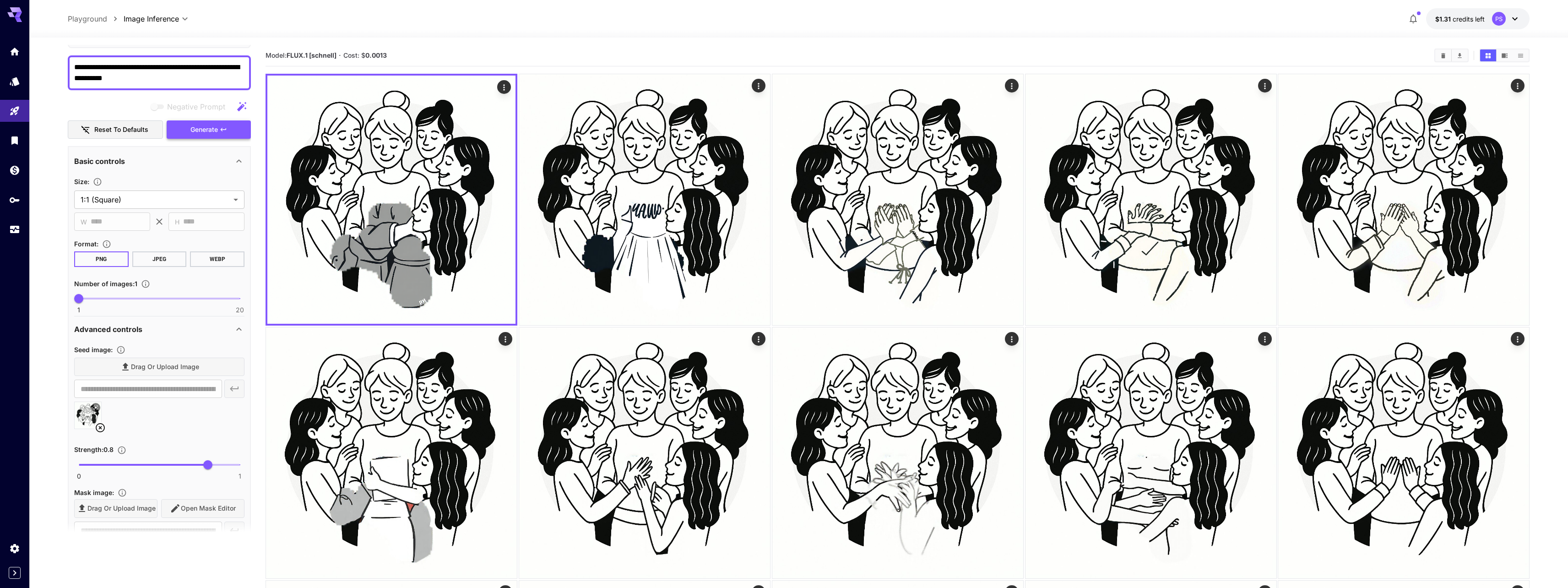
scroll to position [0, 0]
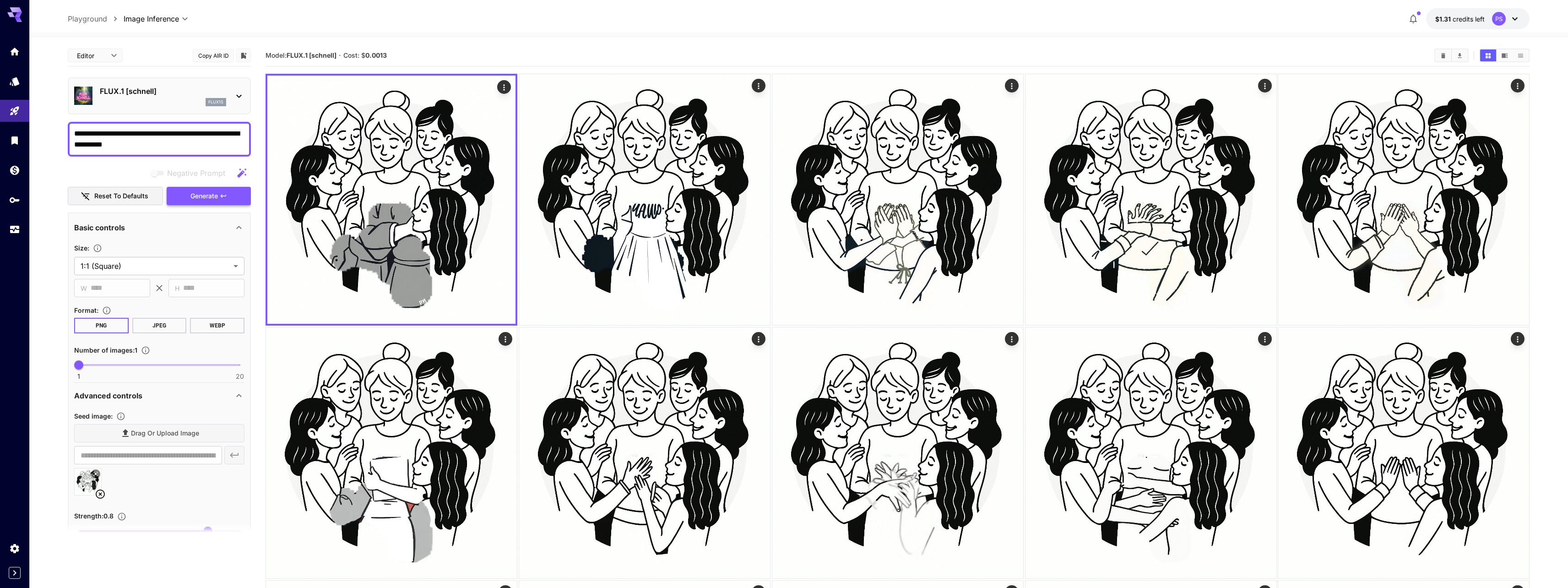
click at [216, 199] on span "Generate" at bounding box center [204, 196] width 28 height 12
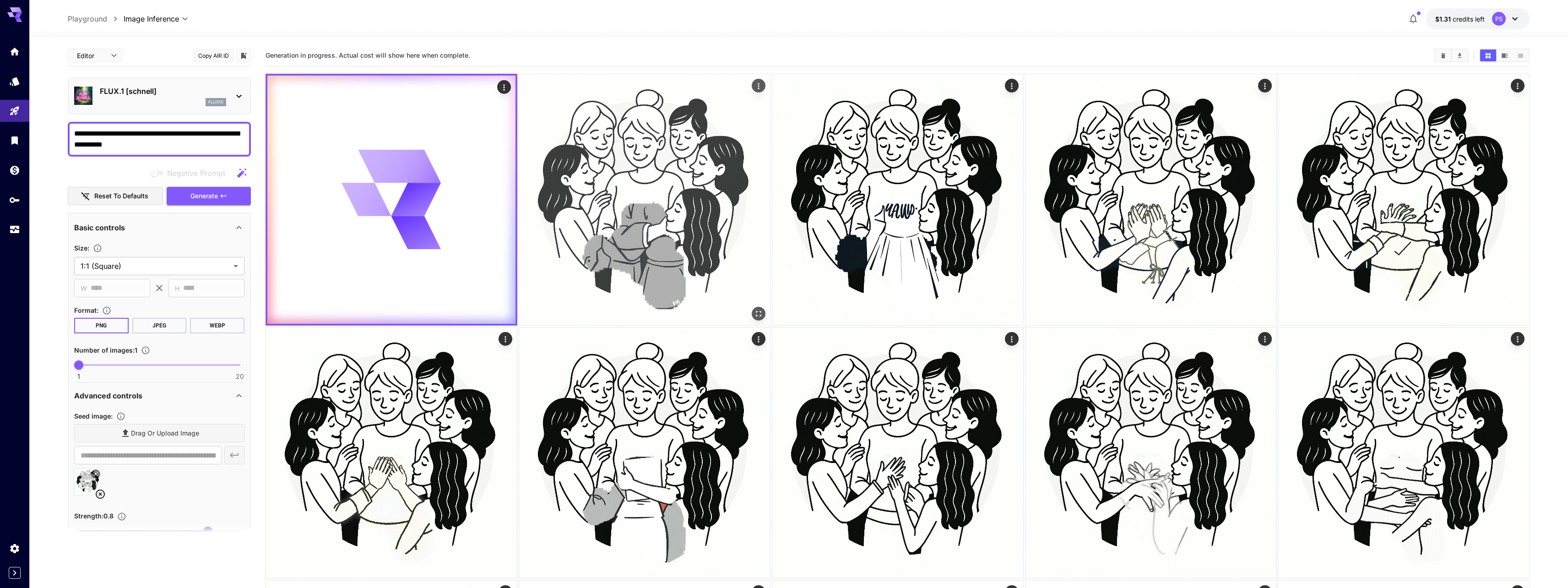
click at [630, 221] on img at bounding box center [644, 199] width 251 height 251
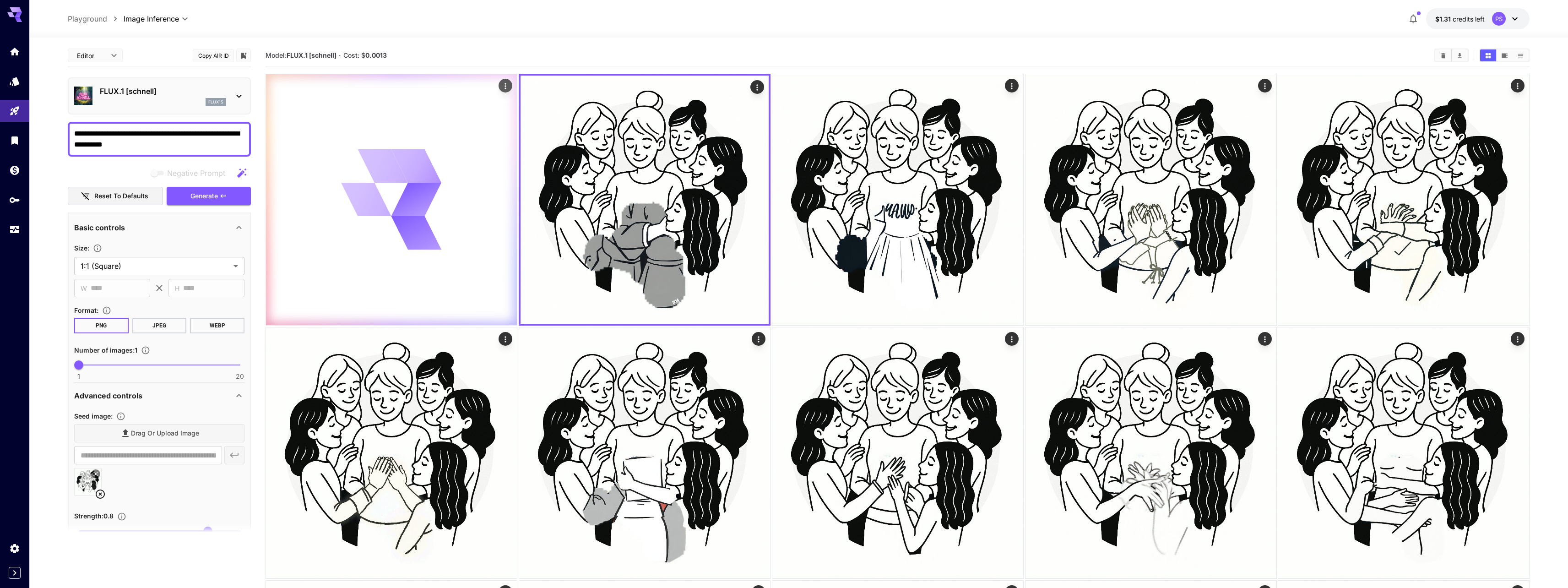
click at [408, 221] on icon at bounding box center [416, 232] width 50 height 34
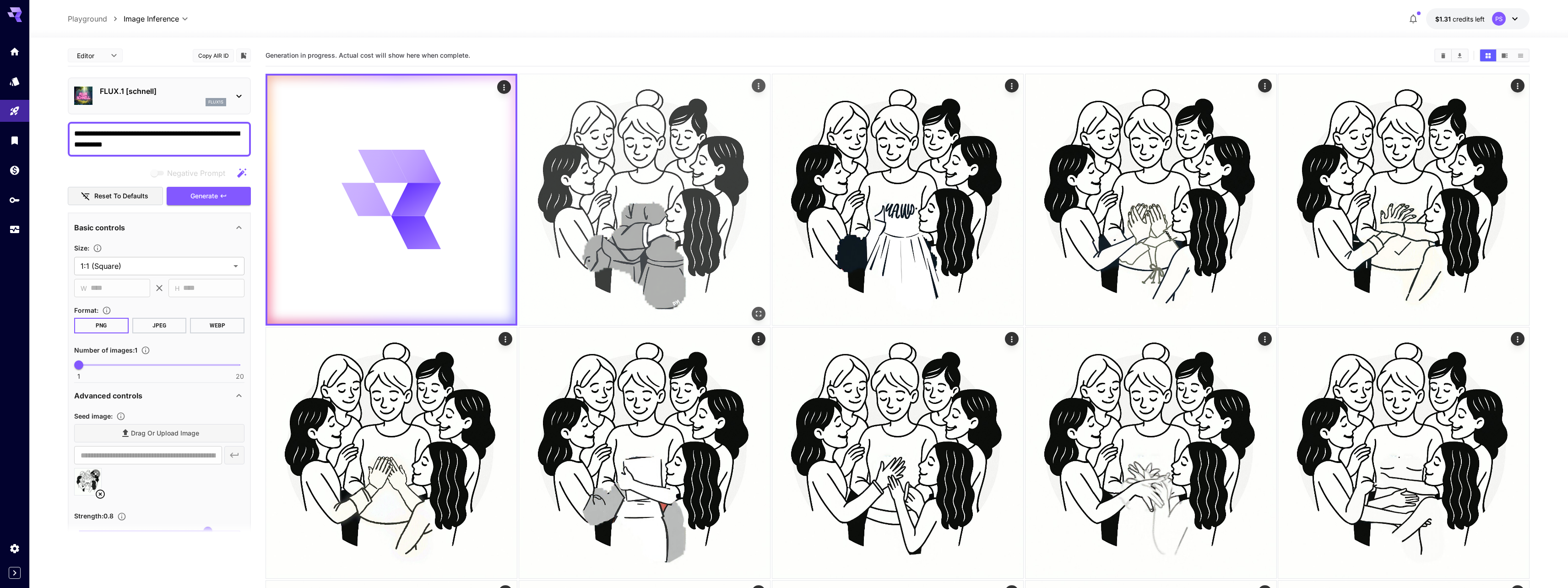
click at [635, 250] on img at bounding box center [644, 199] width 251 height 251
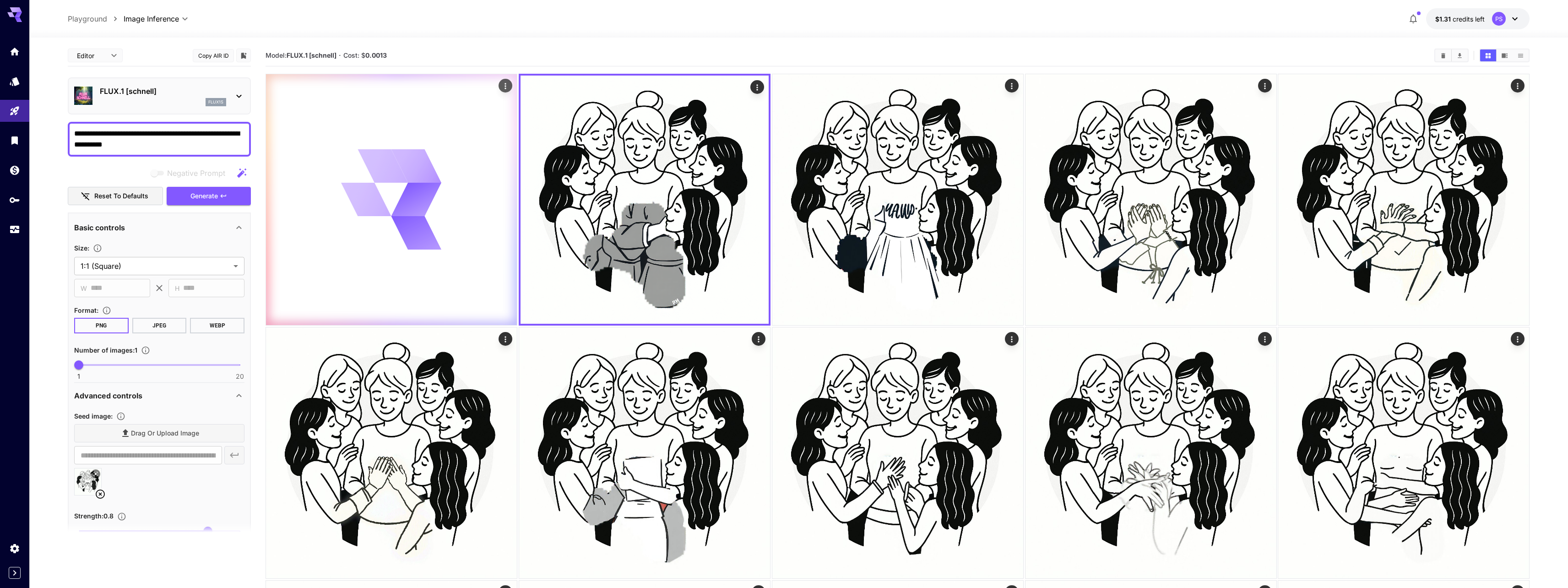
click at [479, 249] on div at bounding box center [391, 199] width 251 height 251
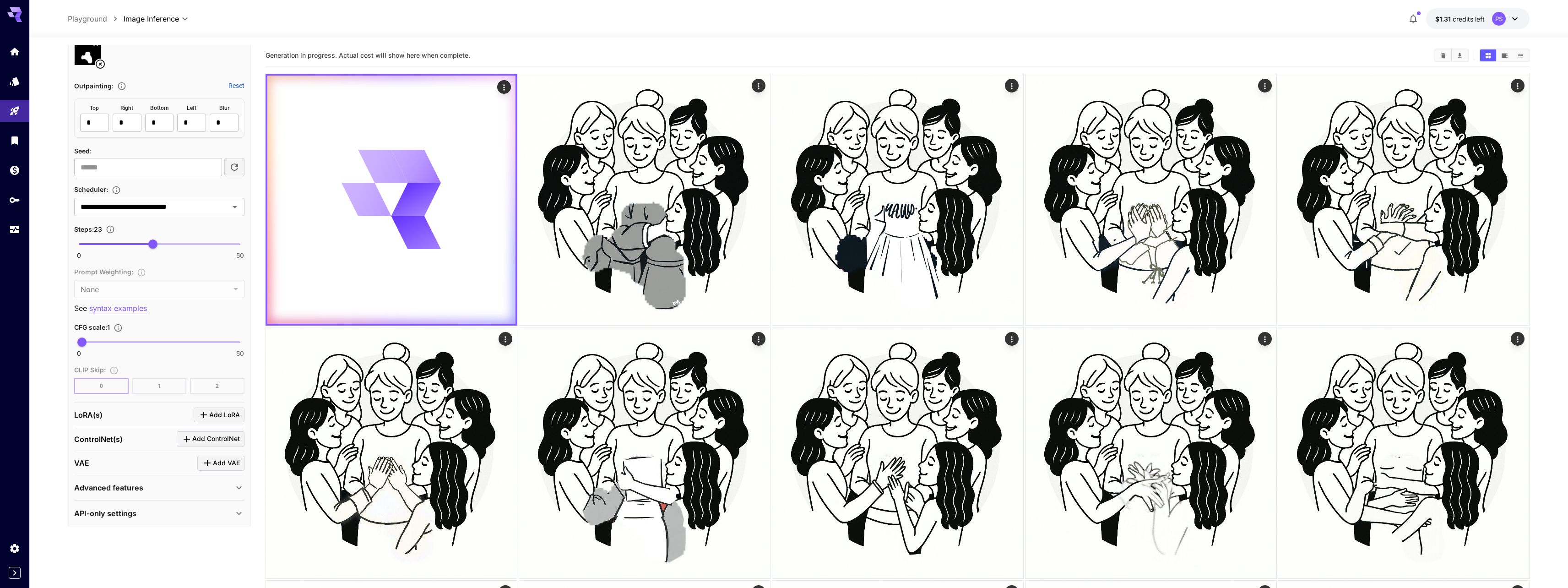
scroll to position [577, 0]
type input "****"
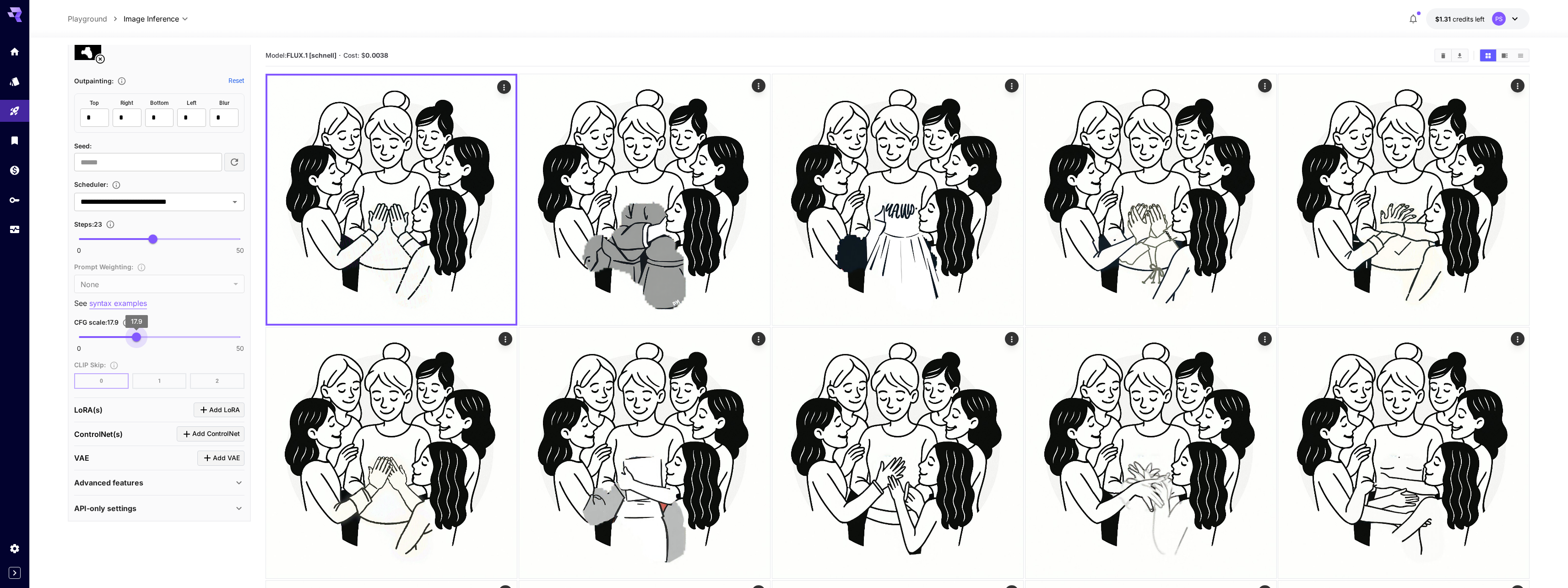
drag, startPoint x: 84, startPoint y: 338, endPoint x: 136, endPoint y: 337, distance: 52.0
click at [136, 337] on span "17.9" at bounding box center [136, 337] width 9 height 9
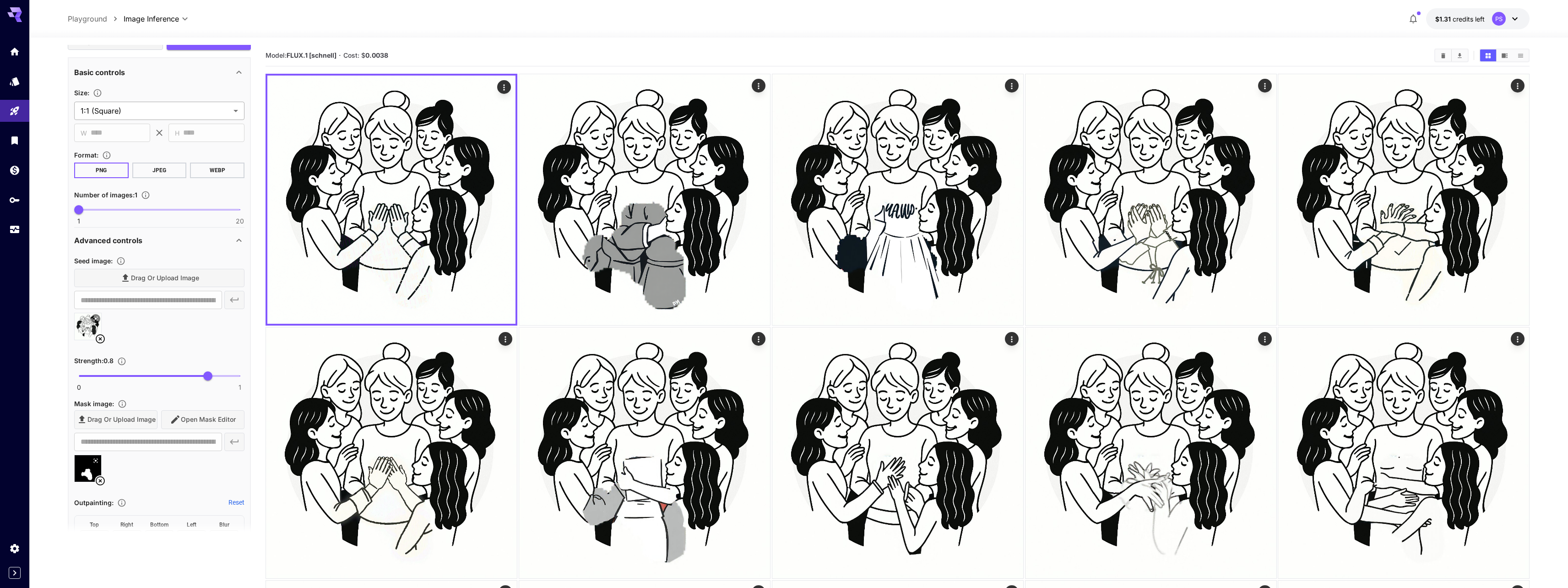
scroll to position [28, 0]
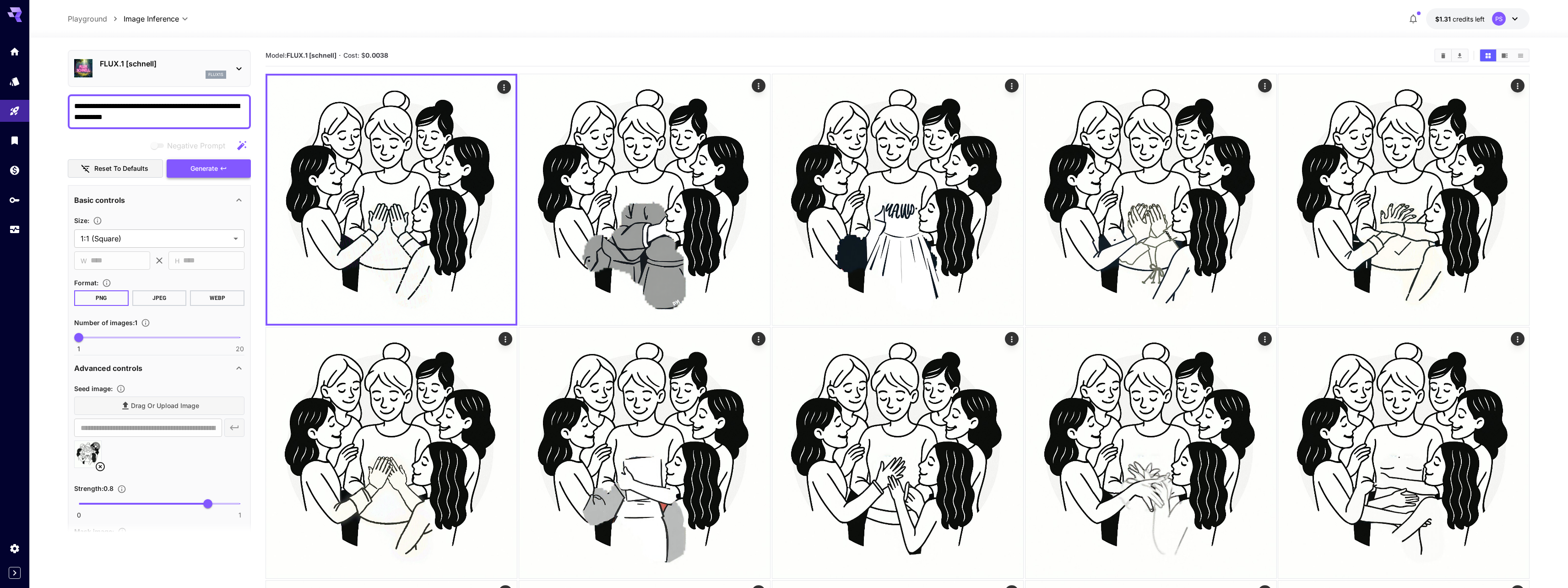
click at [224, 164] on button "Generate" at bounding box center [209, 169] width 84 height 19
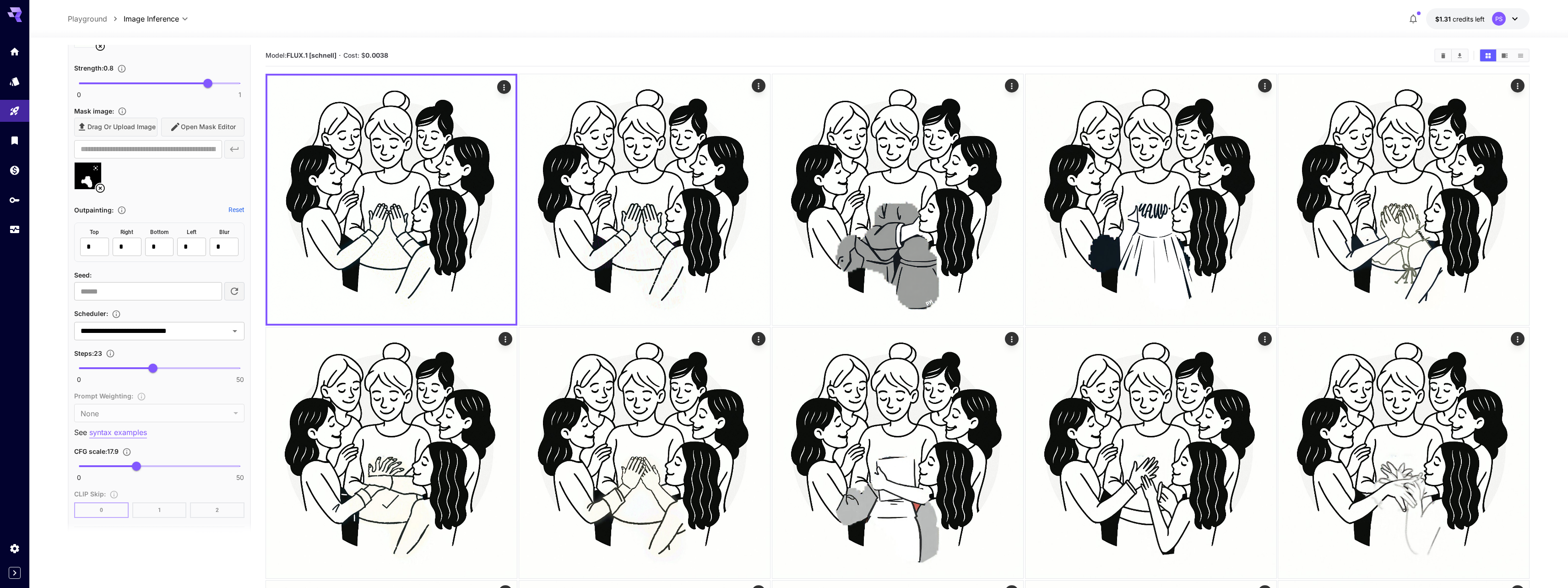
scroll to position [467, 0]
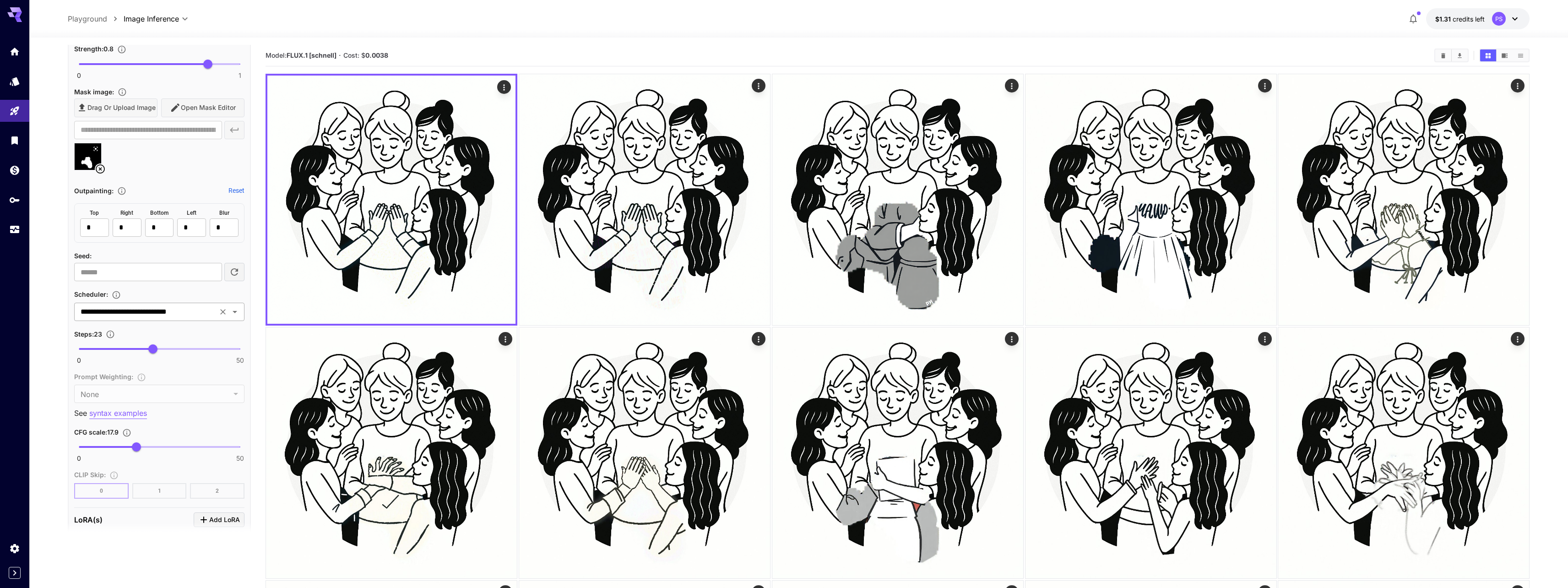
click at [169, 310] on input "**********" at bounding box center [145, 311] width 138 height 13
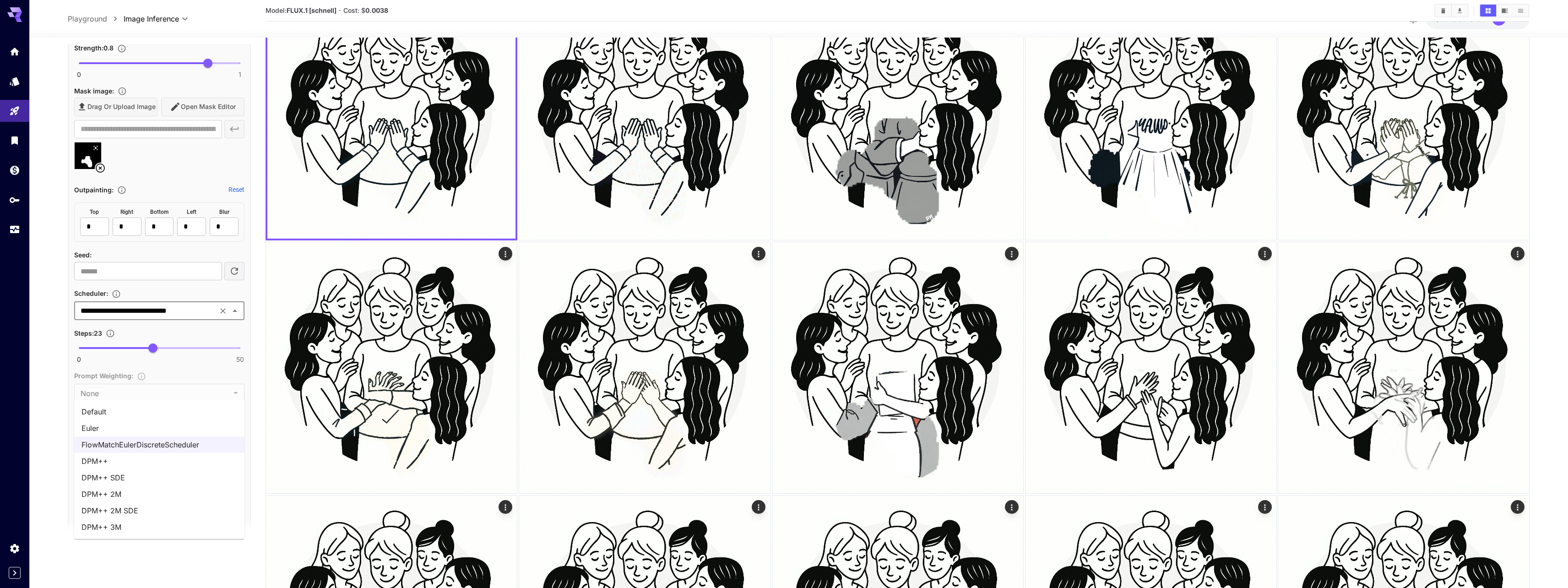
scroll to position [165, 0]
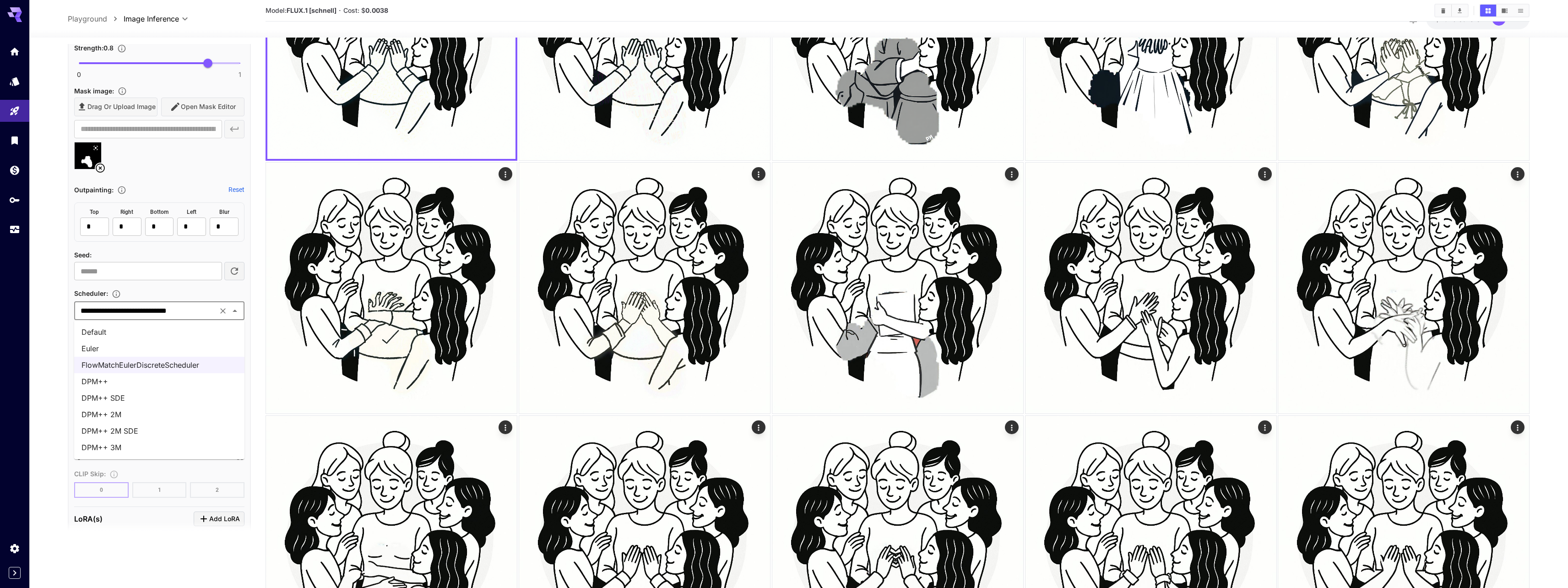
click at [130, 447] on li "DPM++ 3M" at bounding box center [159, 447] width 171 height 17
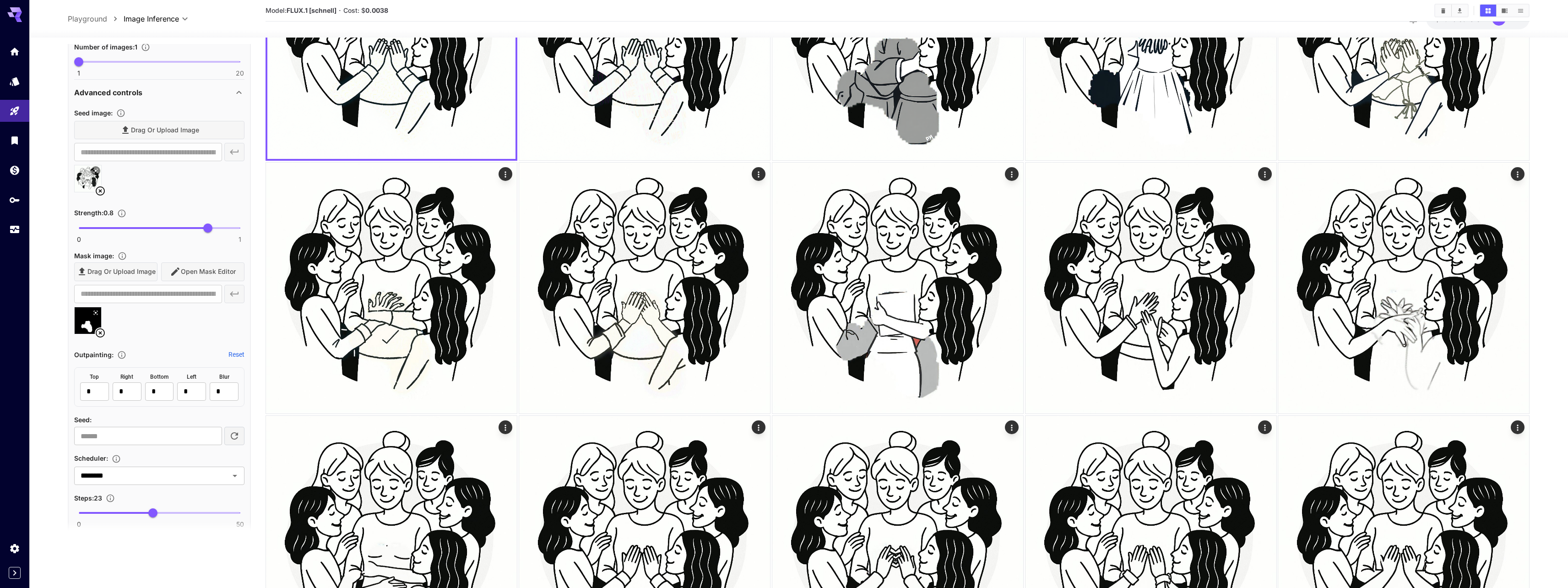
scroll to position [247, 0]
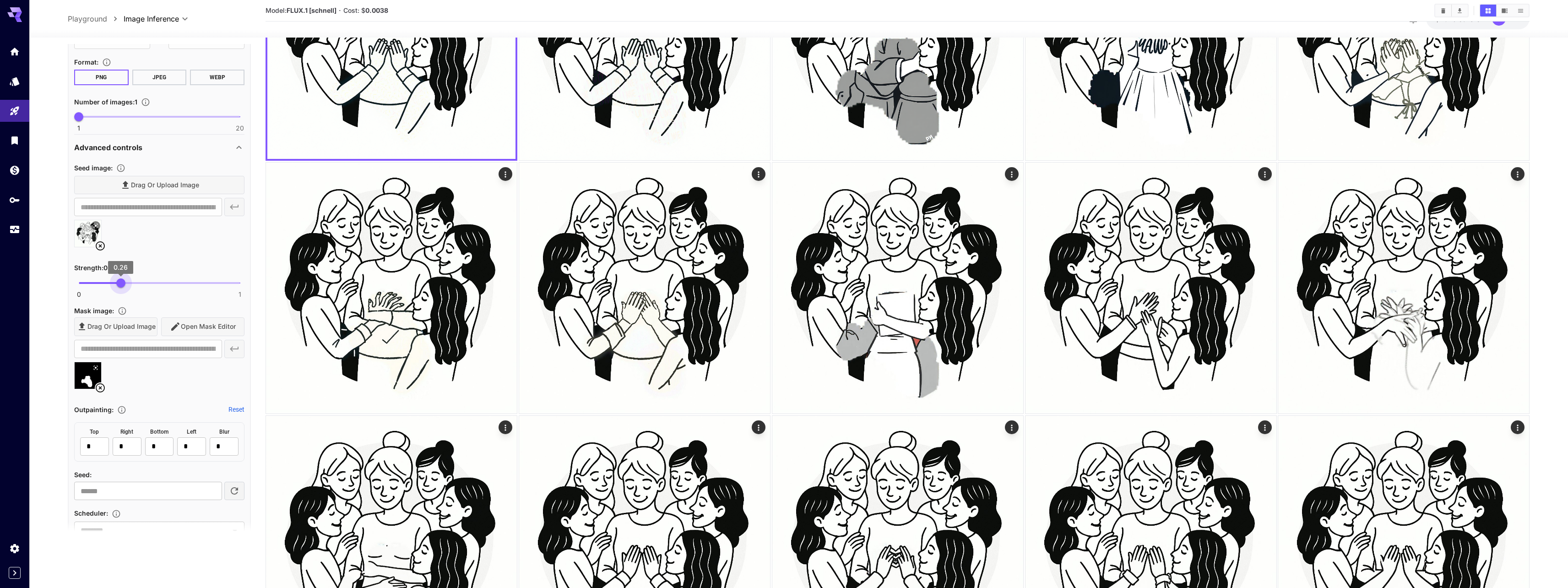
drag, startPoint x: 208, startPoint y: 284, endPoint x: 120, endPoint y: 276, distance: 88.4
click at [120, 278] on span "0.26" at bounding box center [120, 282] width 9 height 9
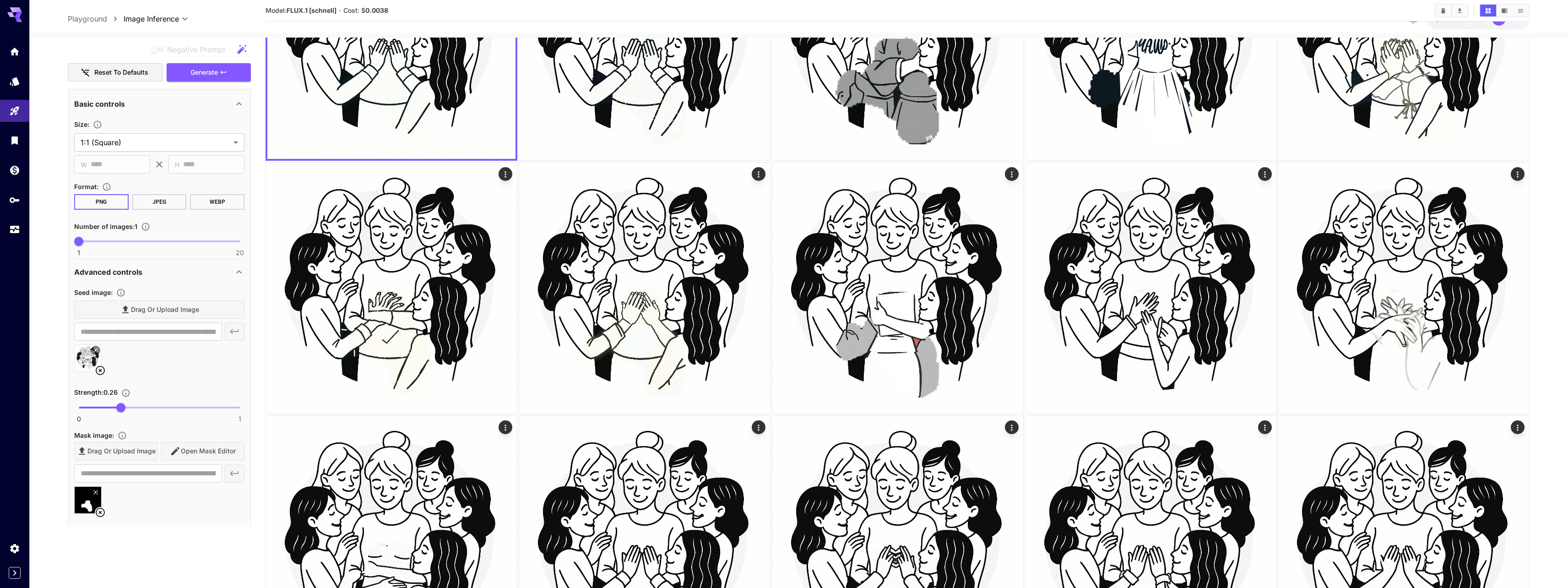
scroll to position [0, 0]
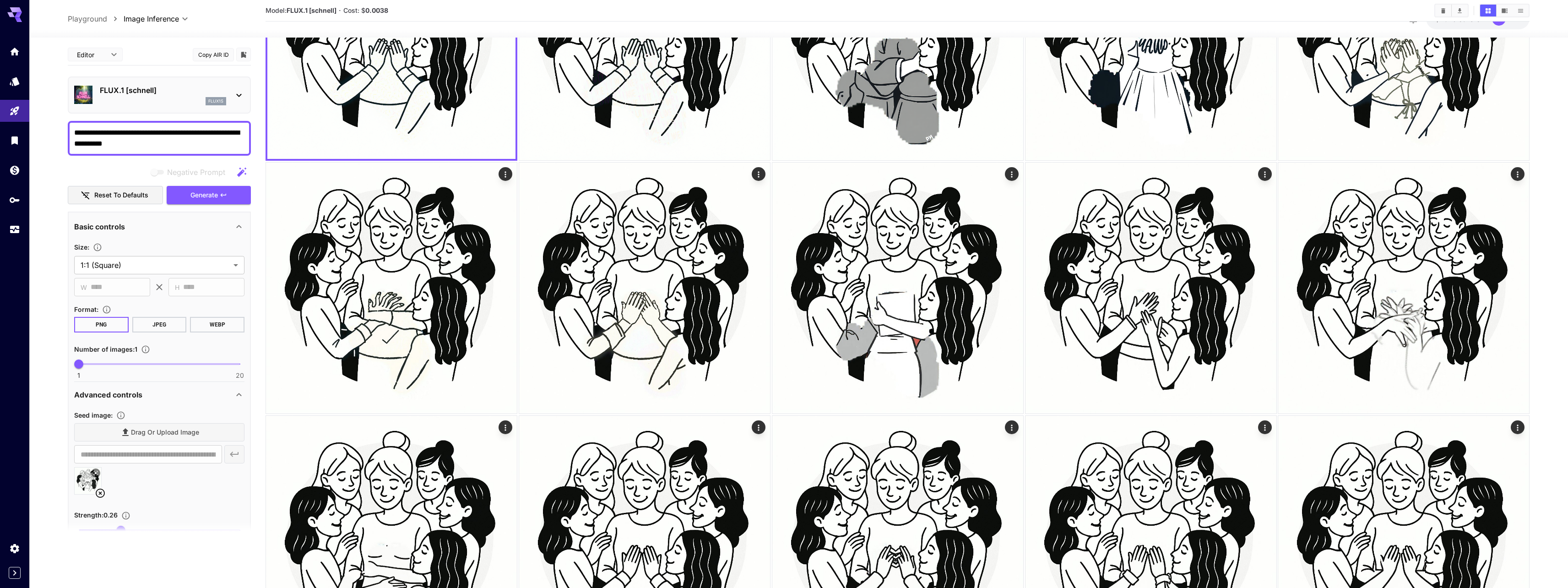
click at [196, 196] on span "Generate" at bounding box center [204, 195] width 28 height 12
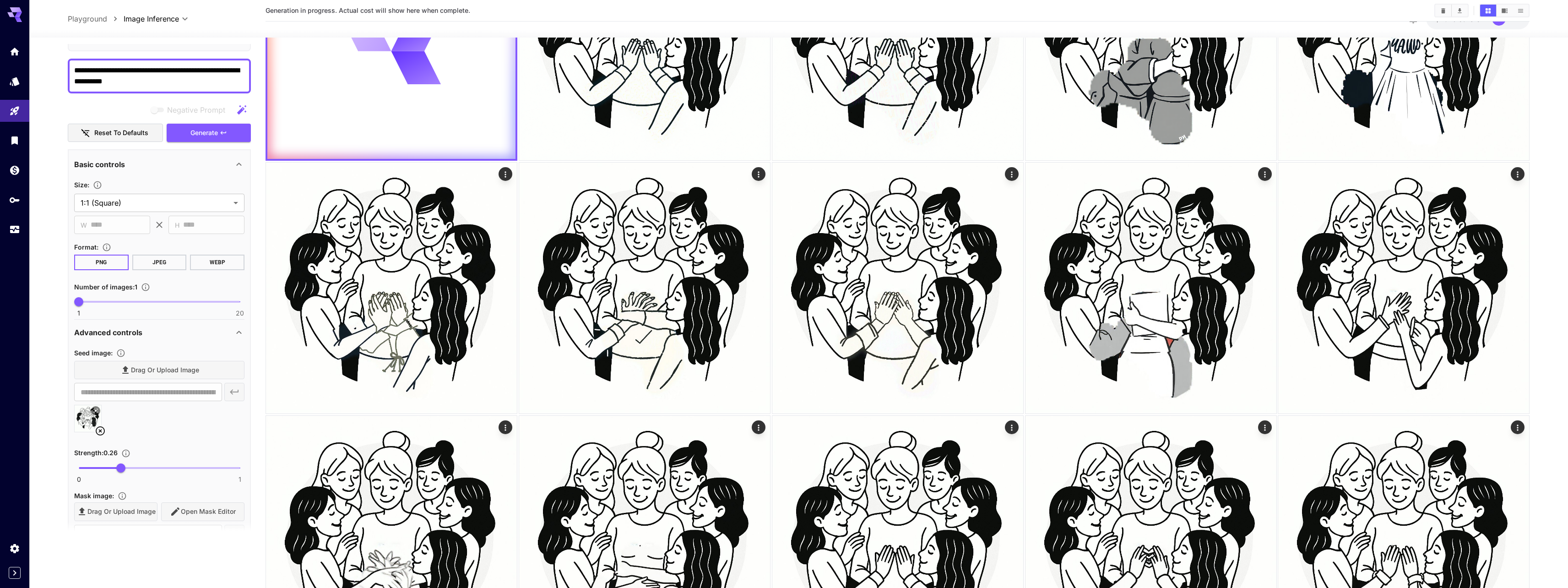
scroll to position [110, 0]
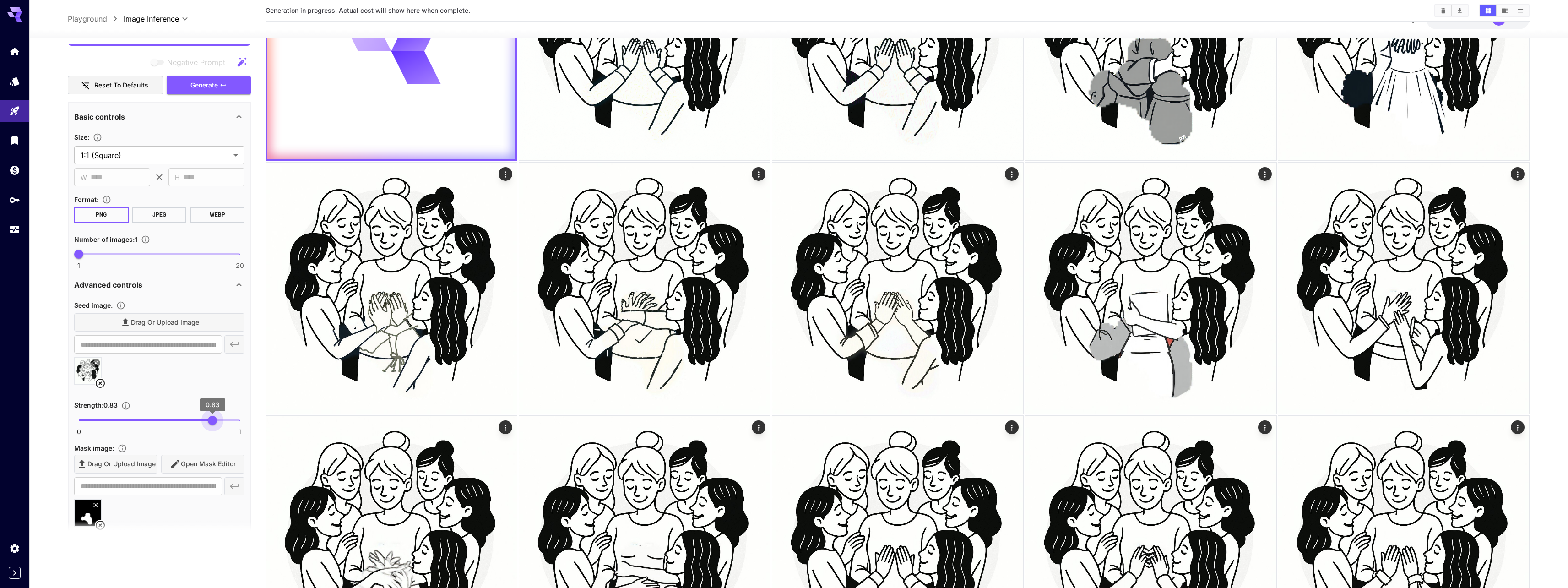
drag, startPoint x: 168, startPoint y: 416, endPoint x: 231, endPoint y: 419, distance: 63.1
click at [217, 419] on span "0.83" at bounding box center [212, 420] width 9 height 9
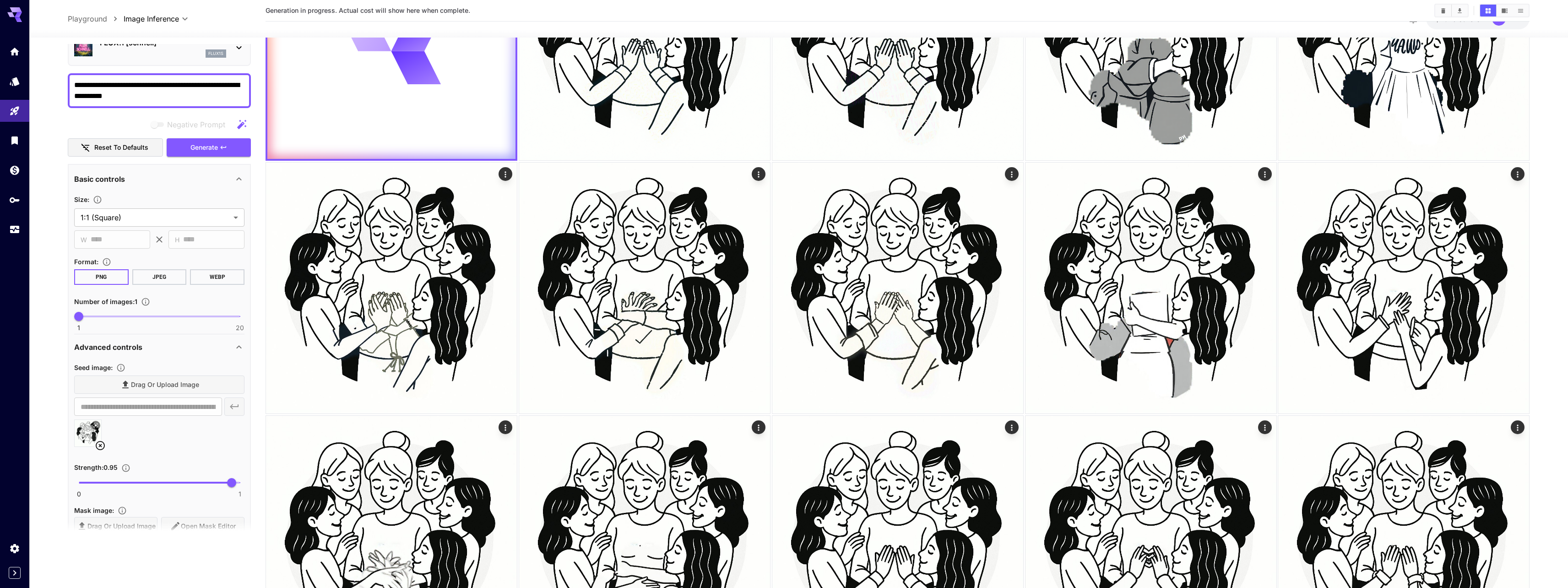
scroll to position [0, 0]
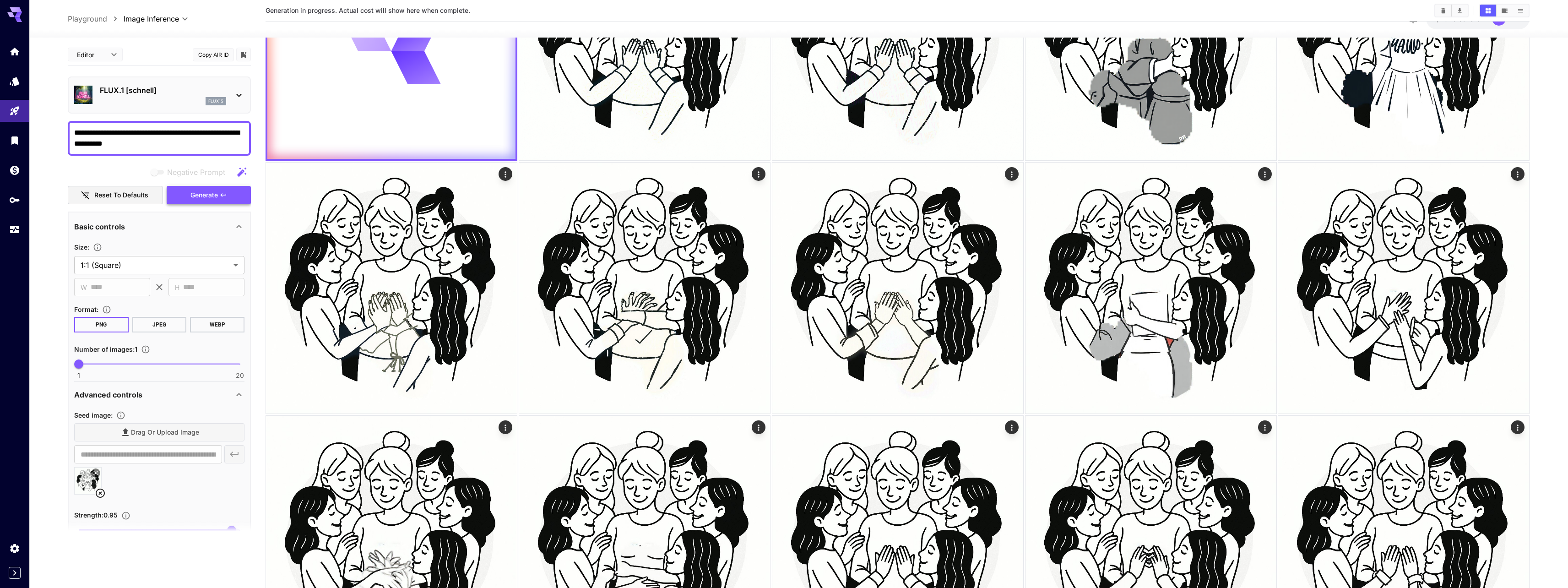
click at [222, 193] on icon "button" at bounding box center [223, 195] width 7 height 7
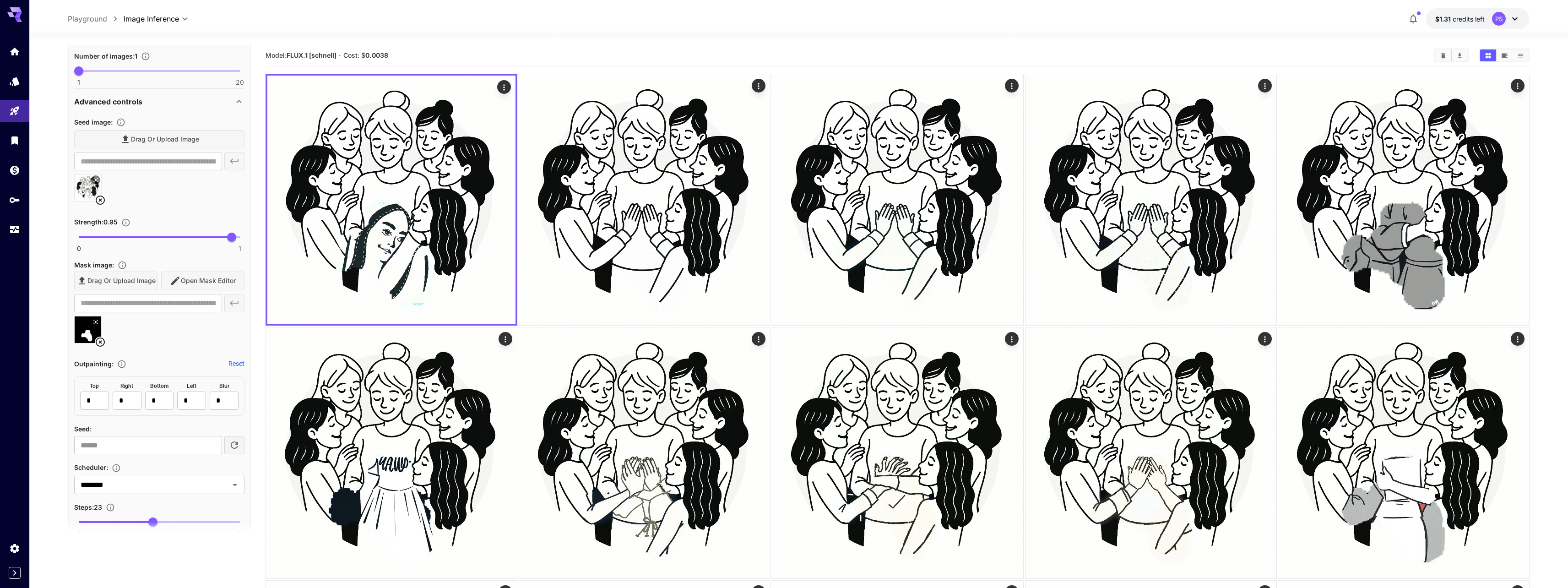
scroll to position [274, 0]
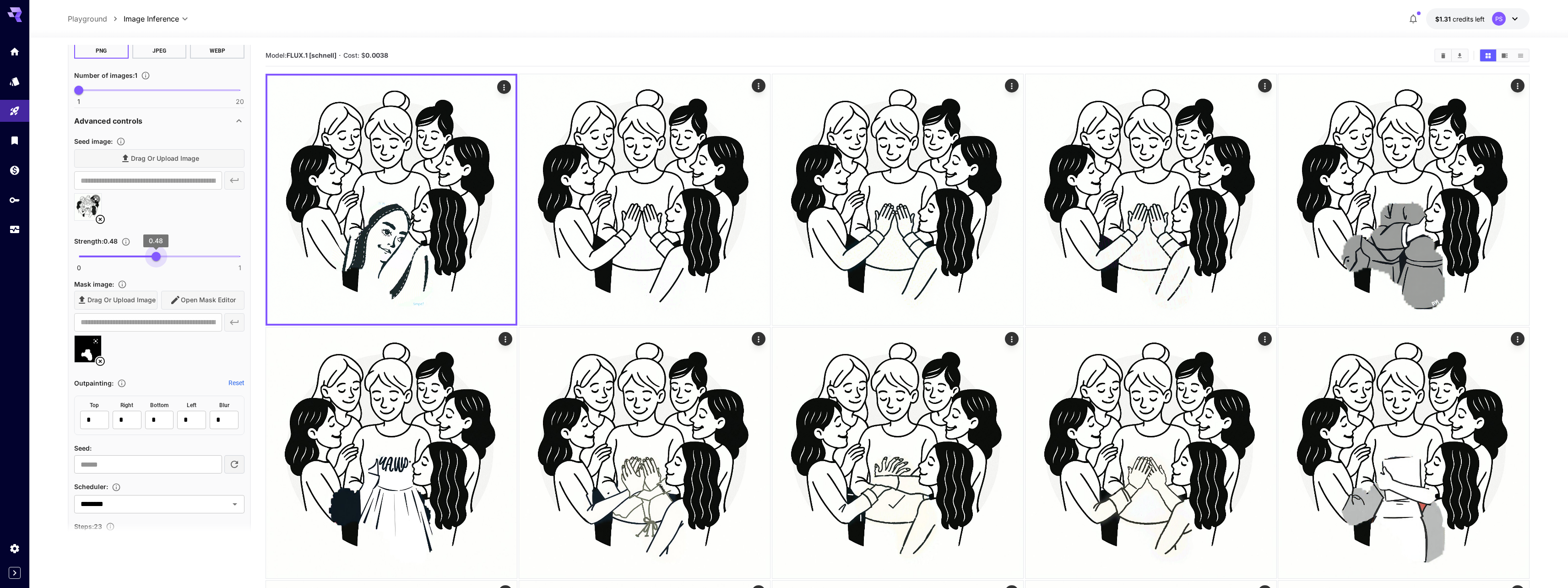
type input "****"
drag, startPoint x: 228, startPoint y: 258, endPoint x: 157, endPoint y: 259, distance: 71.0
click at [157, 259] on span "0.49" at bounding box center [158, 256] width 9 height 9
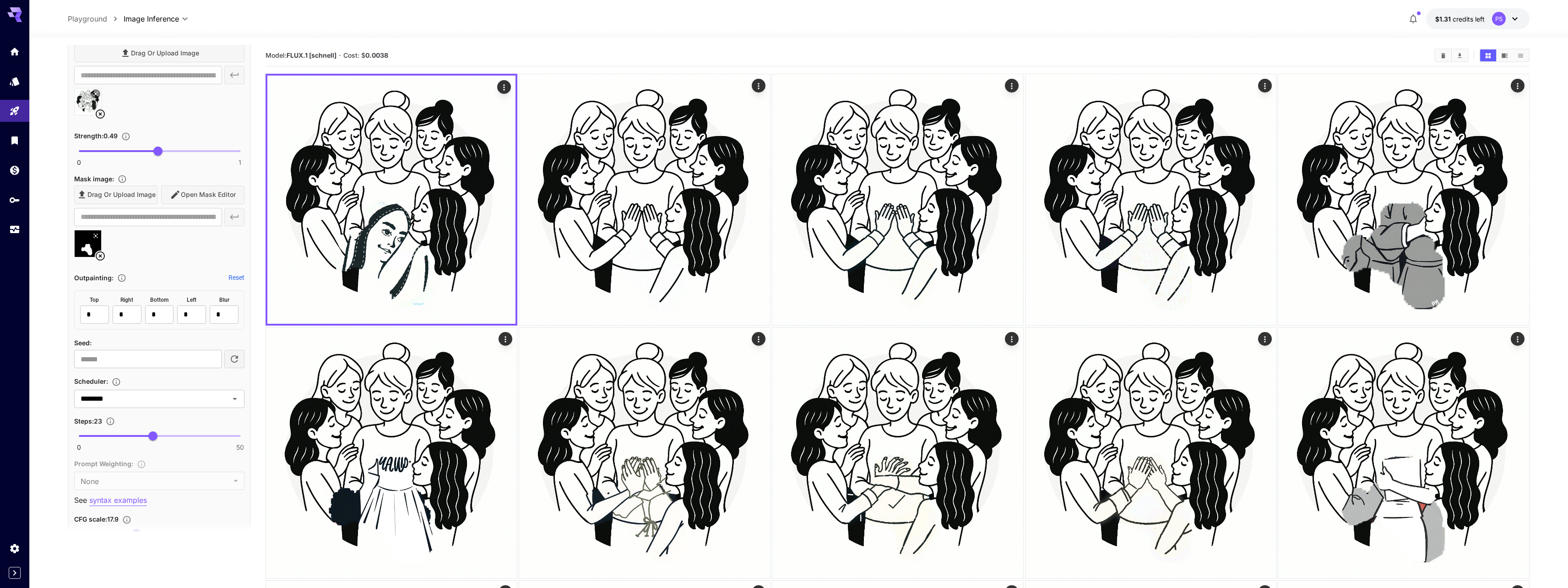
scroll to position [577, 0]
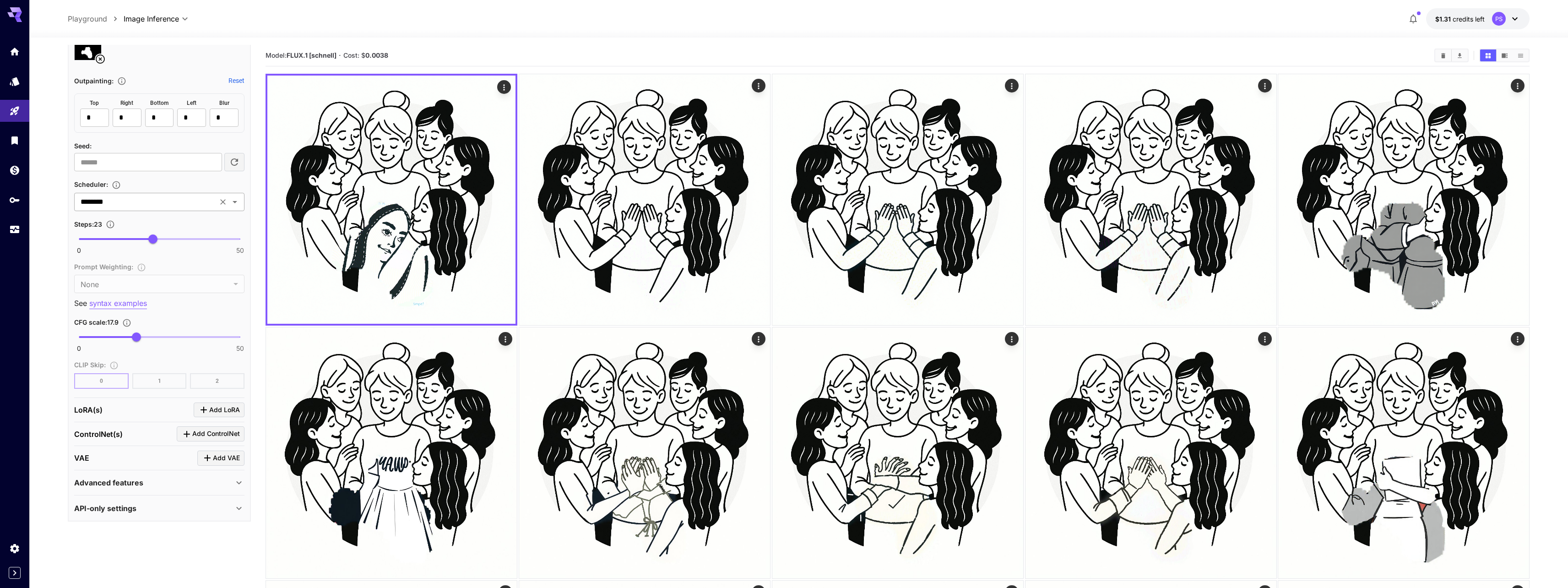
click at [169, 200] on input "********" at bounding box center [145, 202] width 138 height 13
click at [171, 234] on li "Euler" at bounding box center [159, 239] width 171 height 17
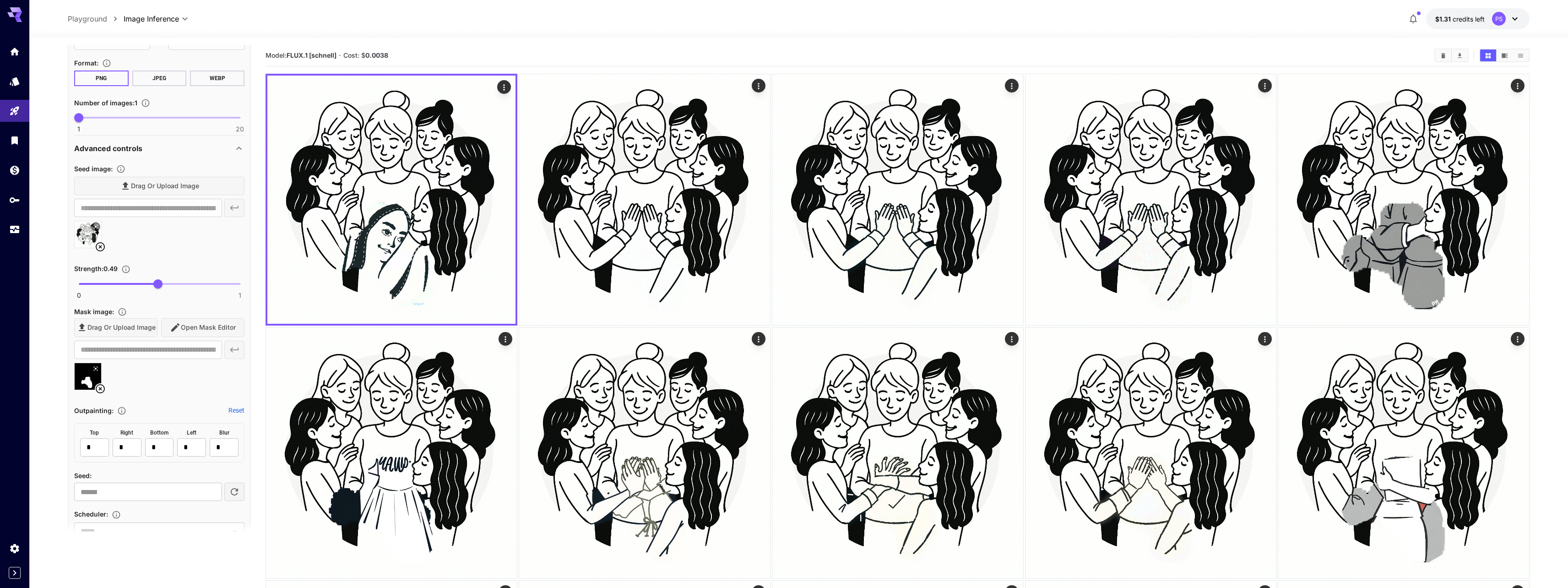
scroll to position [0, 0]
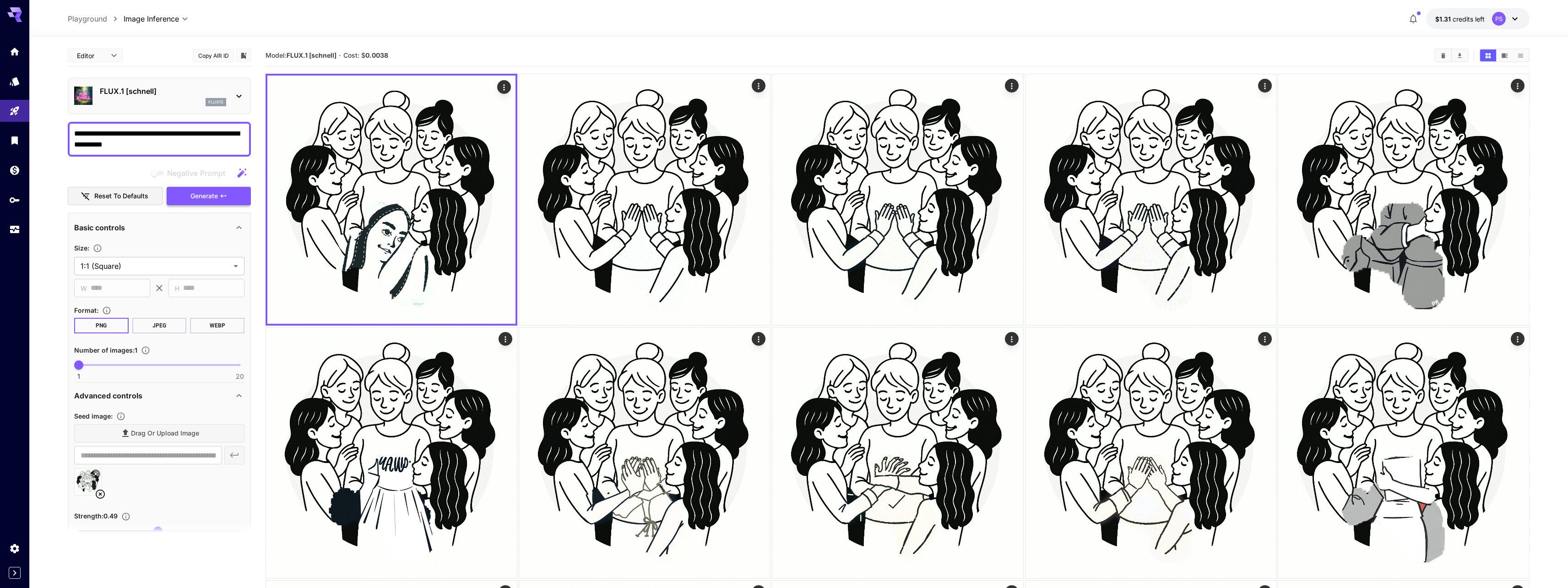
click at [196, 201] on span "Generate" at bounding box center [204, 196] width 28 height 12
